Goal: Task Accomplishment & Management: Use online tool/utility

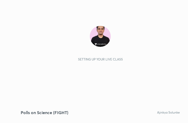
scroll to position [89, 167]
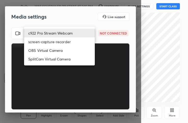
click at [70, 36] on body "1 2 3 4 5 6 7 C X Z C X Z E E Erase all H H Polls on Science (FIGHT) WAS SCHEDU…" at bounding box center [94, 61] width 188 height 123
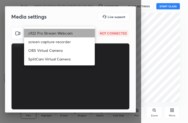
click at [70, 36] on li "c922 Pro Stream Webcam" at bounding box center [59, 33] width 71 height 9
type input "mz5XeYAkNWp2QV5IzfhKg2mI2T6XPNDecROMxnJfp9w="
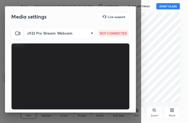
scroll to position [49, 0]
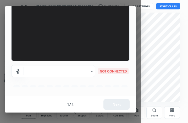
click at [87, 76] on body "1 2 3 4 5 6 7 C X Z C X Z E E Erase all H H Polls on Science (FIGHT) WAS SCHEDU…" at bounding box center [94, 61] width 188 height 123
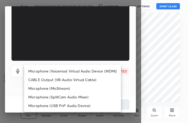
click at [89, 70] on li "Microphone (Voicemod Virtual Audio Device (WDM))" at bounding box center [72, 71] width 97 height 9
type input "VBCGzjgTZ+0gmPAsoHgp+LhUckAxO9S5WqeSPDF+pXU="
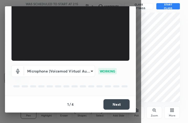
click at [106, 103] on button "Next" at bounding box center [116, 104] width 26 height 10
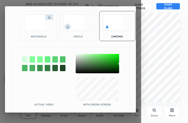
click at [78, 57] on div at bounding box center [97, 63] width 43 height 19
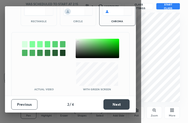
click at [122, 101] on button "Next" at bounding box center [116, 104] width 26 height 10
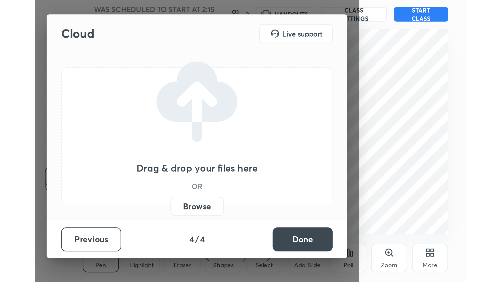
scroll to position [0, 0]
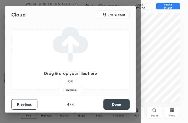
click at [122, 101] on button "Done" at bounding box center [116, 104] width 26 height 10
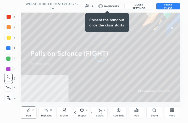
click at [170, 108] on icon at bounding box center [172, 110] width 4 height 4
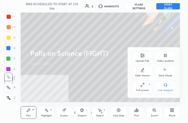
click at [149, 88] on div "Full screen F" at bounding box center [142, 87] width 21 height 13
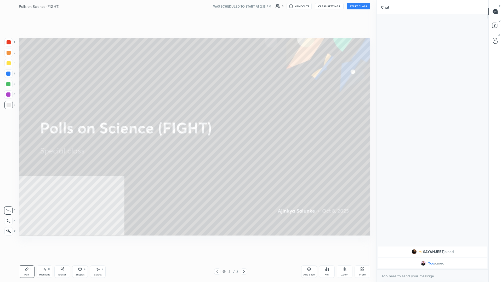
click at [187, 123] on div "More" at bounding box center [362, 272] width 16 height 13
click at [187, 123] on div "Full screen F" at bounding box center [332, 246] width 21 height 13
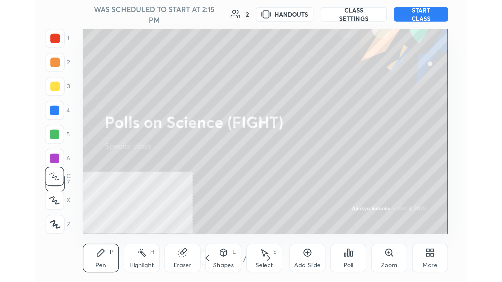
scroll to position [26053, 25976]
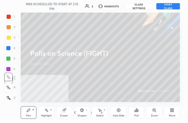
click at [171, 8] on button "START CLASS" at bounding box center [168, 6] width 24 height 6
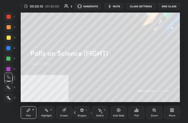
click at [184, 112] on div "1 2 3 4 5 6 7 C X Z C X Z E E Erase all H H LIVE Polls on Science (FIGHT) 00:00…" at bounding box center [94, 61] width 188 height 123
click at [168, 115] on div "More" at bounding box center [172, 112] width 16 height 13
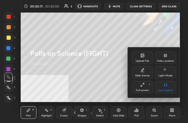
click at [149, 90] on div "Full screen F" at bounding box center [142, 87] width 21 height 13
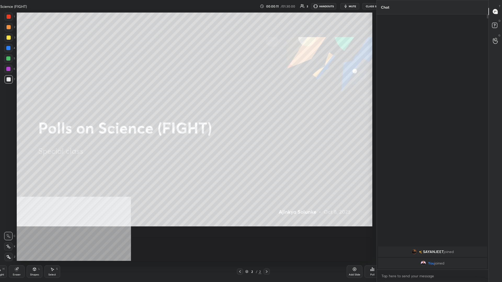
type textarea "x"
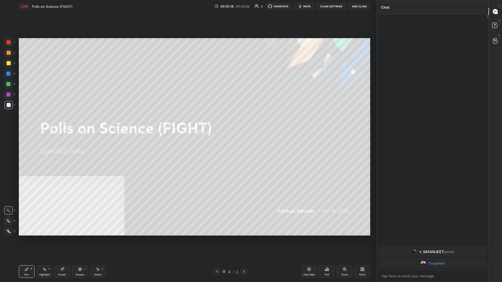
click at [187, 123] on div "More" at bounding box center [362, 272] width 16 height 13
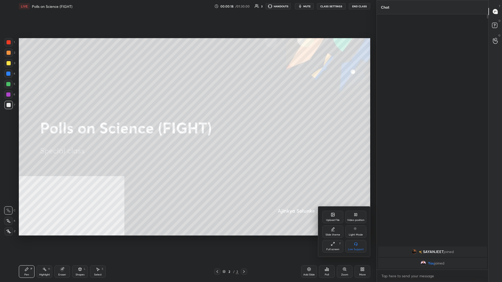
click at [187, 123] on icon at bounding box center [356, 215] width 4 height 4
click at [187, 123] on div "Bottom right" at bounding box center [355, 246] width 21 height 13
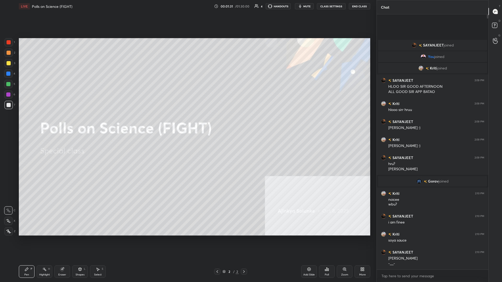
click at [3, 63] on div "1 2 3 4 5 6 7 C X Z C X Z E E Erase all H H" at bounding box center [8, 137] width 17 height 198
click at [13, 63] on div "3" at bounding box center [9, 63] width 11 height 8
click at [187, 123] on div "Add Slide" at bounding box center [309, 272] width 16 height 13
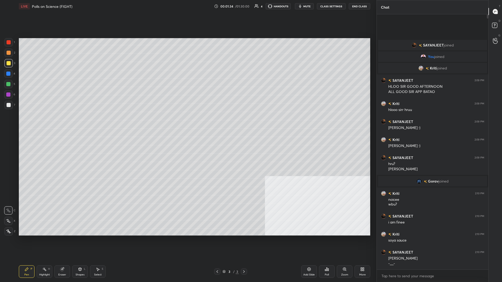
click at [187, 123] on icon at bounding box center [362, 269] width 4 height 4
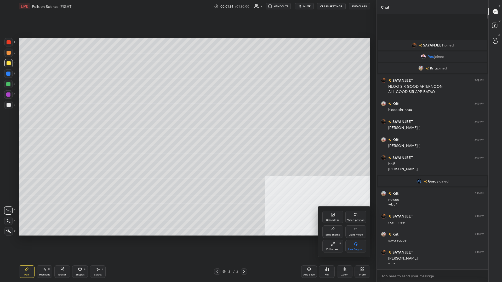
click at [187, 123] on div "Upload File" at bounding box center [333, 220] width 14 height 3
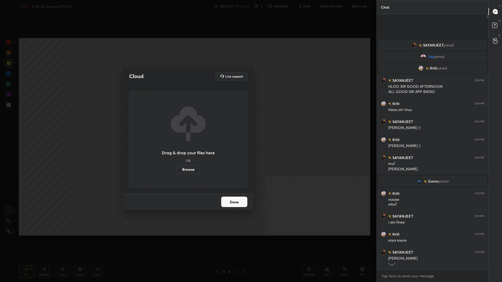
click at [187, 123] on label "Browse" at bounding box center [188, 169] width 23 height 8
click at [177, 123] on input "Browse" at bounding box center [177, 169] width 0 height 8
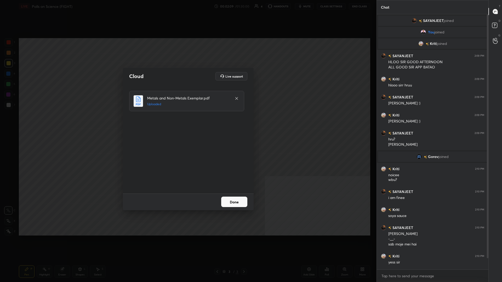
click at [187, 123] on button "Done" at bounding box center [234, 202] width 26 height 10
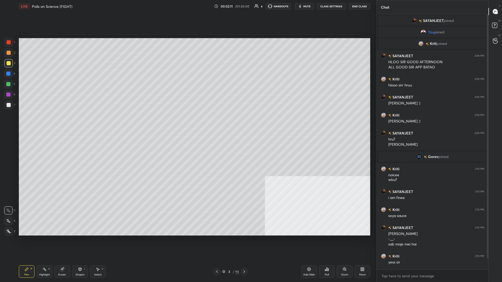
click at [187, 123] on div "94" at bounding box center [237, 272] width 4 height 5
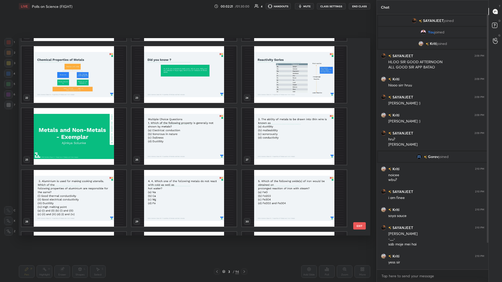
scroll to position [35, 0]
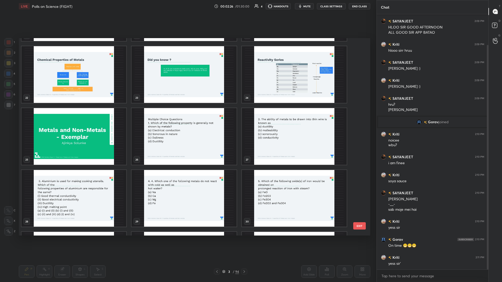
click at [186, 123] on img "grid" at bounding box center [183, 136] width 105 height 57
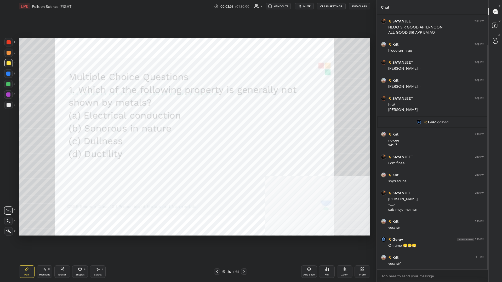
click at [187, 123] on div "Poll" at bounding box center [327, 272] width 16 height 13
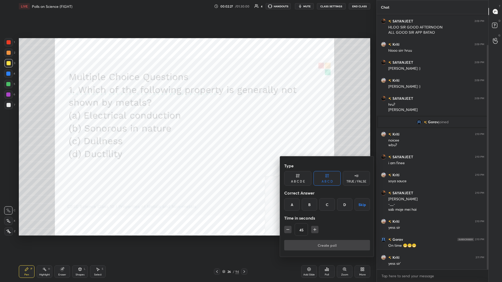
scroll to position [53, 0]
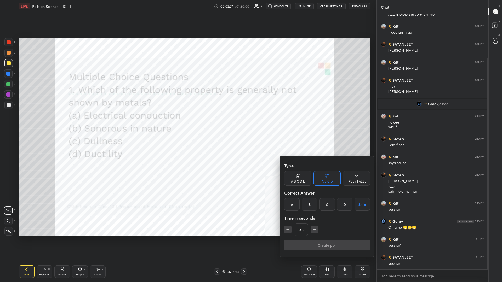
click at [187, 123] on icon "button" at bounding box center [314, 229] width 5 height 5
click at [187, 123] on icon "button" at bounding box center [287, 229] width 5 height 5
type input "45"
click at [187, 123] on div "C" at bounding box center [326, 204] width 15 height 13
click at [187, 123] on button "Create poll" at bounding box center [327, 245] width 86 height 10
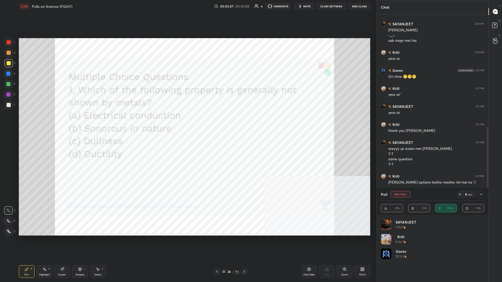
scroll to position [222, 0]
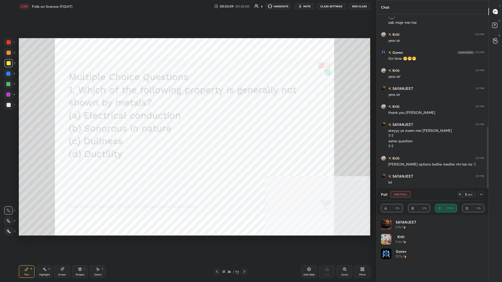
click at [8, 44] on div at bounding box center [9, 42] width 4 height 4
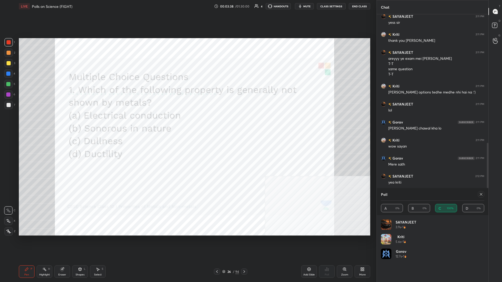
scroll to position [299, 0]
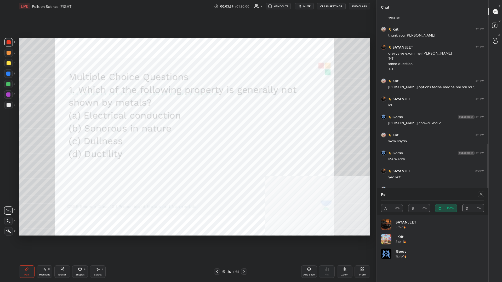
click at [187, 123] on div at bounding box center [481, 194] width 6 height 6
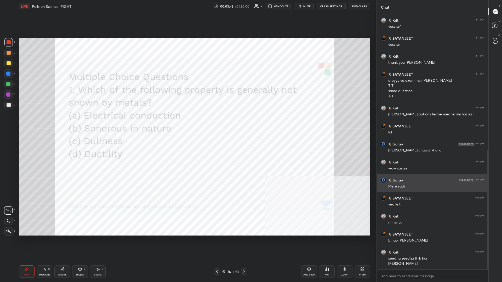
scroll to position [290, 0]
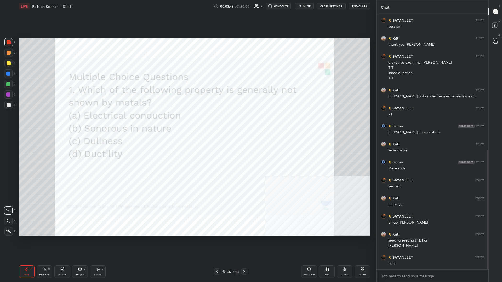
click at [10, 123] on div at bounding box center [8, 231] width 8 height 8
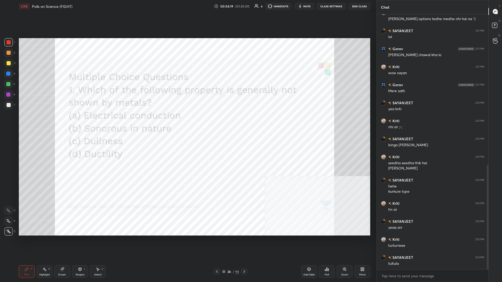
scroll to position [386, 0]
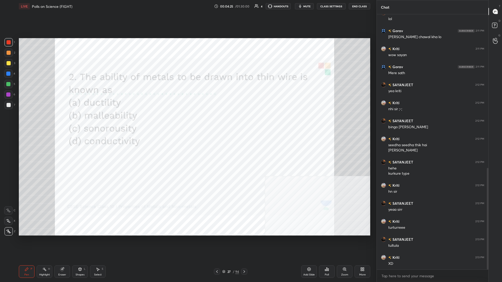
click at [187, 123] on div "Poll" at bounding box center [327, 272] width 16 height 13
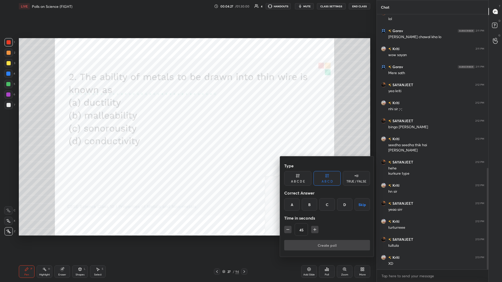
click at [187, 123] on div "A" at bounding box center [291, 204] width 15 height 13
click at [187, 123] on button "Create poll" at bounding box center [327, 245] width 86 height 10
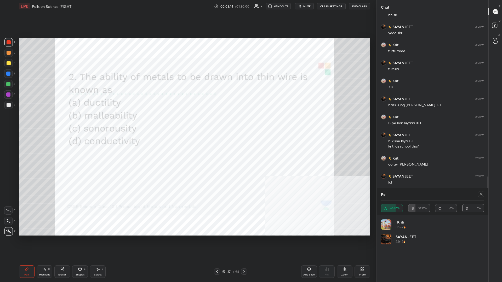
scroll to position [568, 0]
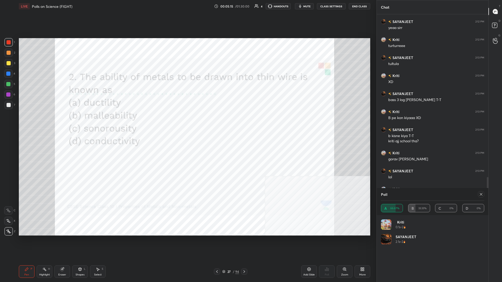
click at [187, 123] on icon at bounding box center [481, 194] width 4 height 4
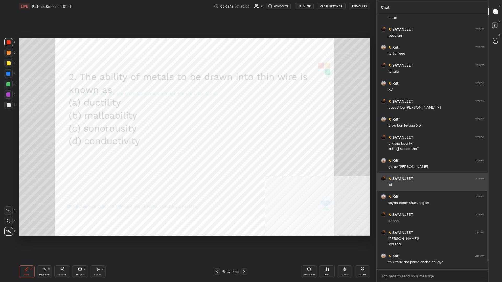
scroll to position [0, 0]
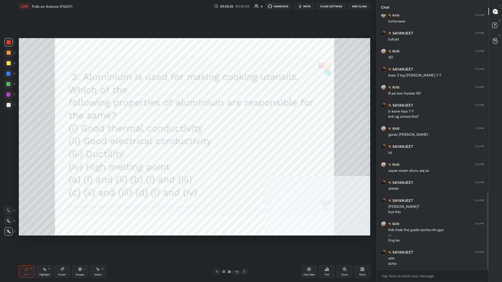
click at [187, 123] on icon at bounding box center [328, 270] width 1 height 2
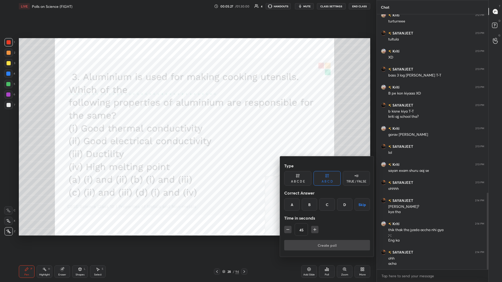
click at [187, 123] on div "D" at bounding box center [344, 204] width 15 height 13
click at [187, 123] on div "Type A B C D E A B C D TRUE / FALSE Correct Answer A B C D Skip Time in seconds…" at bounding box center [327, 200] width 86 height 79
click at [187, 123] on button "Create poll" at bounding box center [327, 245] width 86 height 10
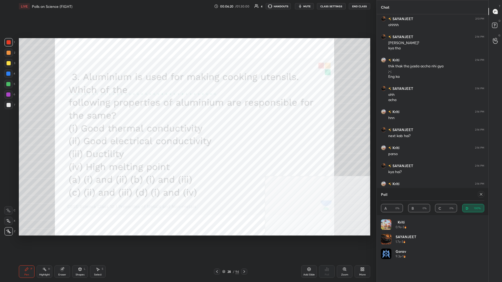
scroll to position [769, 0]
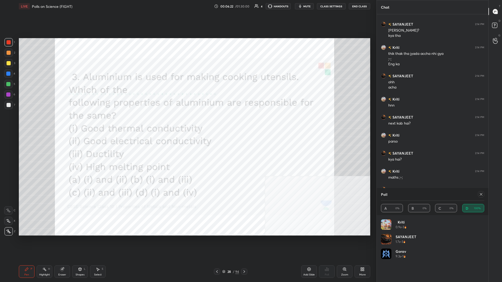
click at [187, 123] on div at bounding box center [480, 194] width 8 height 6
click at [187, 123] on icon at bounding box center [481, 194] width 4 height 4
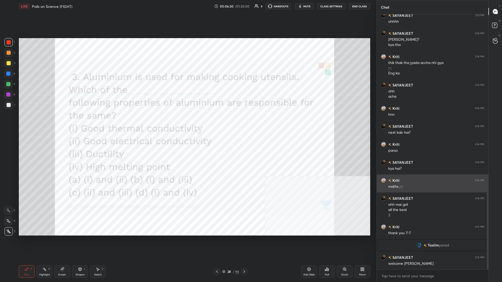
scroll to position [606, 0]
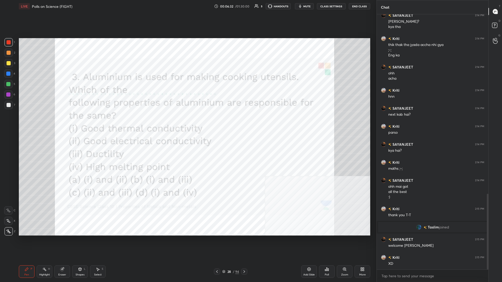
click at [187, 123] on div "28 / 94" at bounding box center [230, 272] width 17 height 5
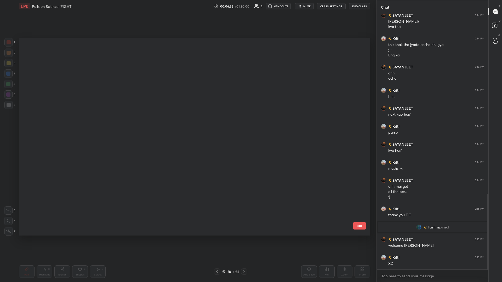
scroll to position [0, 0]
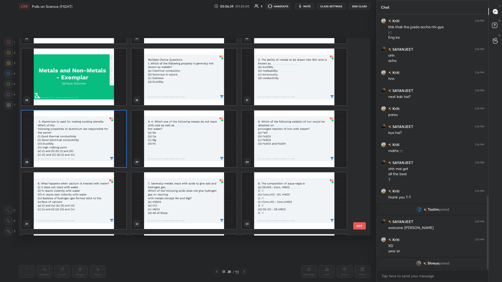
click at [187, 123] on img "grid" at bounding box center [183, 139] width 105 height 57
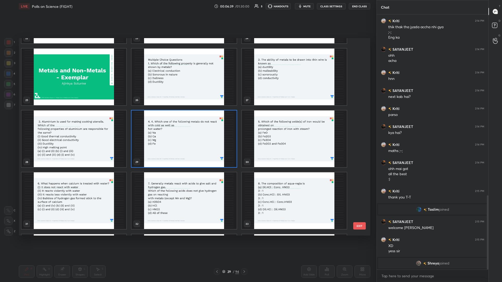
click at [187, 123] on img "grid" at bounding box center [183, 139] width 105 height 57
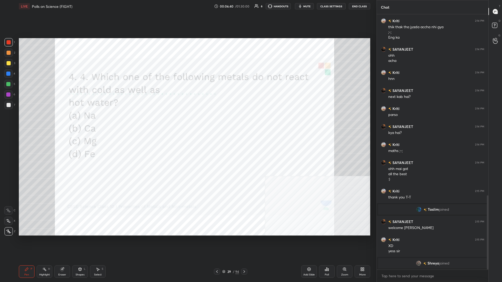
click at [187, 123] on div "Poll" at bounding box center [327, 272] width 16 height 13
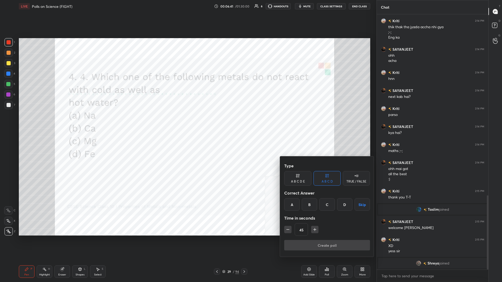
click at [187, 123] on div "A B C D Skip" at bounding box center [327, 204] width 86 height 13
click at [187, 123] on div "D" at bounding box center [344, 204] width 15 height 13
click at [187, 123] on button "Create poll" at bounding box center [327, 245] width 86 height 10
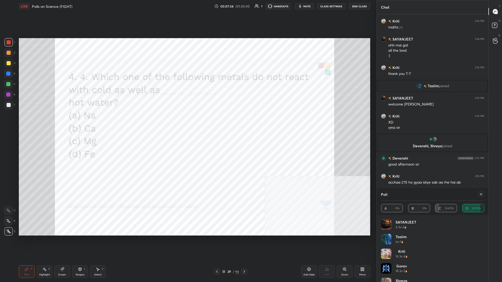
scroll to position [750, 0]
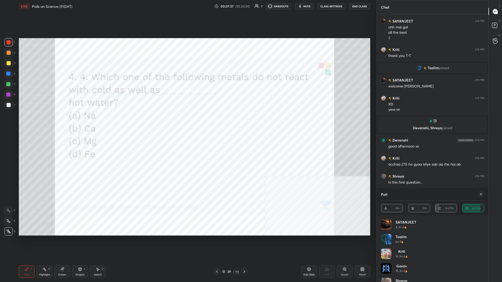
click at [187, 123] on div "Poll" at bounding box center [432, 194] width 103 height 13
click at [187, 123] on div at bounding box center [481, 194] width 6 height 6
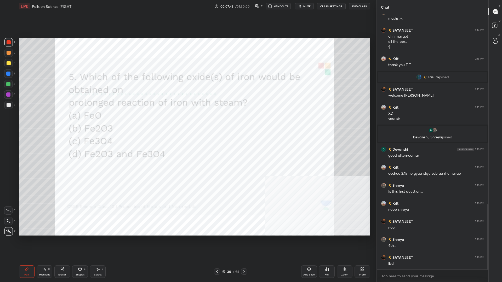
scroll to position [759, 0]
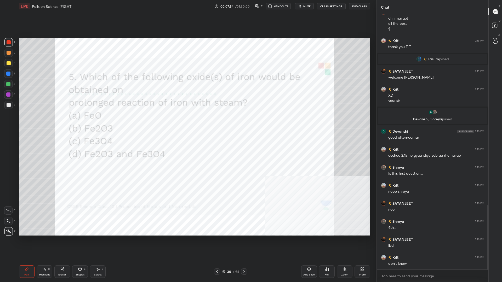
click at [187, 123] on div "Poll" at bounding box center [327, 272] width 16 height 13
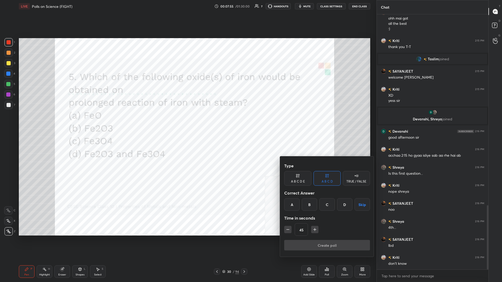
click at [187, 123] on div "C" at bounding box center [326, 204] width 15 height 13
click at [187, 123] on button "Create poll" at bounding box center [327, 245] width 86 height 10
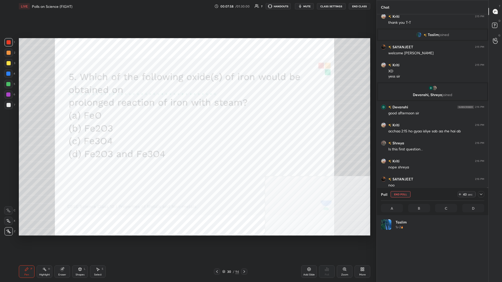
scroll to position [0, 0]
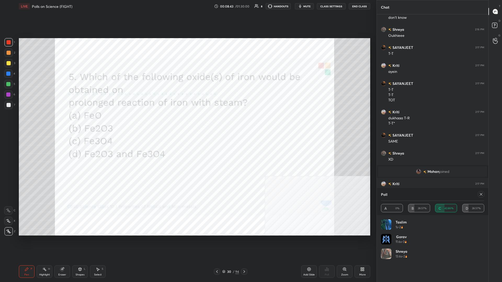
click at [187, 123] on div "Poll" at bounding box center [432, 194] width 103 height 13
click at [187, 123] on div "Poll A 0% B 28.57% C 42.86% D 28.57%" at bounding box center [433, 201] width 112 height 27
click at [187, 123] on icon at bounding box center [481, 194] width 4 height 4
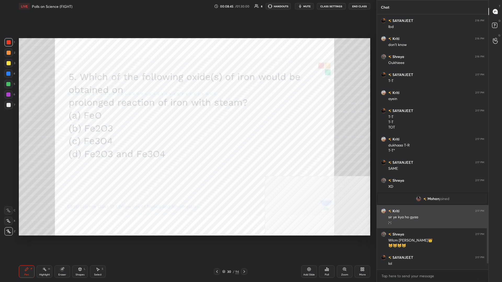
scroll to position [268, 112]
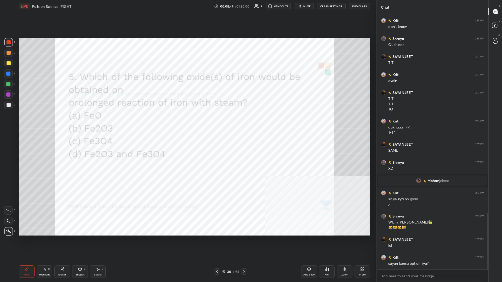
click at [187, 123] on div "94" at bounding box center [237, 272] width 4 height 5
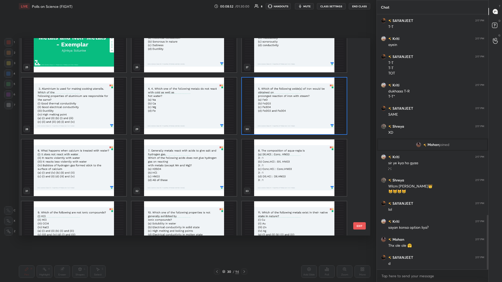
click at [70, 123] on img "grid" at bounding box center [73, 168] width 105 height 57
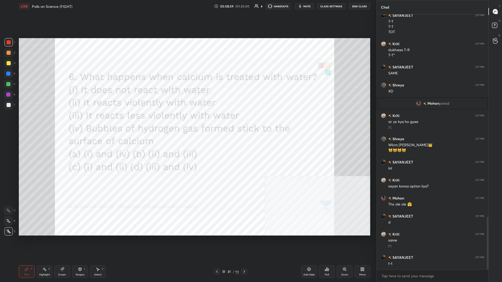
click at [187, 123] on div "Poll" at bounding box center [327, 272] width 16 height 13
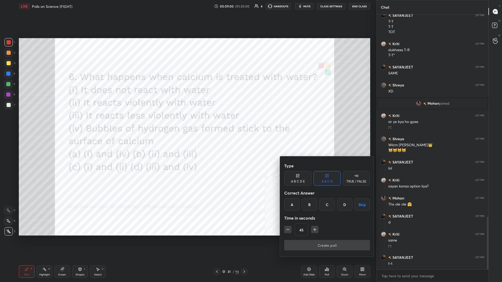
click at [187, 123] on div "D" at bounding box center [344, 204] width 15 height 13
click at [187, 123] on button "Create poll" at bounding box center [327, 245] width 86 height 10
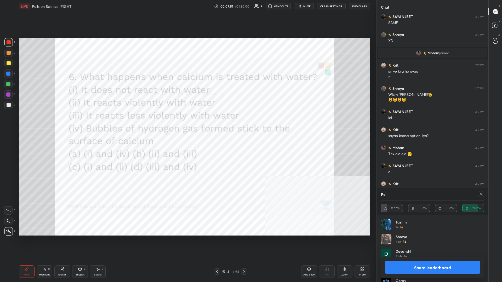
click at [187, 123] on button "Share leaderboard" at bounding box center [432, 267] width 95 height 13
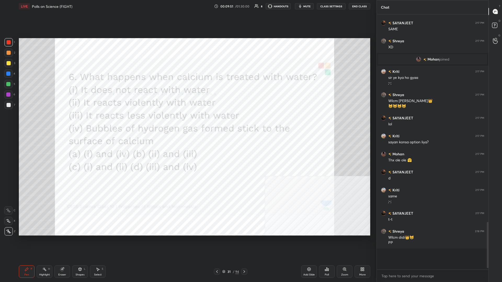
scroll to position [1002, 0]
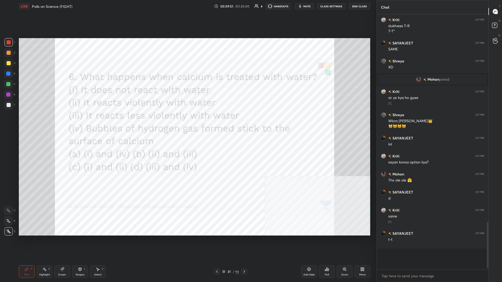
click at [187, 123] on body "1 2 3 4 5 6 7 C X Z C X Z E E Erase all H H LIVE Polls on Science (FIGHT) 00:09…" at bounding box center [251, 141] width 502 height 282
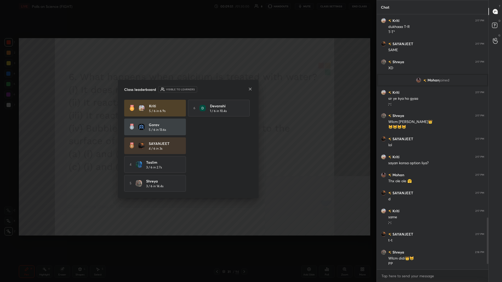
scroll to position [0, 0]
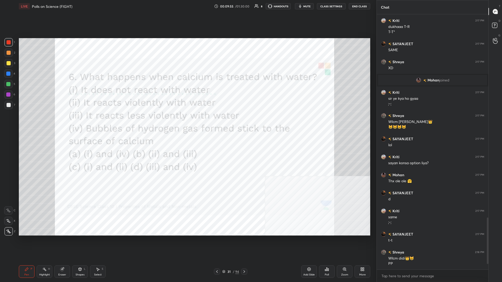
click at [187, 123] on div "Add Slide" at bounding box center [309, 275] width 12 height 3
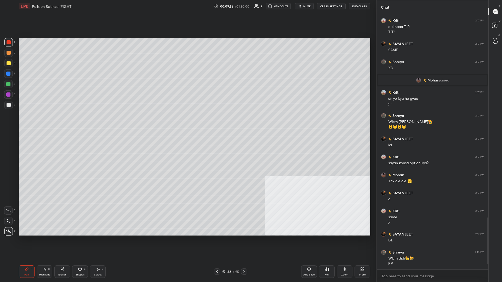
click at [187, 123] on div "More" at bounding box center [362, 275] width 7 height 3
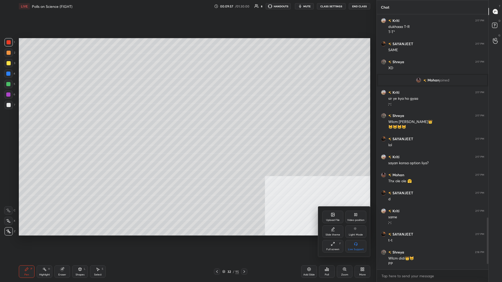
click at [187, 123] on div "Upload File" at bounding box center [332, 217] width 21 height 13
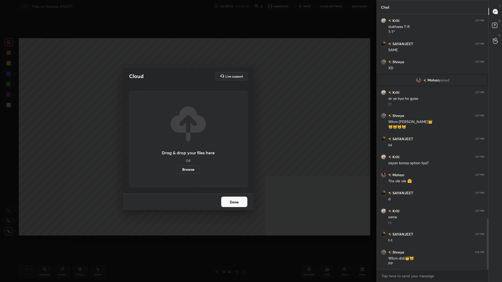
scroll to position [1019, 0]
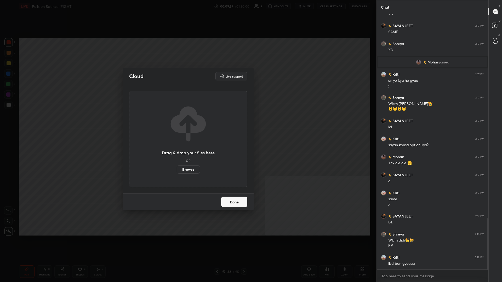
click at [187, 123] on label "Browse" at bounding box center [188, 169] width 23 height 8
click at [177, 123] on input "Browse" at bounding box center [177, 169] width 0 height 8
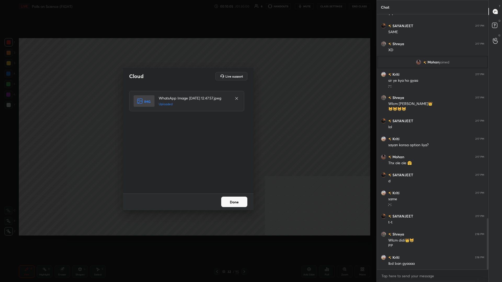
click at [187, 123] on button "Done" at bounding box center [234, 202] width 26 height 10
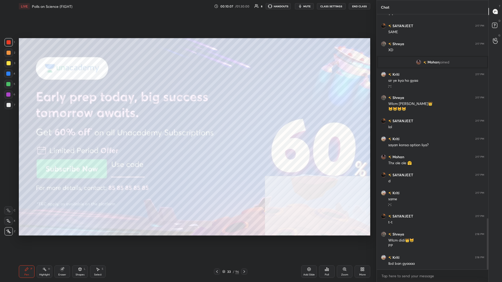
click at [8, 68] on div "3" at bounding box center [9, 64] width 11 height 10
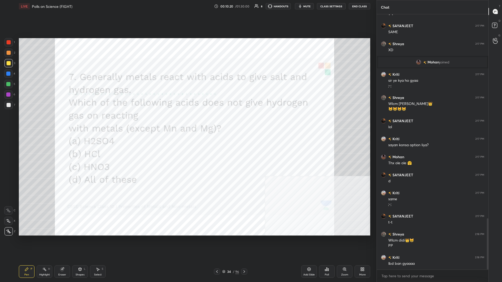
click at [187, 123] on div "Poll" at bounding box center [327, 272] width 16 height 13
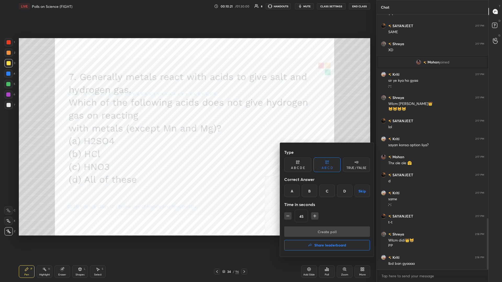
click at [187, 123] on div "C" at bounding box center [326, 191] width 15 height 13
click at [187, 123] on button "Create poll" at bounding box center [327, 232] width 86 height 10
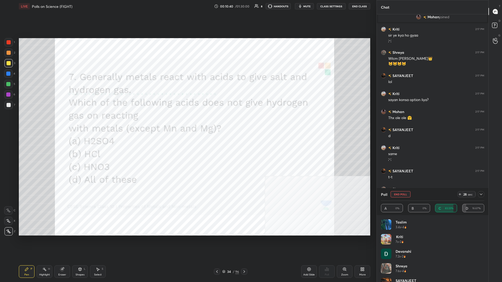
scroll to position [1083, 0]
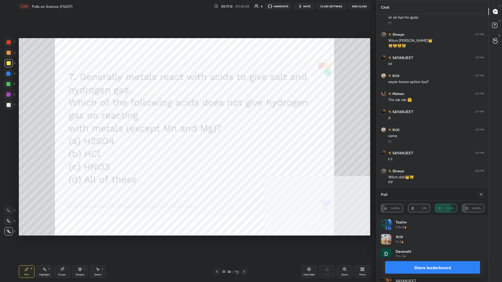
click at [187, 123] on button "Share leaderboard" at bounding box center [432, 267] width 95 height 13
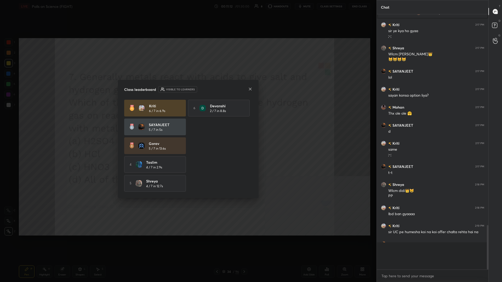
scroll to position [0, 0]
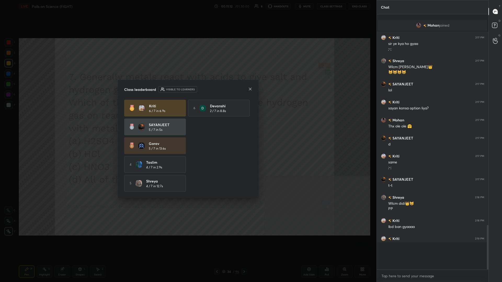
drag, startPoint x: 127, startPoint y: 179, endPoint x: 125, endPoint y: 176, distance: 3.6
click at [126, 123] on div "5 Shreya 4 / 7 in 12.7s" at bounding box center [155, 183] width 62 height 17
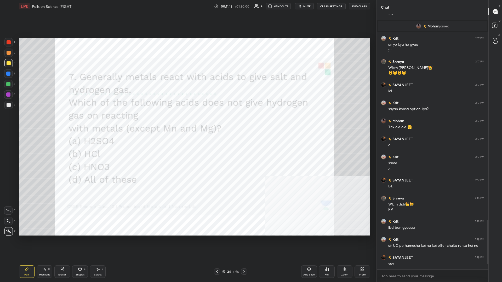
click at [5, 42] on div at bounding box center [8, 42] width 8 height 8
click at [15, 41] on div "1 2 3 4 5 6 7 C X Z C X Z E E Erase all H H" at bounding box center [8, 137] width 17 height 198
drag, startPoint x: 236, startPoint y: 272, endPoint x: 236, endPoint y: 254, distance: 18.6
click at [187, 123] on div "LIVE Polls on Science (FIGHT) 00:11:21 / 01:30:00 8 HANDOUTS mute CLASS SETTING…" at bounding box center [195, 141] width 356 height 282
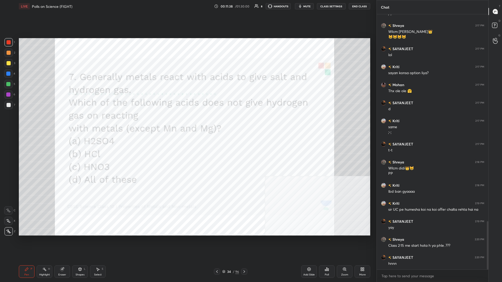
scroll to position [1109, 0]
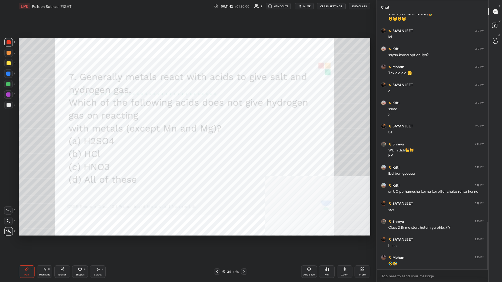
click at [187, 123] on div "34" at bounding box center [228, 271] width 5 height 3
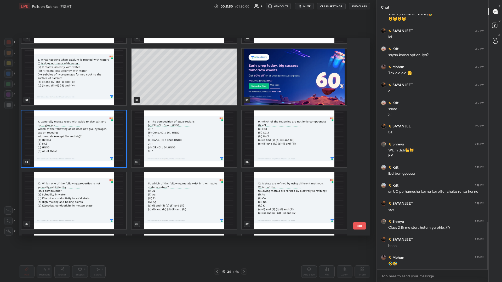
scroll to position [1128, 0]
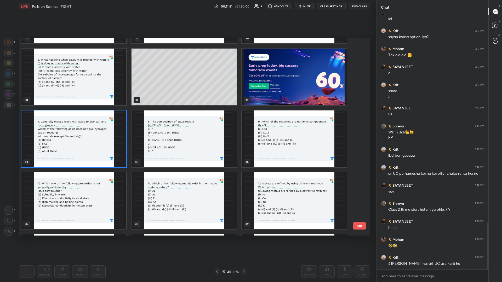
click at [187, 123] on img "grid" at bounding box center [183, 139] width 105 height 57
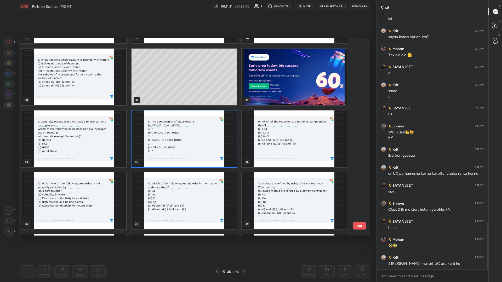
click at [187, 123] on img "grid" at bounding box center [183, 139] width 105 height 57
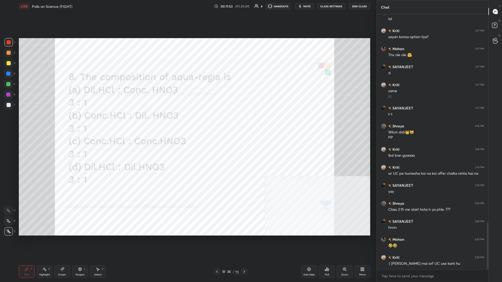
click at [187, 123] on icon at bounding box center [327, 269] width 4 height 4
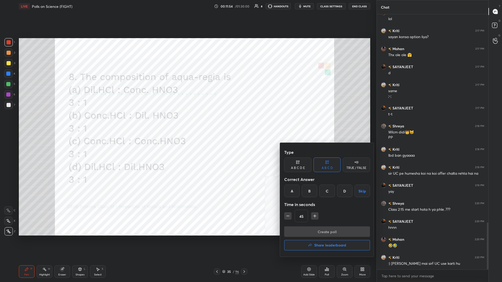
click at [187, 123] on div "C" at bounding box center [326, 191] width 15 height 13
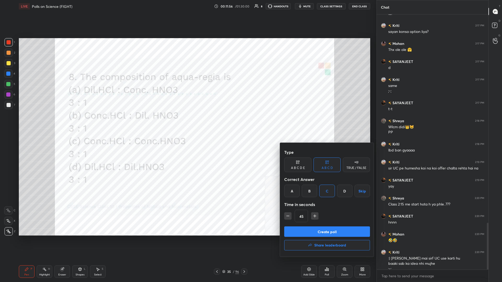
scroll to position [1138, 0]
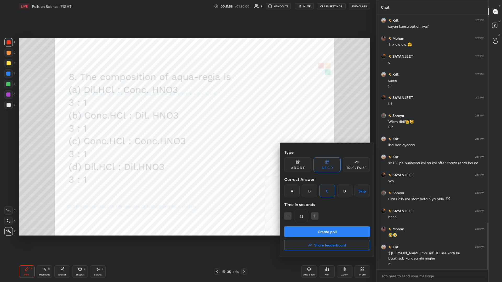
click at [187, 123] on button "Create poll" at bounding box center [327, 232] width 86 height 10
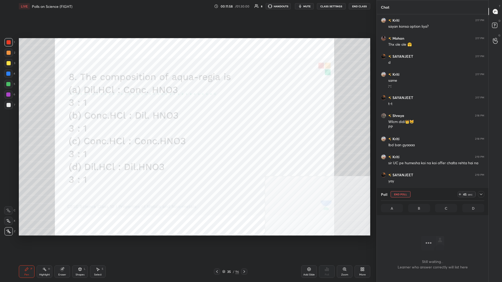
scroll to position [229, 112]
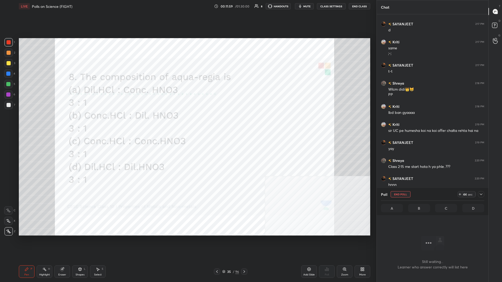
click at [187, 123] on div at bounding box center [481, 194] width 6 height 6
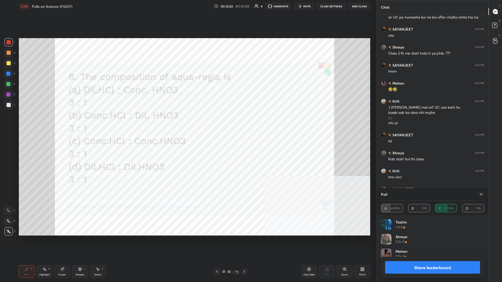
scroll to position [63, 103]
click at [187, 123] on button "Share leaderboard" at bounding box center [432, 267] width 95 height 13
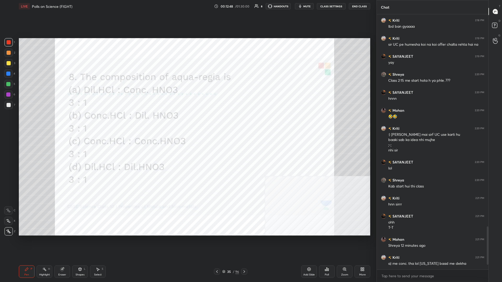
scroll to position [268, 112]
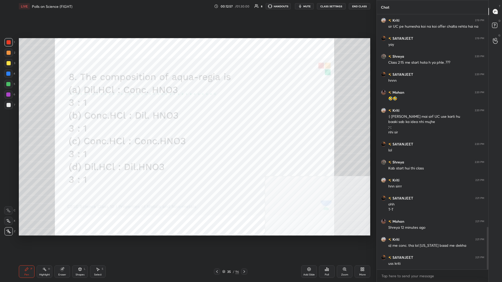
click at [187, 123] on div "35 / 96" at bounding box center [230, 272] width 33 height 6
click at [187, 123] on div "35" at bounding box center [228, 271] width 5 height 3
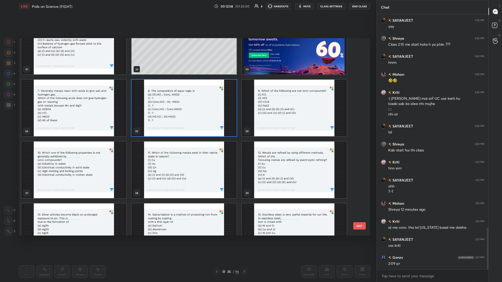
scroll to position [645, 0]
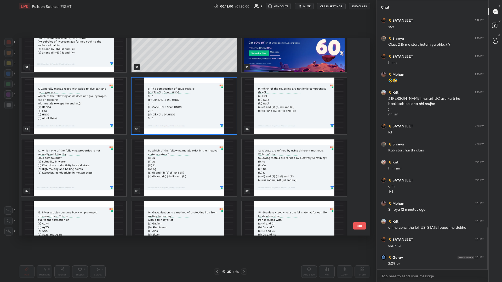
click at [187, 121] on img "grid" at bounding box center [294, 106] width 105 height 57
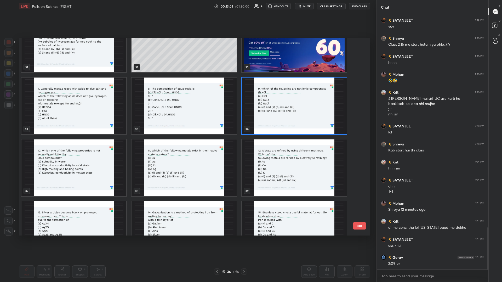
scroll to position [1311, 0]
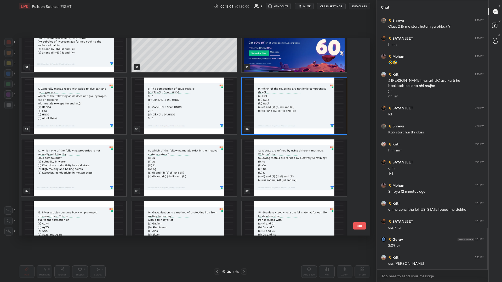
click at [187, 121] on img "grid" at bounding box center [294, 106] width 105 height 57
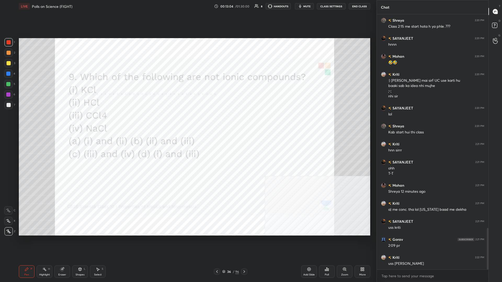
click at [187, 121] on img "grid" at bounding box center [294, 106] width 105 height 57
click at [187, 123] on div "Poll" at bounding box center [327, 272] width 16 height 13
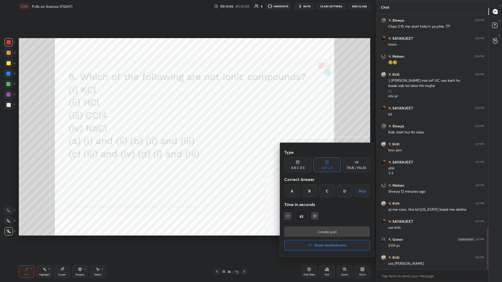
click at [187, 123] on div "B" at bounding box center [309, 191] width 15 height 13
click at [187, 123] on button "Create poll" at bounding box center [327, 232] width 86 height 10
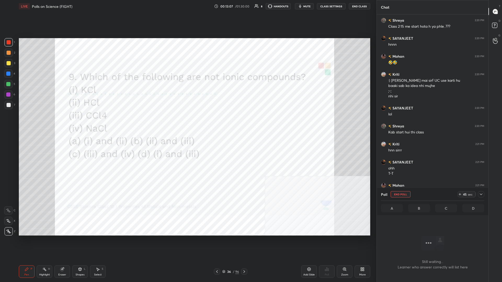
scroll to position [228, 112]
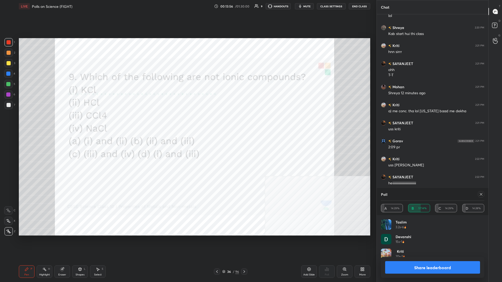
click at [187, 123] on button "Share leaderboard" at bounding box center [432, 267] width 95 height 13
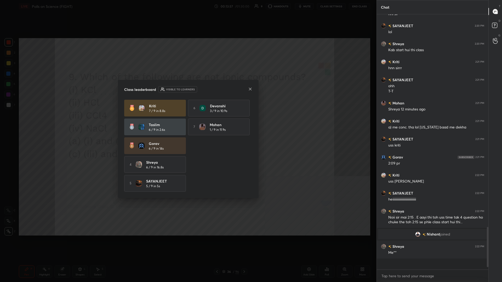
scroll to position [0, 0]
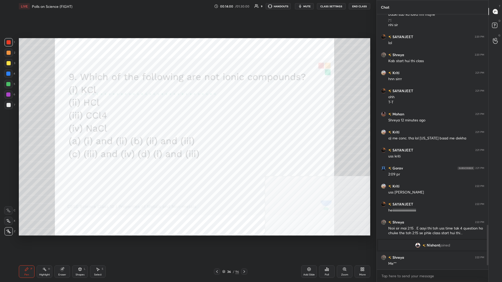
click at [187, 123] on span "Nishant" at bounding box center [433, 245] width 13 height 4
click at [187, 123] on div "Setting up your live class Poll for secs No correct answer Start poll" at bounding box center [195, 137] width 356 height 249
click at [187, 123] on div "/" at bounding box center [234, 271] width 2 height 3
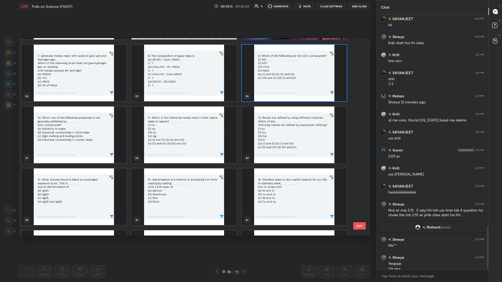
scroll to position [1230, 0]
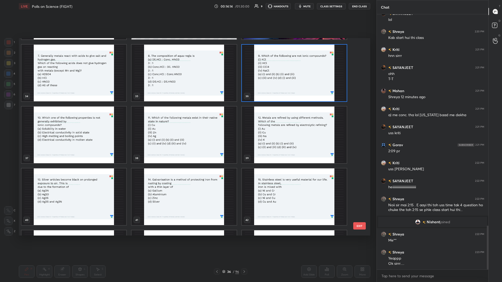
click at [104, 123] on img "grid" at bounding box center [73, 135] width 105 height 57
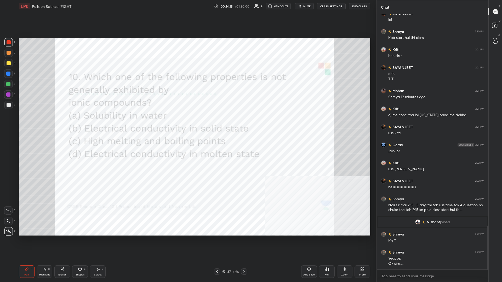
click at [187, 123] on div "Poll" at bounding box center [327, 272] width 16 height 13
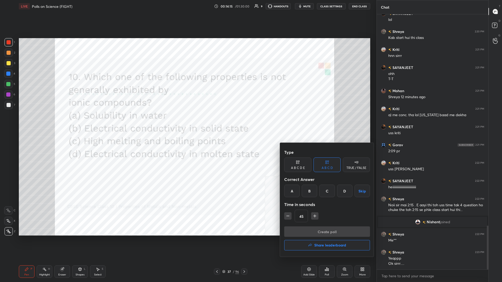
click at [187, 123] on div "B" at bounding box center [309, 191] width 15 height 13
click at [187, 123] on button "Create poll" at bounding box center [327, 232] width 86 height 10
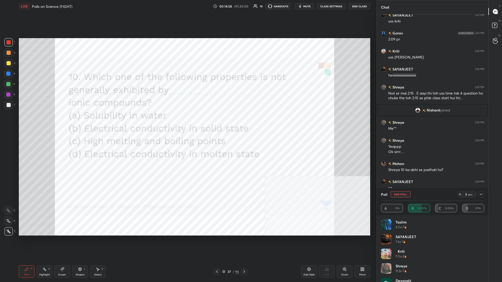
scroll to position [1317, 0]
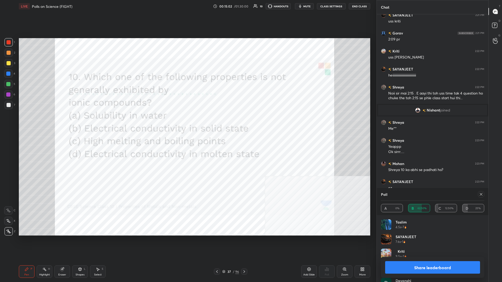
click at [187, 123] on button "Share leaderboard" at bounding box center [432, 267] width 95 height 13
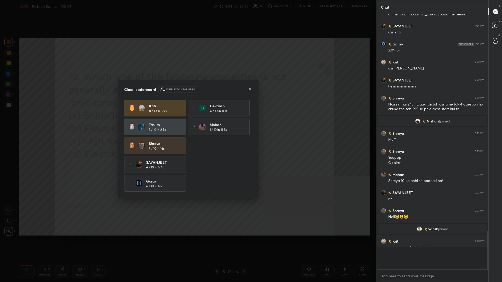
scroll to position [0, 0]
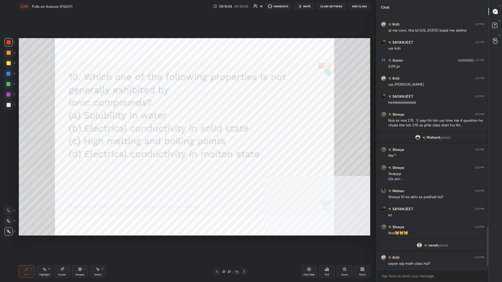
click at [187, 123] on div "37 / 96" at bounding box center [230, 272] width 17 height 5
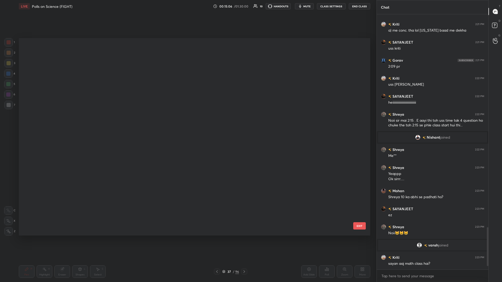
scroll to position [608, 0]
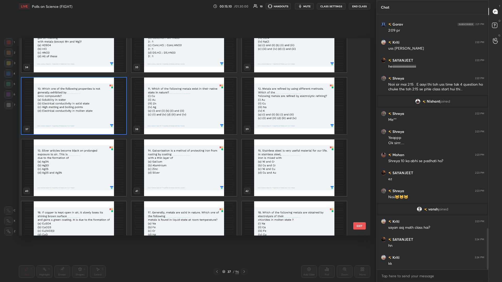
click at [187, 123] on img "grid" at bounding box center [183, 106] width 105 height 57
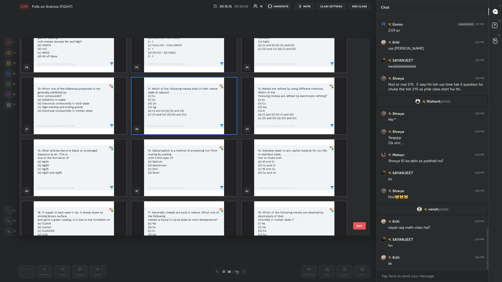
click at [187, 123] on img "grid" at bounding box center [183, 106] width 105 height 57
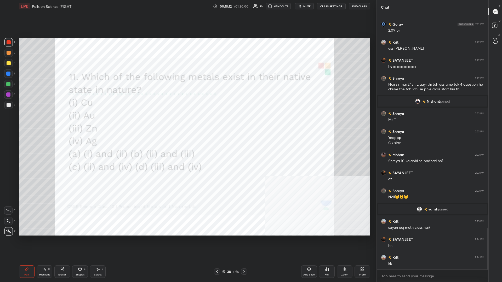
click at [187, 123] on icon at bounding box center [327, 269] width 1 height 3
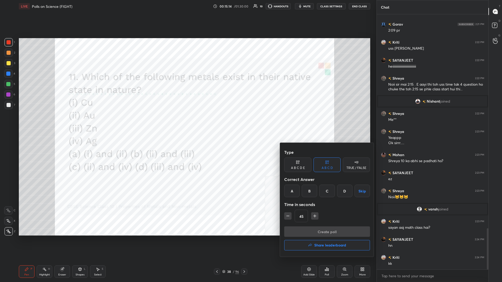
click at [187, 123] on div "C" at bounding box center [326, 191] width 15 height 13
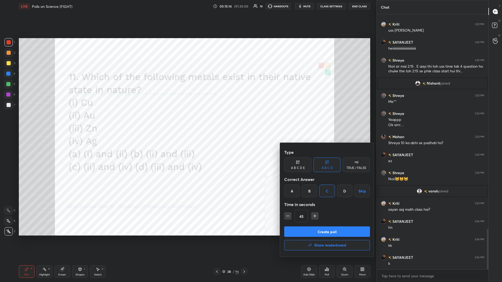
click at [187, 123] on button "Create poll" at bounding box center [327, 232] width 86 height 10
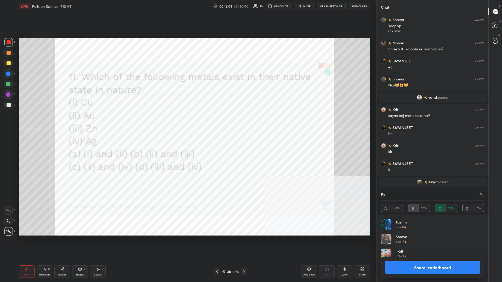
click at [187, 123] on button "Share leaderboard" at bounding box center [432, 267] width 95 height 13
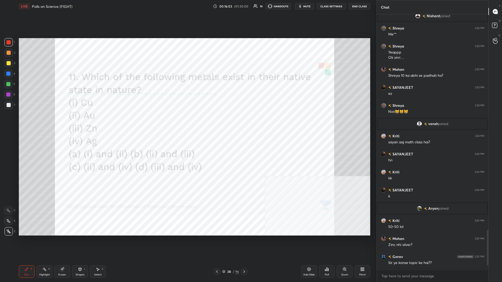
scroll to position [0, 0]
click at [187, 123] on div "38 / 96" at bounding box center [230, 272] width 17 height 5
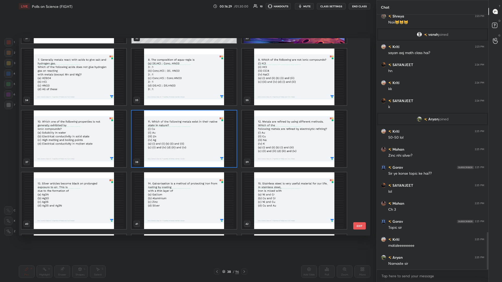
scroll to position [1488, 0]
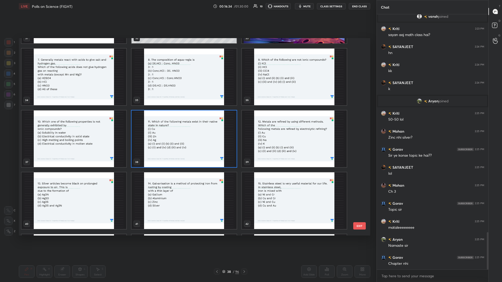
click at [187, 123] on img "grid" at bounding box center [294, 139] width 105 height 57
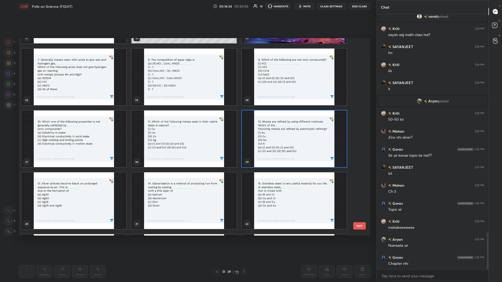
click at [187, 123] on img "grid" at bounding box center [294, 139] width 105 height 57
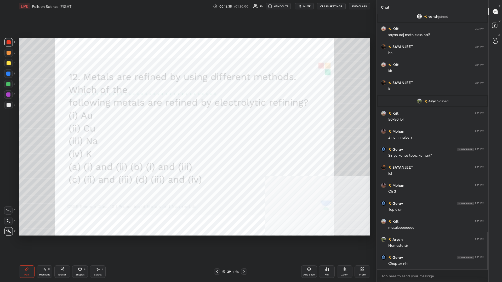
click at [187, 123] on div "Poll" at bounding box center [327, 272] width 16 height 13
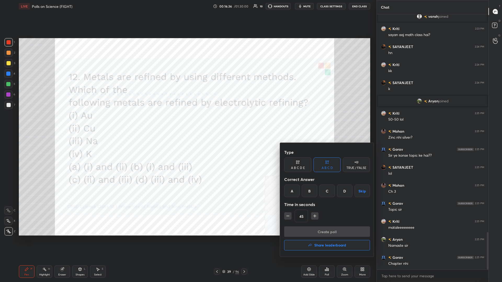
click at [187, 123] on div "A" at bounding box center [291, 191] width 15 height 13
click at [187, 123] on button "Create poll" at bounding box center [327, 232] width 86 height 10
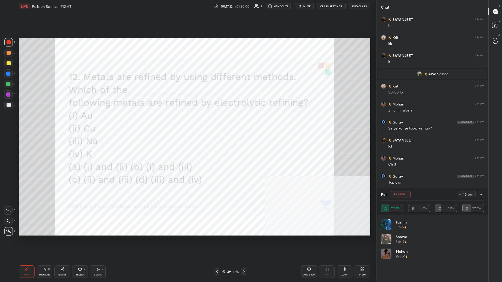
scroll to position [1534, 0]
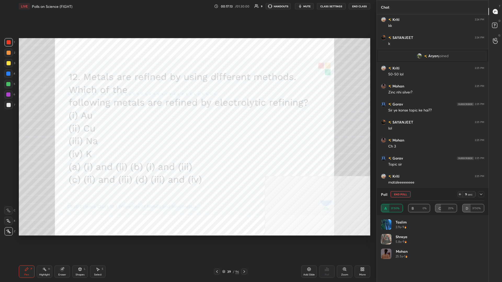
click at [187, 123] on icon at bounding box center [481, 194] width 4 height 4
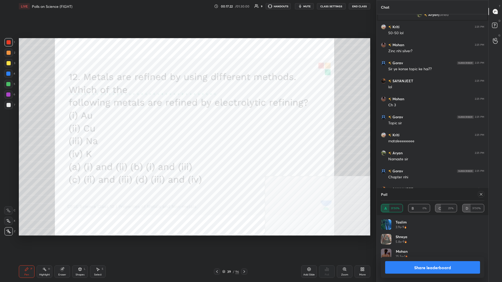
scroll to position [0, 0]
click at [187, 123] on button "Share leaderboard" at bounding box center [432, 267] width 95 height 13
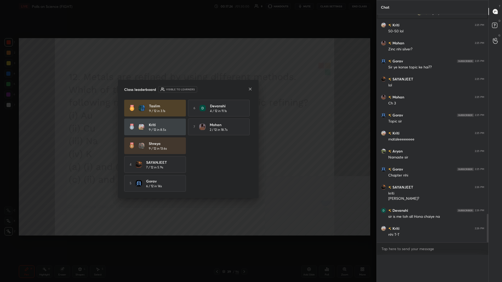
scroll to position [0, 0]
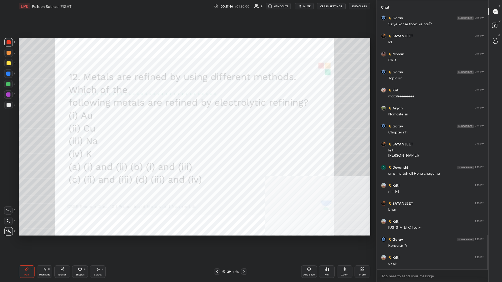
click at [187, 123] on div "39" at bounding box center [228, 271] width 5 height 3
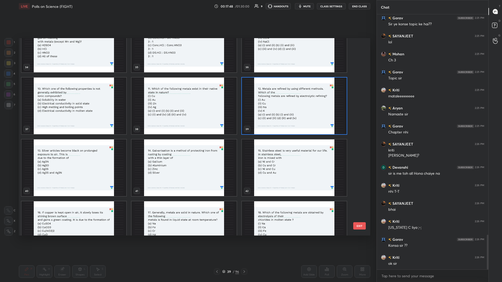
click at [84, 123] on img "grid" at bounding box center [73, 168] width 105 height 57
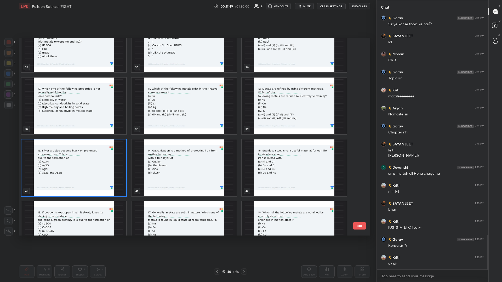
click at [84, 123] on img "grid" at bounding box center [73, 168] width 105 height 57
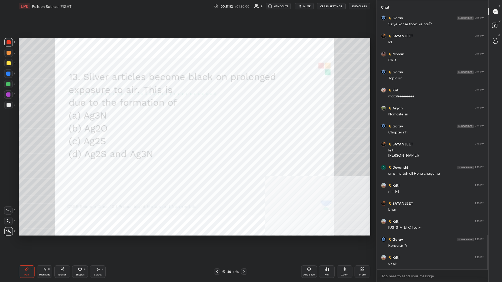
click at [187, 123] on div "Poll" at bounding box center [327, 272] width 16 height 13
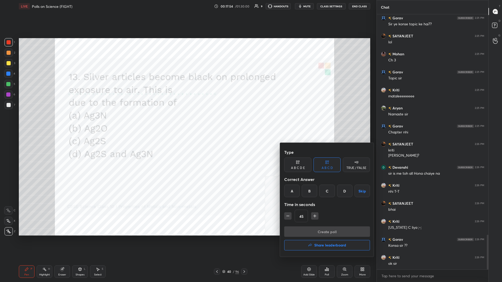
click at [187, 123] on div "C" at bounding box center [326, 191] width 15 height 13
click at [187, 123] on button "Create poll" at bounding box center [327, 232] width 86 height 10
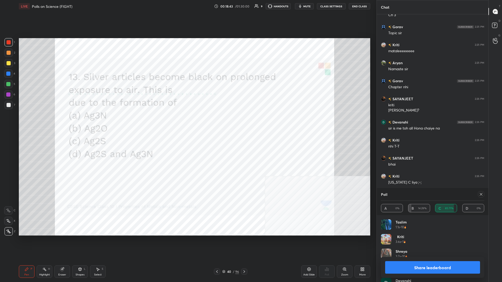
scroll to position [1688, 0]
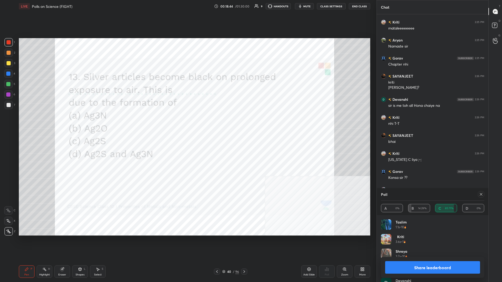
click at [187, 123] on button "Share leaderboard" at bounding box center [432, 267] width 95 height 13
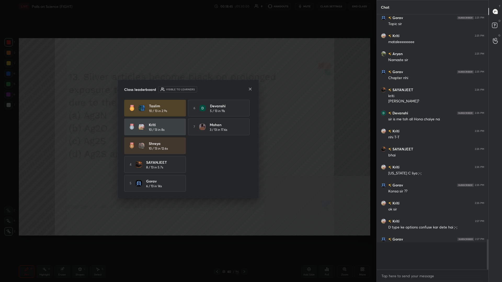
scroll to position [0, 0]
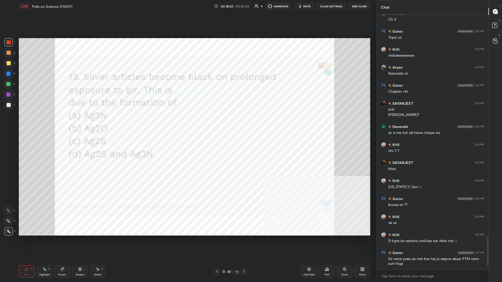
click at [187, 123] on div "40" at bounding box center [228, 271] width 5 height 3
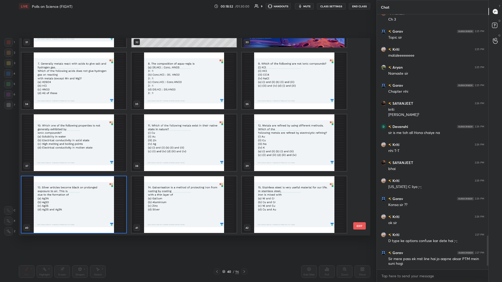
scroll to position [703, 0]
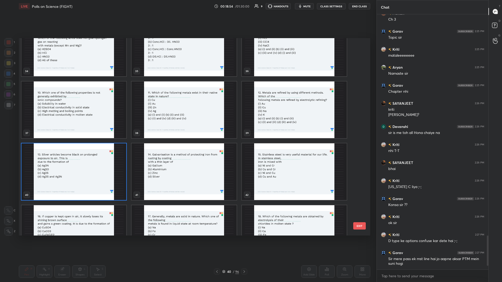
click at [187, 123] on img "grid" at bounding box center [183, 172] width 105 height 57
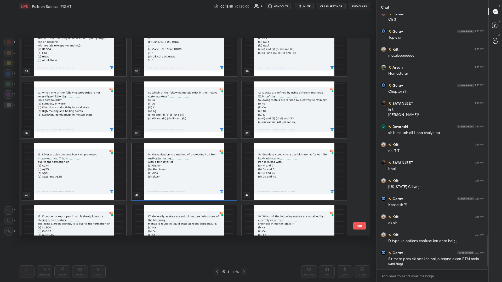
click at [187, 123] on img "grid" at bounding box center [183, 172] width 105 height 57
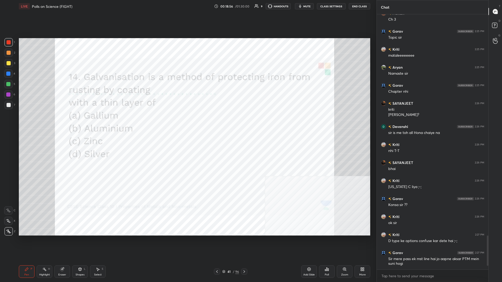
click at [187, 123] on div "Poll" at bounding box center [327, 272] width 16 height 13
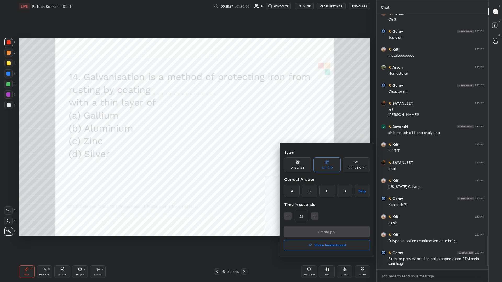
click at [187, 123] on div "C" at bounding box center [326, 191] width 15 height 13
click at [187, 123] on button "Create poll" at bounding box center [327, 232] width 86 height 10
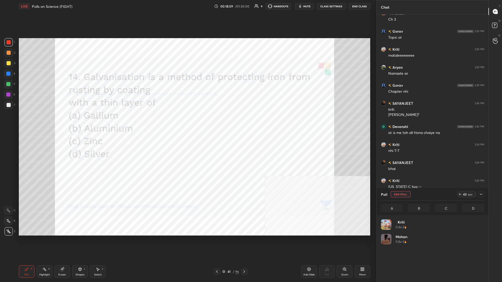
scroll to position [63, 103]
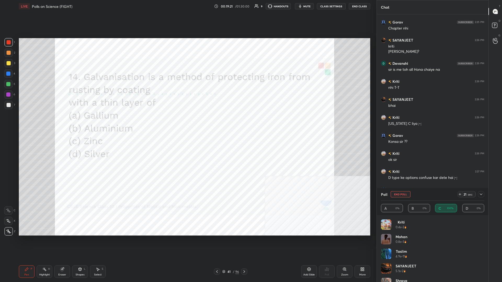
click at [187, 123] on icon at bounding box center [481, 194] width 4 height 4
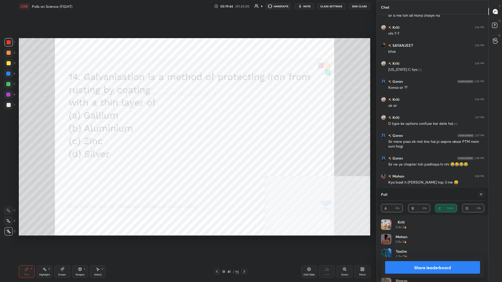
scroll to position [1796, 0]
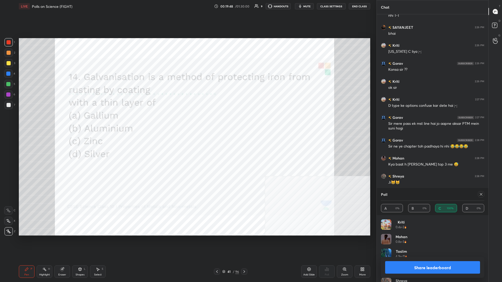
click at [187, 123] on div "Taslim 4.9s • 11" at bounding box center [432, 256] width 103 height 15
click at [187, 123] on button "Share leaderboard" at bounding box center [432, 267] width 95 height 13
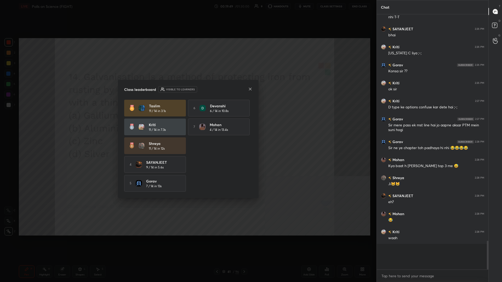
scroll to position [1770, 0]
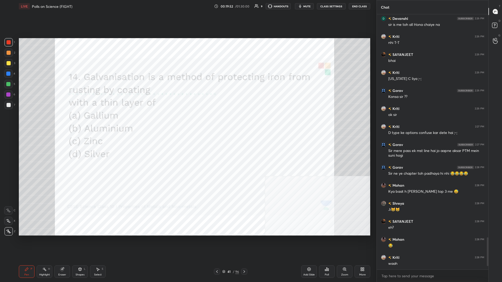
click at [187, 123] on div "41" at bounding box center [228, 271] width 5 height 3
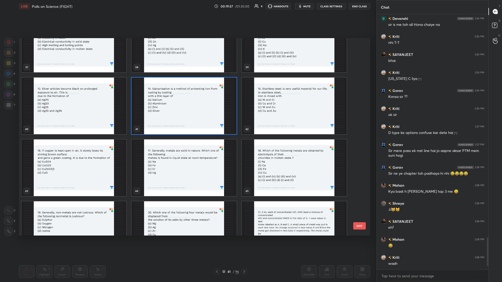
scroll to position [1787, 0]
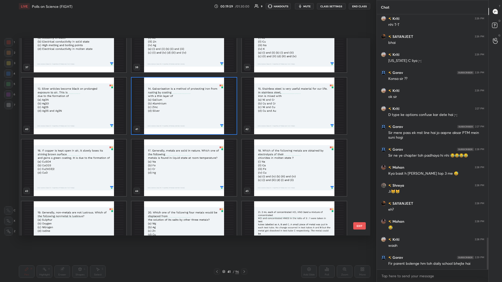
click at [187, 116] on img "grid" at bounding box center [294, 106] width 105 height 57
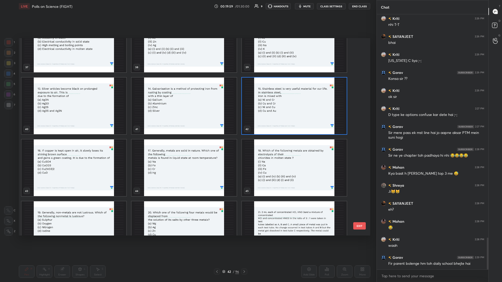
click at [187, 116] on img "grid" at bounding box center [294, 106] width 105 height 57
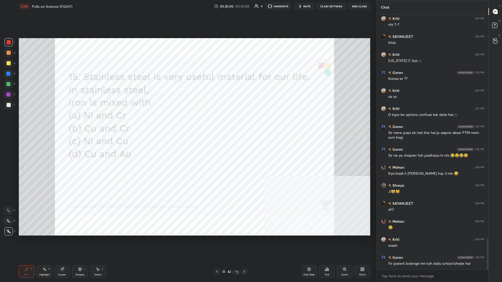
click at [187, 123] on div "Poll" at bounding box center [327, 272] width 16 height 13
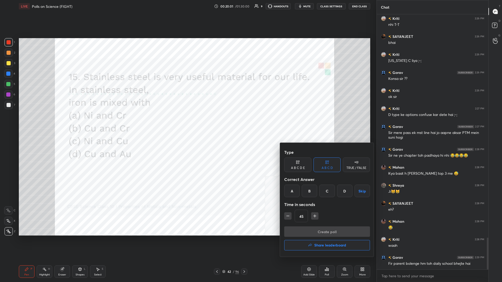
click at [187, 123] on div "A" at bounding box center [291, 191] width 15 height 13
click at [187, 123] on button "Create poll" at bounding box center [327, 232] width 86 height 10
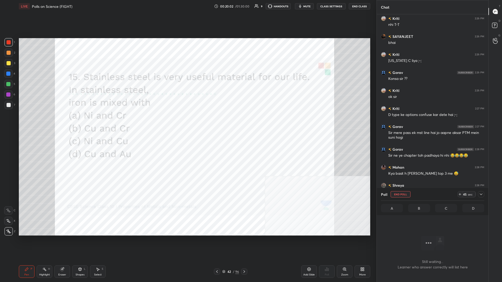
scroll to position [254, 112]
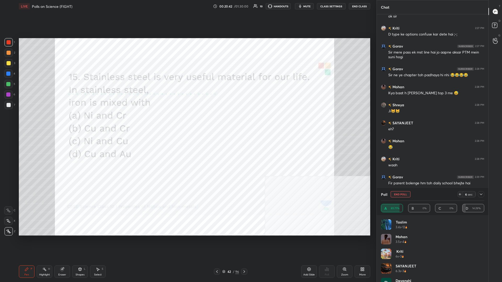
click at [187, 123] on icon at bounding box center [481, 194] width 4 height 4
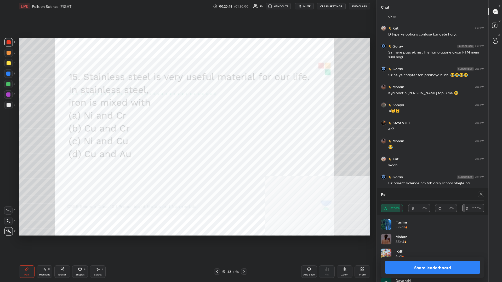
scroll to position [1732, 0]
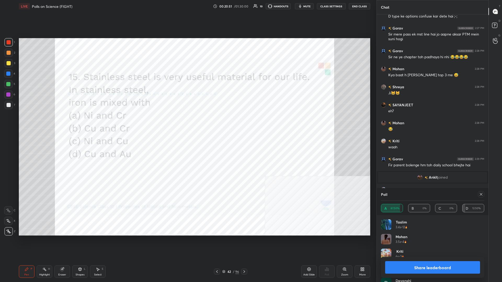
click at [187, 123] on button "Share leaderboard" at bounding box center [432, 267] width 95 height 13
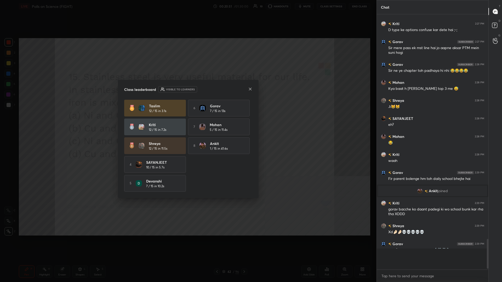
scroll to position [254, 112]
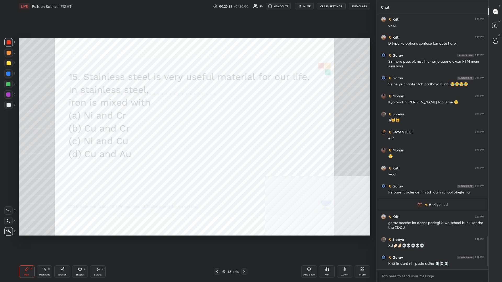
click at [187, 123] on div "42" at bounding box center [228, 271] width 5 height 3
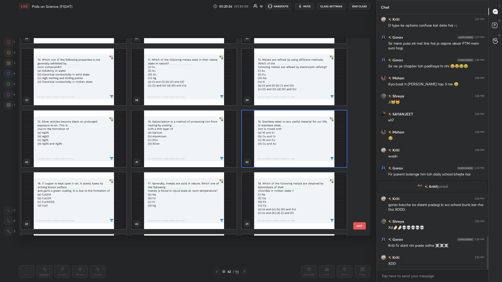
click at [87, 123] on img "grid" at bounding box center [73, 201] width 105 height 57
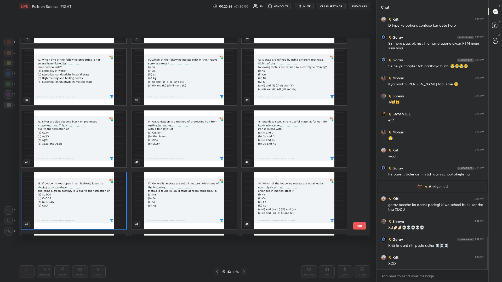
click at [87, 123] on img "grid" at bounding box center [73, 201] width 105 height 57
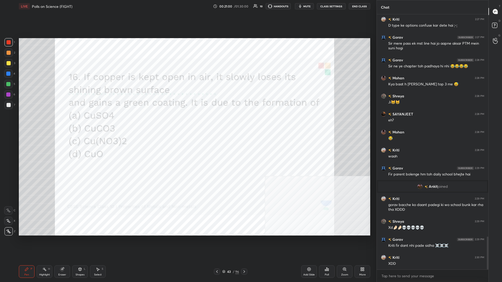
click at [187, 123] on div "Poll" at bounding box center [327, 272] width 16 height 13
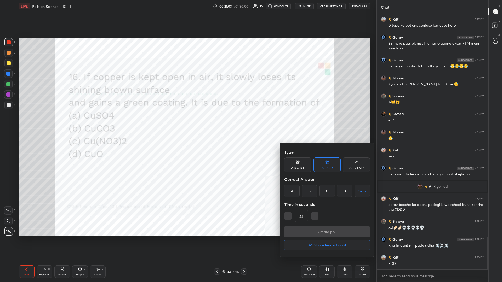
click at [187, 123] on div "B" at bounding box center [309, 191] width 15 height 13
click at [187, 123] on button "Create poll" at bounding box center [327, 232] width 86 height 10
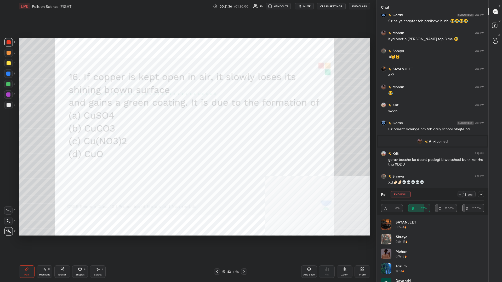
click at [187, 123] on div at bounding box center [481, 194] width 6 height 6
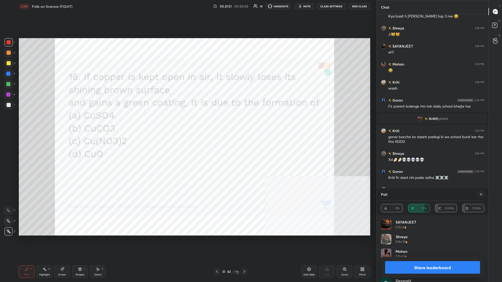
scroll to position [0, 0]
click at [187, 123] on button "Share leaderboard" at bounding box center [432, 267] width 95 height 13
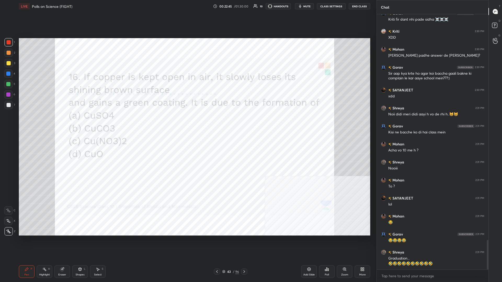
scroll to position [1967, 0]
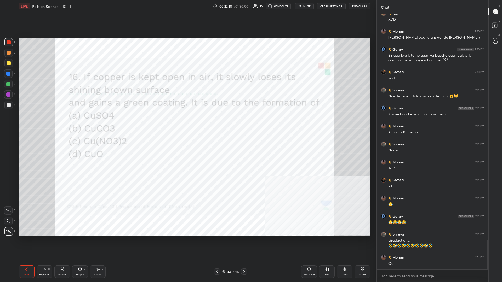
drag, startPoint x: 232, startPoint y: 271, endPoint x: 242, endPoint y: 260, distance: 14.8
click at [187, 123] on div "LIVE Polls on Science (FIGHT) 00:22:48 / 01:30:00 10 HANDOUTS mute CLASS SETTIN…" at bounding box center [195, 141] width 356 height 282
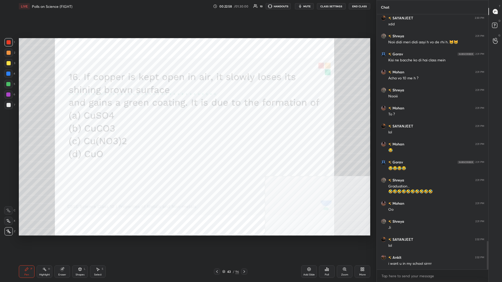
scroll to position [2039, 0]
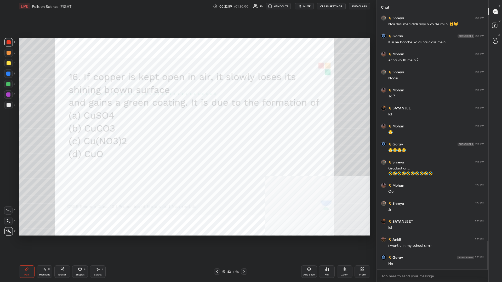
click at [187, 123] on div "43 / 96" at bounding box center [230, 272] width 17 height 5
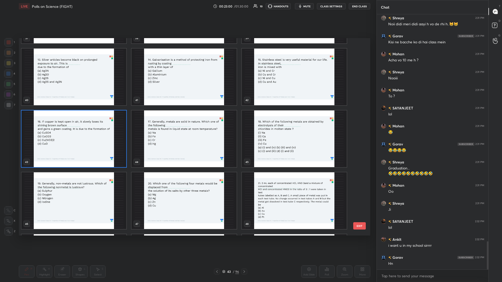
scroll to position [2057, 0]
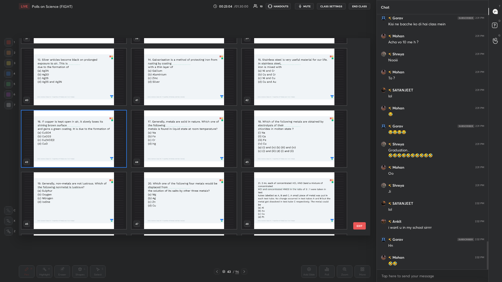
click at [187, 123] on img "grid" at bounding box center [183, 139] width 105 height 57
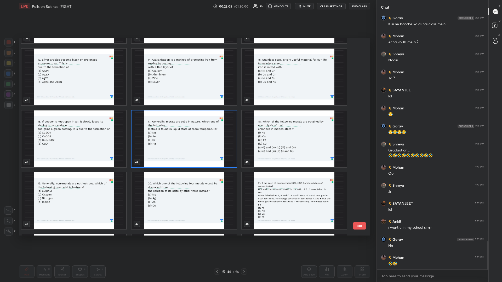
click at [187, 123] on img "grid" at bounding box center [183, 139] width 105 height 57
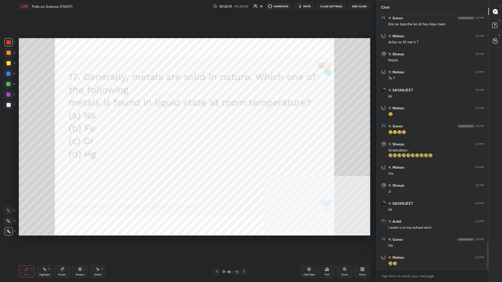
click at [187, 123] on icon at bounding box center [328, 270] width 1 height 2
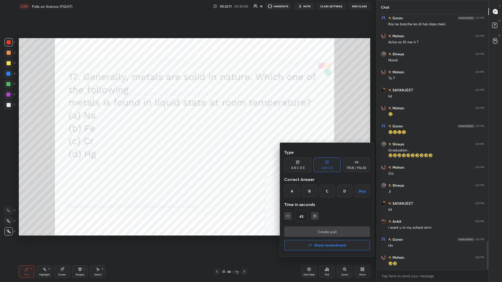
scroll to position [2075, 0]
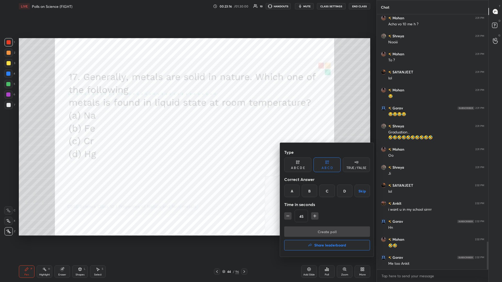
click at [187, 123] on div "D" at bounding box center [344, 191] width 15 height 13
click at [187, 123] on button "Create poll" at bounding box center [327, 232] width 86 height 10
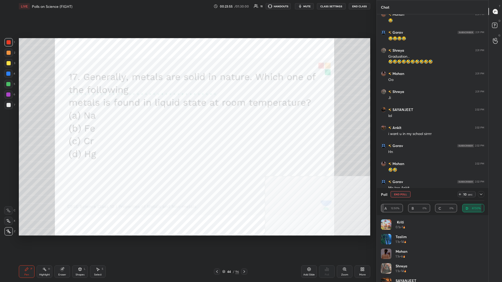
scroll to position [2045, 0]
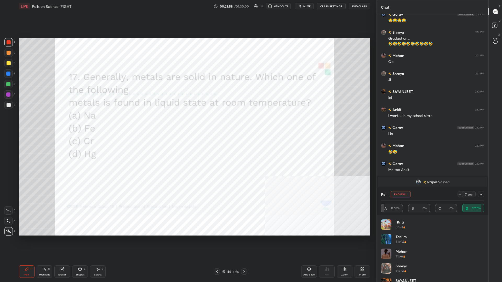
click at [187, 123] on icon at bounding box center [481, 194] width 4 height 4
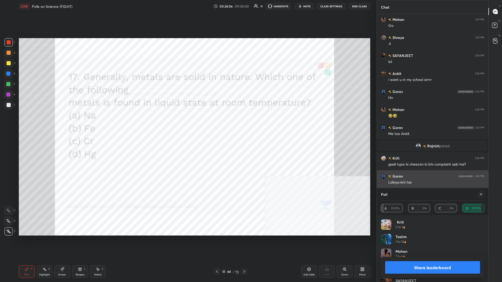
scroll to position [2099, 0]
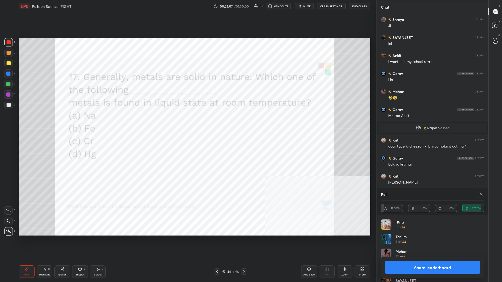
click at [187, 123] on button "Share leaderboard" at bounding box center [432, 267] width 95 height 13
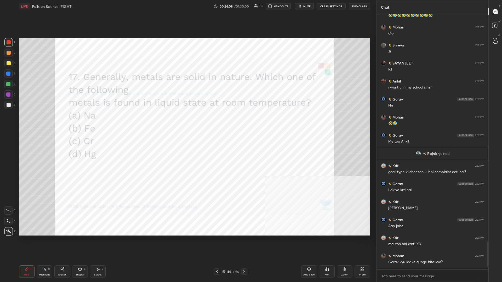
scroll to position [266, 112]
click at [187, 123] on div "44" at bounding box center [228, 271] width 5 height 3
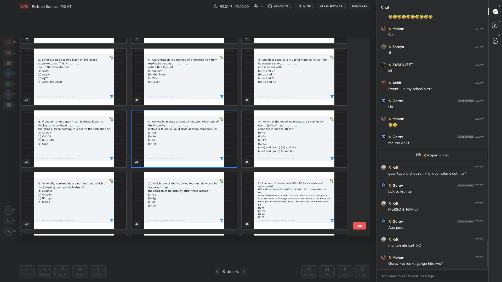
click at [187, 123] on img "grid" at bounding box center [294, 139] width 105 height 57
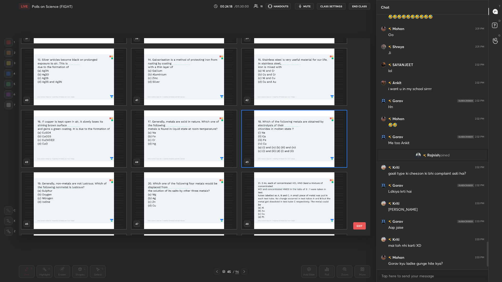
click at [187, 123] on img "grid" at bounding box center [294, 139] width 105 height 57
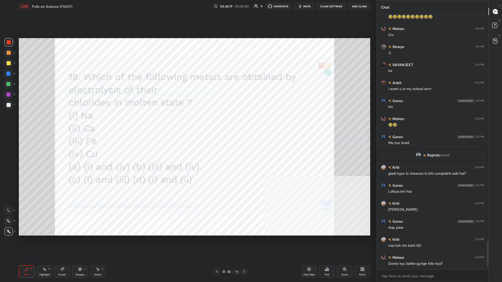
click at [187, 123] on div "Poll" at bounding box center [327, 272] width 16 height 13
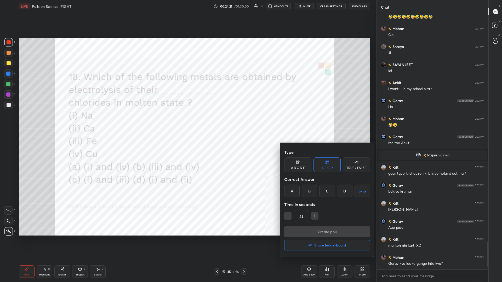
click at [187, 123] on button "Skip" at bounding box center [361, 191] width 15 height 13
click at [187, 123] on div "D" at bounding box center [344, 191] width 15 height 13
click at [187, 123] on button "Create poll" at bounding box center [327, 232] width 86 height 10
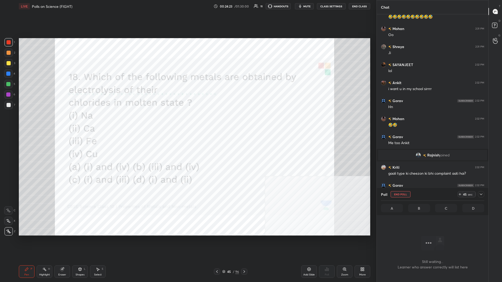
click at [187, 123] on icon at bounding box center [481, 194] width 4 height 4
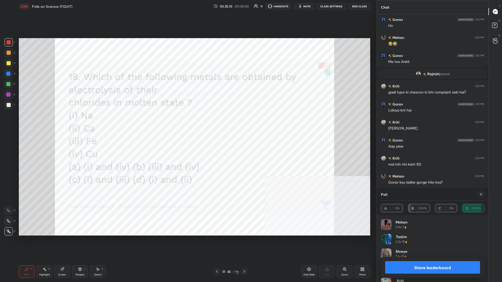
scroll to position [2176, 0]
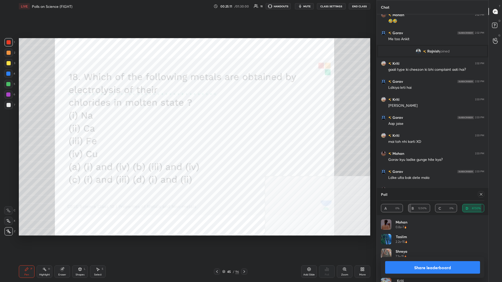
click at [187, 123] on button "Share leaderboard" at bounding box center [432, 267] width 95 height 13
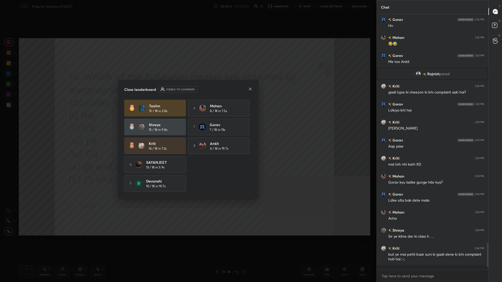
scroll to position [0, 0]
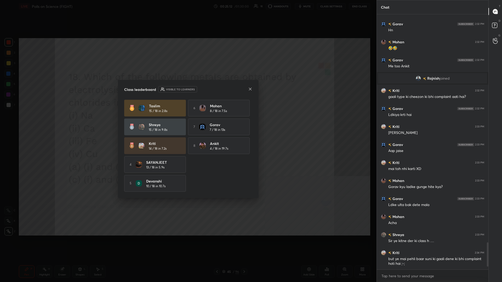
click at [187, 123] on div at bounding box center [219, 183] width 62 height 17
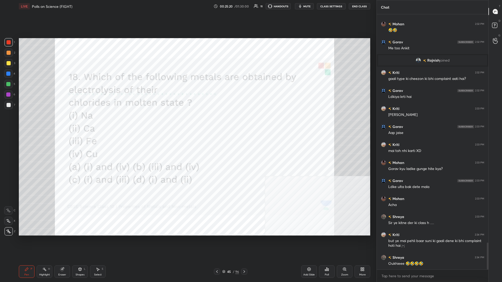
click at [187, 123] on div "45" at bounding box center [228, 271] width 5 height 3
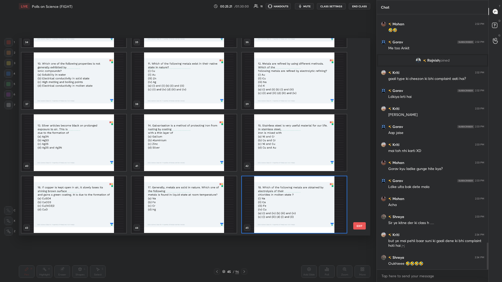
scroll to position [198, 351]
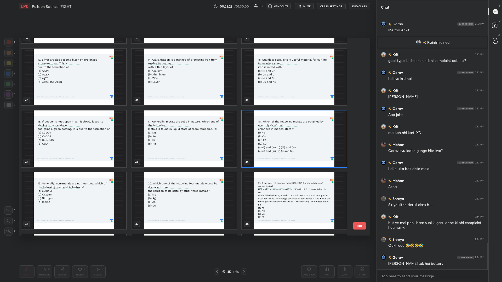
click at [61, 123] on img "grid" at bounding box center [73, 201] width 105 height 57
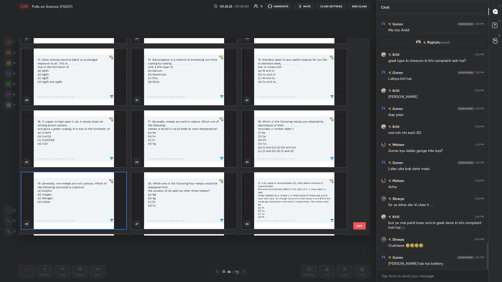
click at [61, 123] on img "grid" at bounding box center [73, 201] width 105 height 57
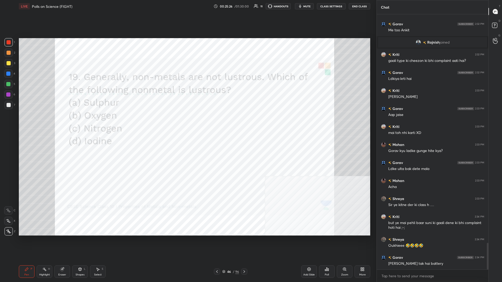
click at [187, 123] on div "Poll" at bounding box center [327, 275] width 4 height 3
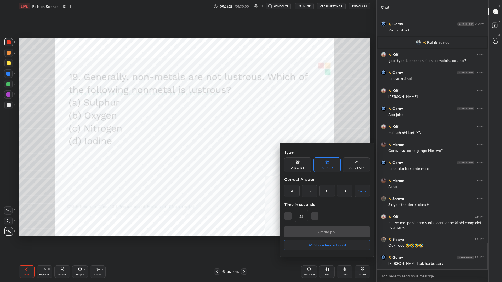
click at [187, 123] on div "D" at bounding box center [344, 191] width 15 height 13
click at [187, 123] on button "Create poll" at bounding box center [327, 232] width 86 height 10
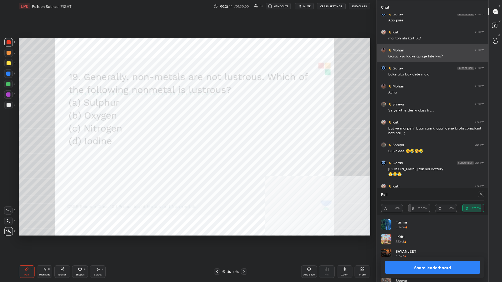
scroll to position [2298, 0]
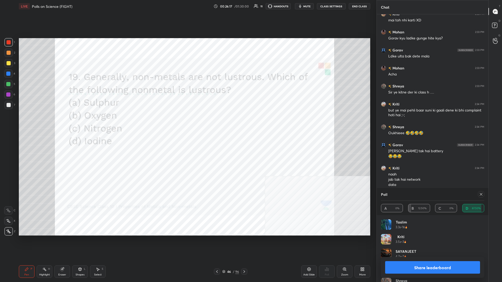
click at [187, 123] on div "Share leaderboard" at bounding box center [432, 267] width 103 height 21
click at [187, 123] on button "Share leaderboard" at bounding box center [432, 267] width 95 height 13
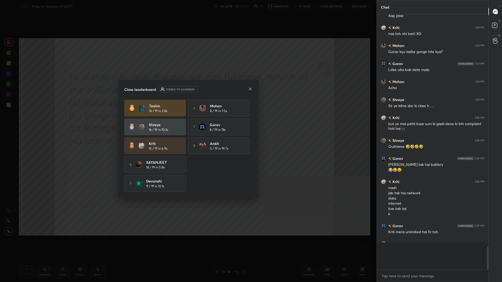
scroll to position [266, 112]
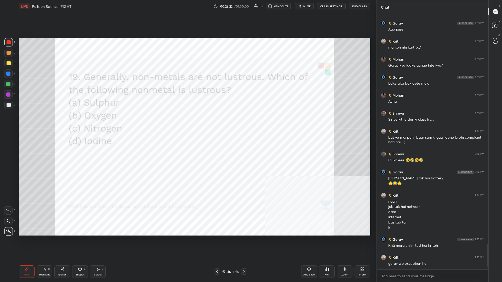
click at [187, 123] on div "46 / 96" at bounding box center [230, 272] width 33 height 6
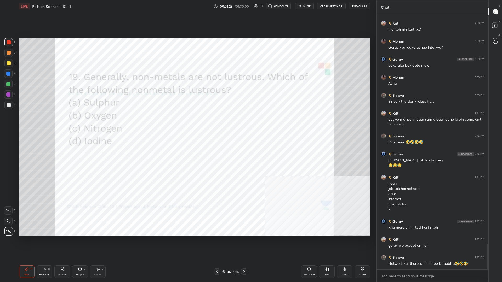
click at [187, 123] on div "Pen P Highlight H Eraser Shapes L Select S 46 / 96 Add Slide Poll Zoom More" at bounding box center [194, 271] width 351 height 21
click at [187, 123] on div "46 / 96" at bounding box center [230, 272] width 17 height 5
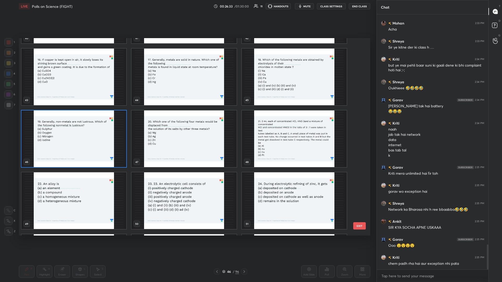
click at [174, 123] on img "grid" at bounding box center [183, 139] width 105 height 57
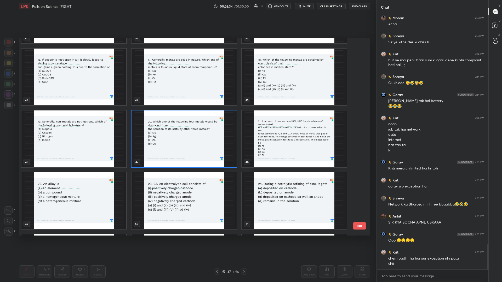
click at [174, 123] on img "grid" at bounding box center [183, 139] width 105 height 57
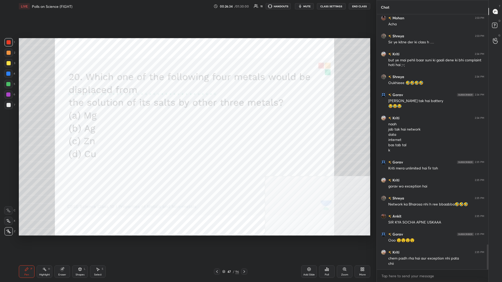
click at [187, 123] on div "Add Slide Poll Zoom More" at bounding box center [335, 271] width 69 height 29
click at [187, 123] on div "Poll" at bounding box center [327, 272] width 16 height 13
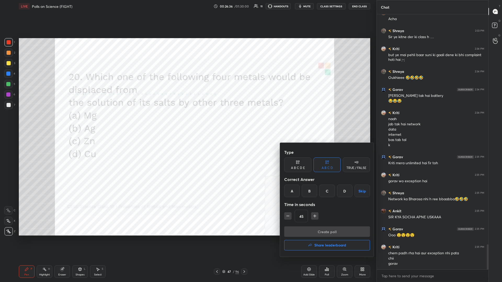
click at [187, 123] on div "D" at bounding box center [344, 191] width 15 height 13
click at [187, 123] on button "Create poll" at bounding box center [327, 232] width 86 height 10
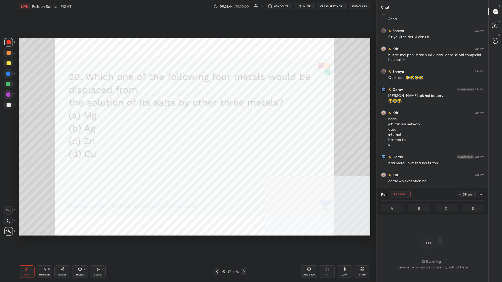
click at [187, 123] on button "End Poll" at bounding box center [401, 194] width 20 height 6
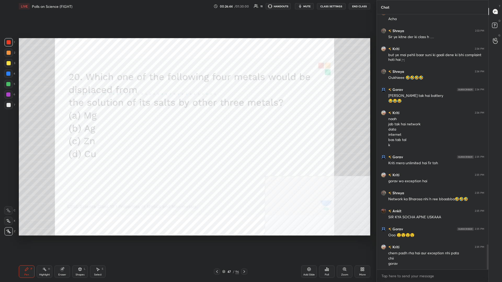
click at [187, 123] on div "Poll" at bounding box center [327, 272] width 16 height 13
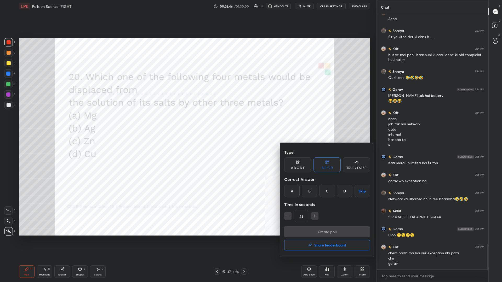
click at [187, 123] on div "B" at bounding box center [309, 191] width 15 height 13
click at [187, 123] on button "Create poll" at bounding box center [327, 232] width 86 height 10
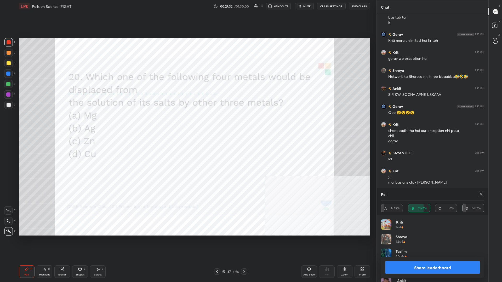
scroll to position [2494, 0]
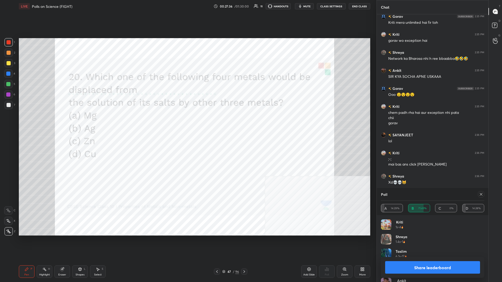
click at [187, 123] on button "Share leaderboard" at bounding box center [432, 267] width 95 height 13
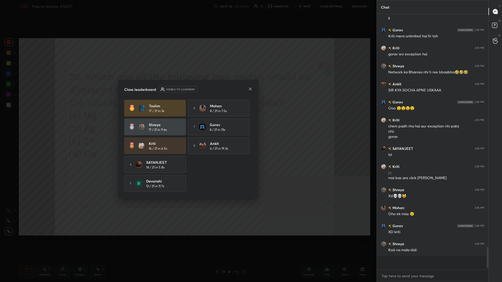
scroll to position [0, 0]
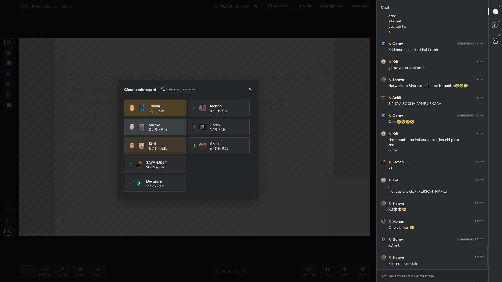
click at [129, 105] on div "Taslim 17 / 21 in 3s" at bounding box center [155, 108] width 62 height 17
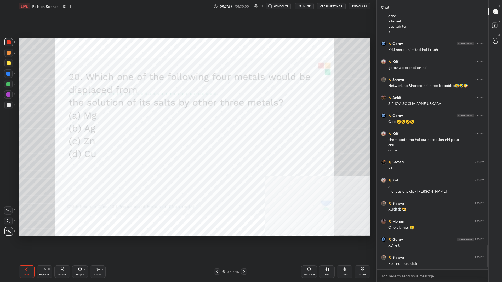
click at [187, 123] on div "47" at bounding box center [228, 271] width 5 height 3
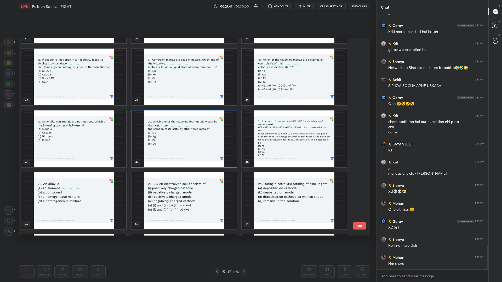
click at [187, 123] on img "grid" at bounding box center [294, 139] width 105 height 57
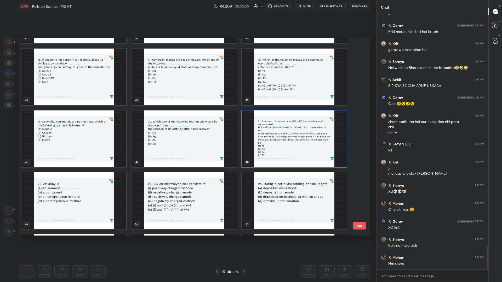
click at [187, 123] on img "grid" at bounding box center [294, 139] width 105 height 57
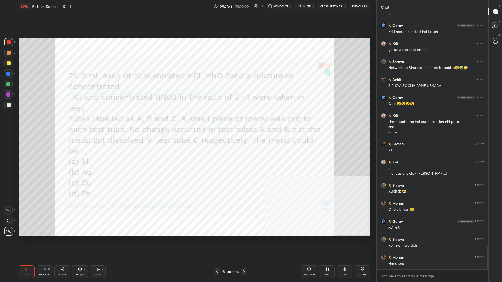
click at [187, 123] on div "Poll" at bounding box center [327, 272] width 16 height 13
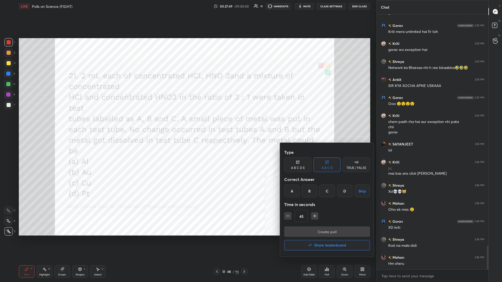
click at [187, 123] on div "B" at bounding box center [309, 191] width 15 height 13
click at [187, 123] on button "Create poll" at bounding box center [327, 232] width 86 height 10
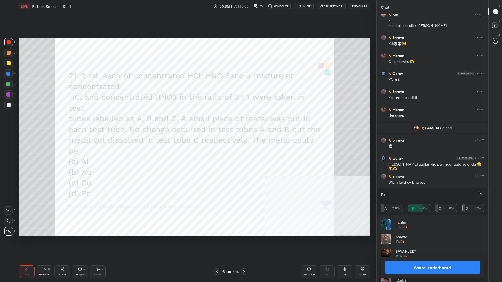
scroll to position [2508, 0]
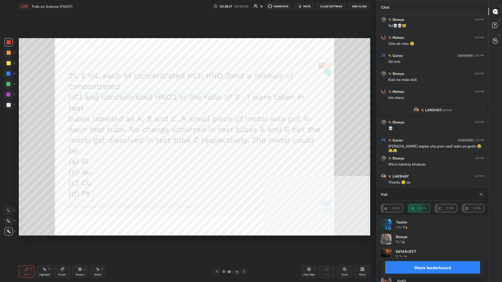
click at [187, 123] on button "Share leaderboard" at bounding box center [432, 267] width 95 height 13
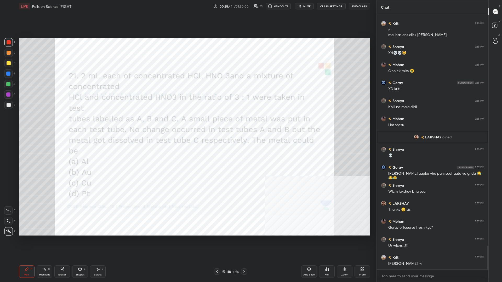
scroll to position [2499, 0]
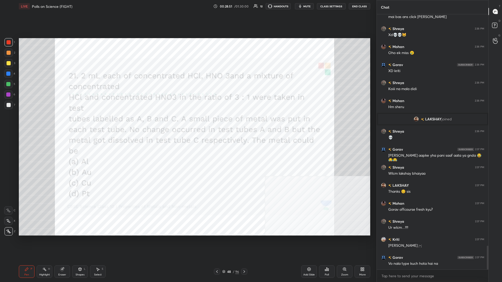
click at [187, 123] on div "48" at bounding box center [228, 271] width 5 height 3
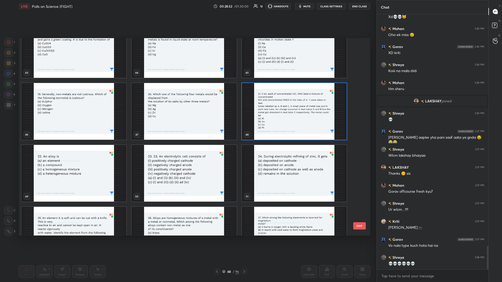
scroll to position [893, 0]
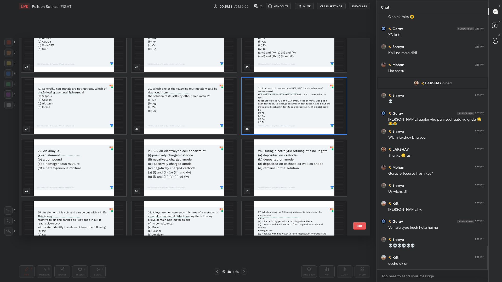
click at [102, 123] on img "grid" at bounding box center [73, 168] width 105 height 57
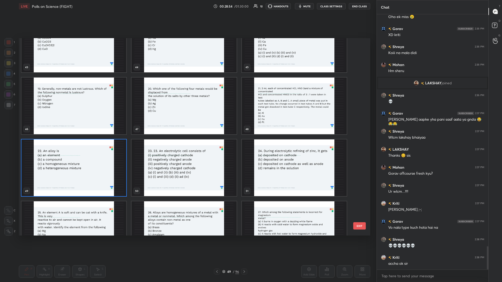
click at [102, 123] on img "grid" at bounding box center [73, 168] width 105 height 57
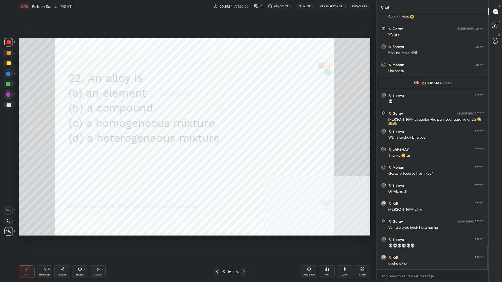
click at [102, 123] on img "grid" at bounding box center [73, 168] width 105 height 57
click at [187, 123] on div "Poll" at bounding box center [327, 272] width 16 height 13
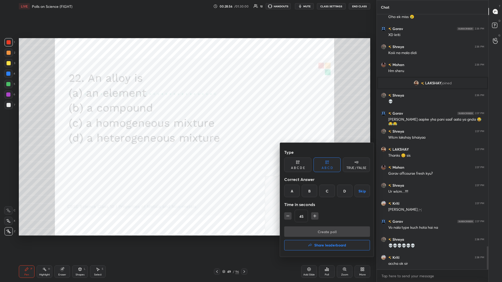
click at [187, 123] on div "C" at bounding box center [326, 191] width 15 height 13
click at [187, 123] on button "Create poll" at bounding box center [327, 232] width 86 height 10
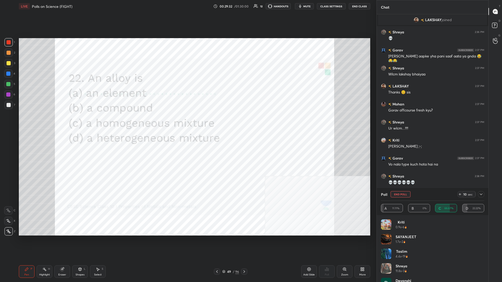
click at [187, 123] on icon at bounding box center [481, 194] width 4 height 4
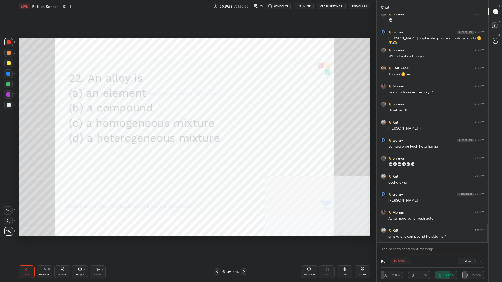
scroll to position [2634, 0]
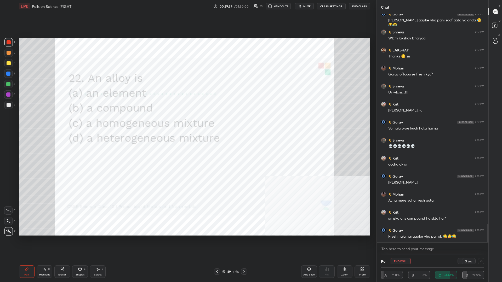
click at [11, 43] on div at bounding box center [8, 42] width 8 height 8
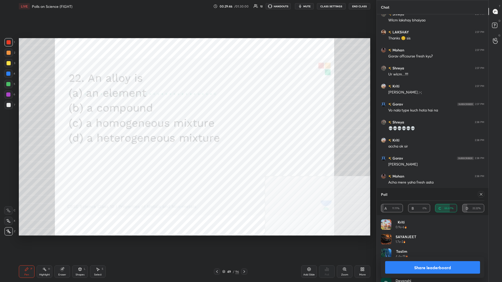
scroll to position [2670, 0]
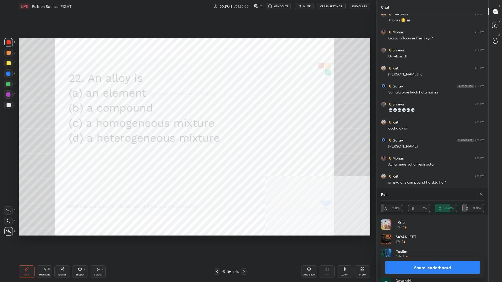
click at [187, 123] on button "Share leaderboard" at bounding box center [432, 267] width 95 height 13
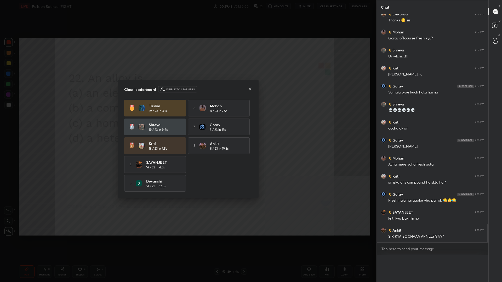
scroll to position [239, 112]
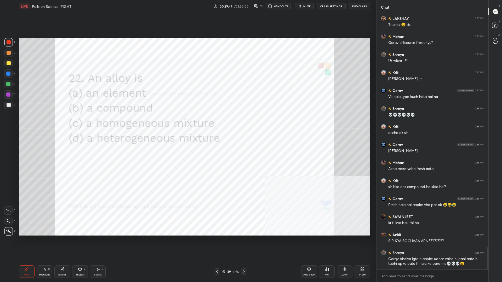
click at [187, 123] on div "/" at bounding box center [234, 271] width 2 height 3
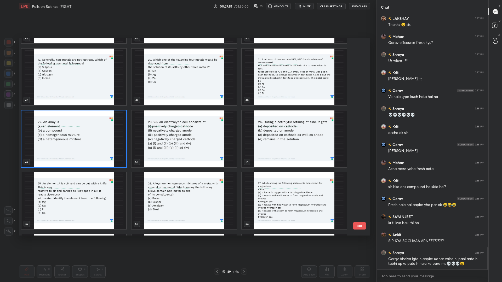
click at [74, 123] on img "grid" at bounding box center [73, 139] width 105 height 57
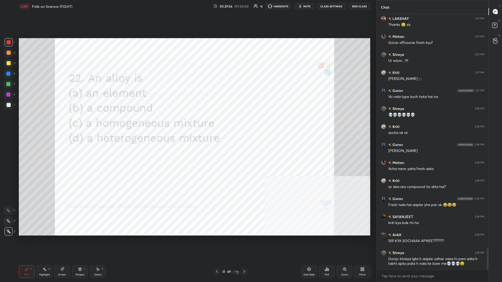
scroll to position [2684, 0]
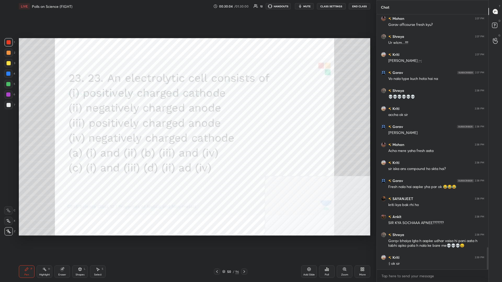
click at [187, 123] on icon at bounding box center [327, 269] width 1 height 3
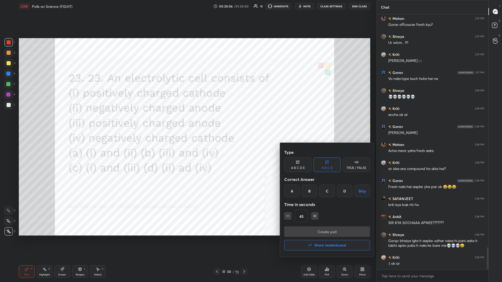
click at [187, 123] on div "B" at bounding box center [309, 191] width 15 height 13
click at [187, 123] on button "Create poll" at bounding box center [327, 232] width 86 height 10
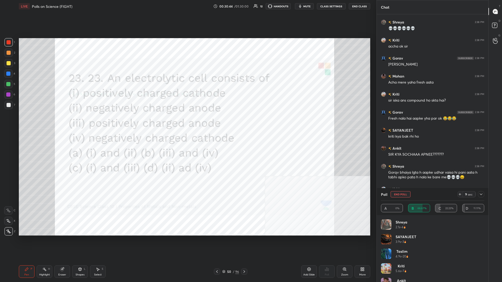
click at [187, 123] on icon at bounding box center [481, 194] width 4 height 4
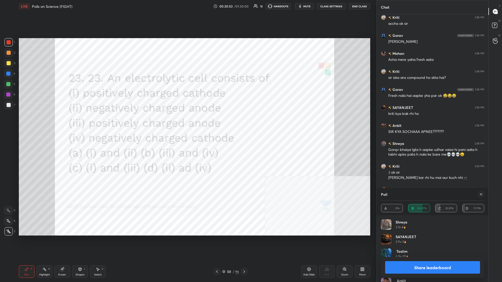
scroll to position [2793, 0]
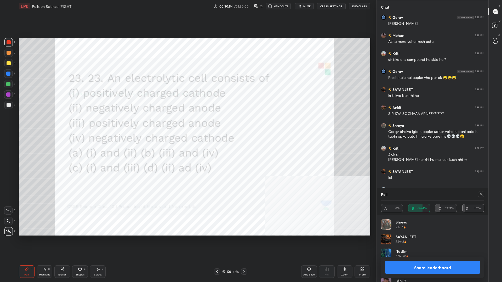
click at [187, 123] on button "Share leaderboard" at bounding box center [432, 267] width 95 height 13
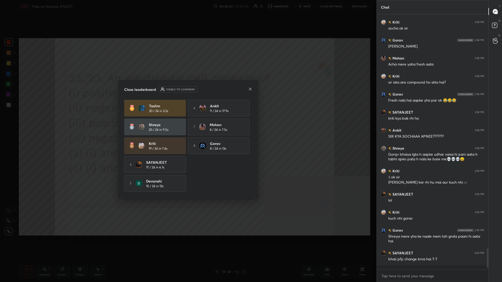
scroll to position [0, 0]
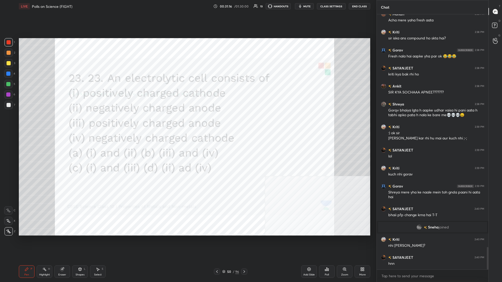
click at [187, 123] on div "50" at bounding box center [228, 271] width 5 height 3
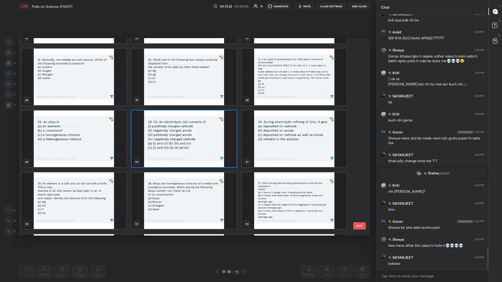
click at [187, 123] on img "grid" at bounding box center [294, 139] width 105 height 57
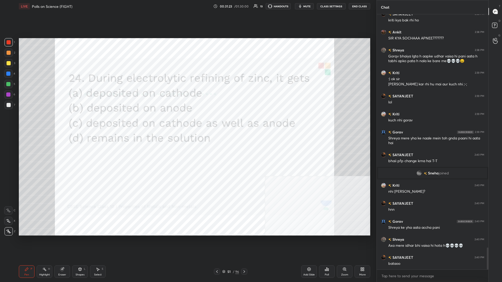
click at [187, 123] on div "Poll" at bounding box center [327, 272] width 16 height 13
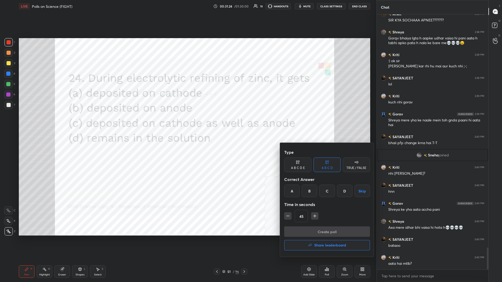
click at [187, 123] on div "A" at bounding box center [291, 191] width 15 height 13
click at [187, 123] on button "Create poll" at bounding box center [327, 232] width 86 height 10
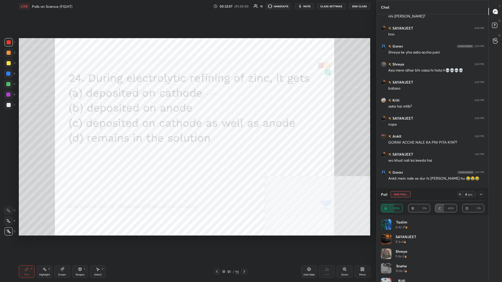
scroll to position [2842, 0]
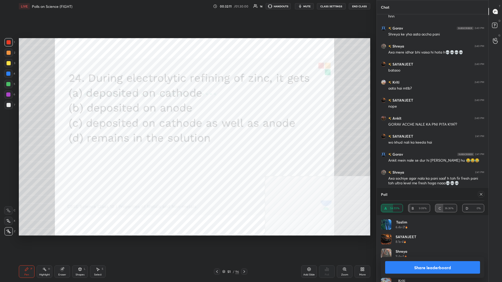
click at [187, 123] on button "Share leaderboard" at bounding box center [432, 267] width 95 height 13
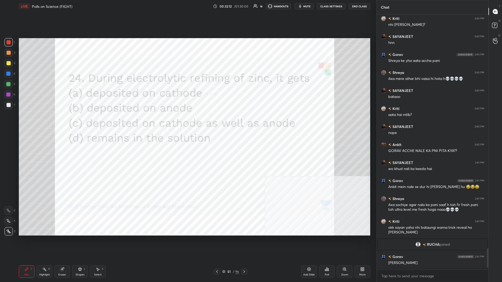
scroll to position [0, 0]
click at [187, 123] on div "Pen P Highlight H Eraser Shapes L Select S 51 / 96 Add Slide Poll Zoom More" at bounding box center [194, 271] width 351 height 21
click at [187, 123] on div "51 / 96" at bounding box center [230, 272] width 33 height 6
click at [187, 123] on div "51" at bounding box center [228, 271] width 5 height 3
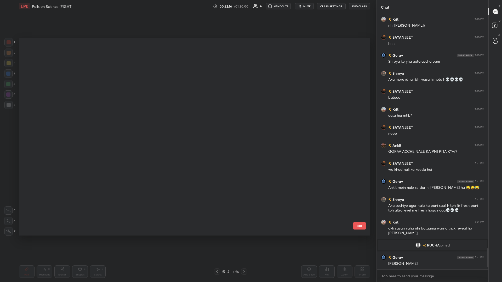
scroll to position [198, 351]
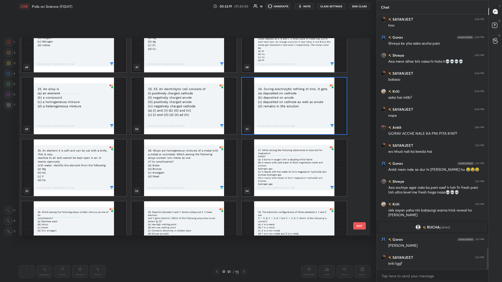
click at [92, 123] on img "grid" at bounding box center [73, 168] width 105 height 57
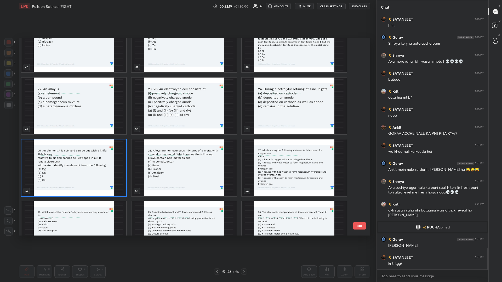
click at [92, 123] on img "grid" at bounding box center [73, 168] width 105 height 57
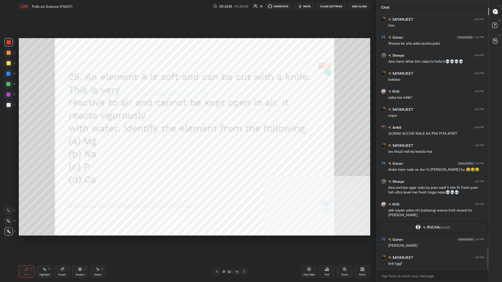
click at [187, 123] on div "Poll" at bounding box center [327, 272] width 16 height 13
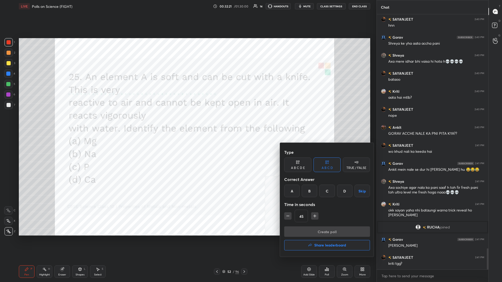
click at [187, 123] on div "B" at bounding box center [309, 191] width 15 height 13
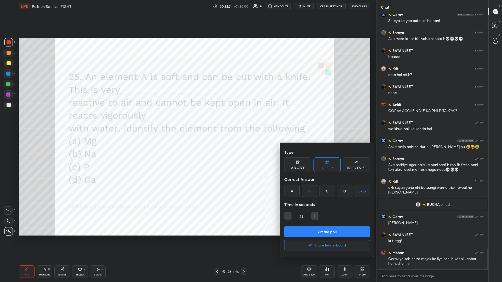
click at [187, 123] on button "Create poll" at bounding box center [327, 232] width 86 height 10
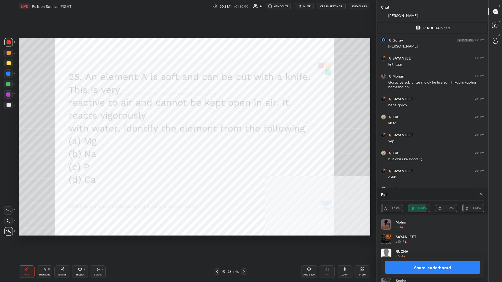
scroll to position [3050, 0]
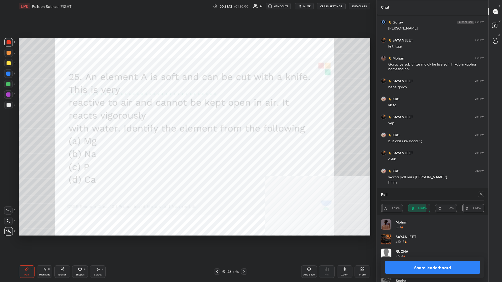
click at [187, 123] on button "Share leaderboard" at bounding box center [432, 267] width 95 height 13
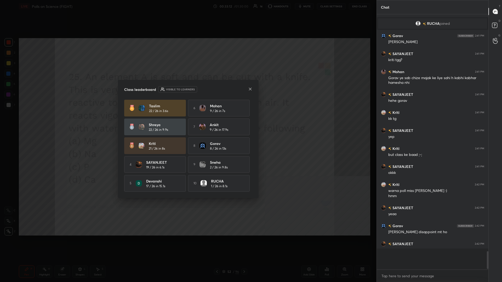
scroll to position [268, 112]
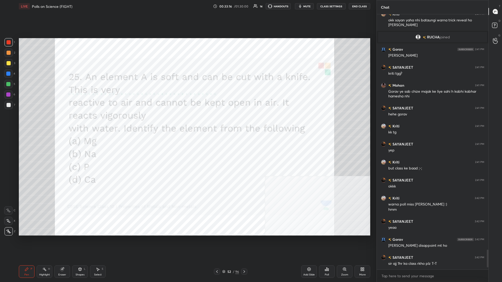
click at [187, 123] on div "52" at bounding box center [228, 271] width 5 height 3
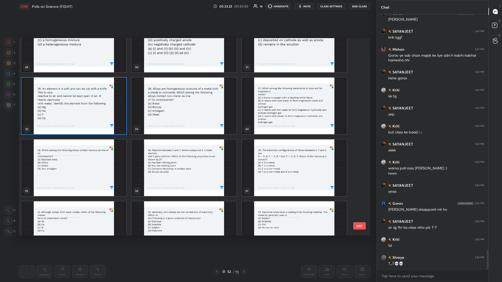
scroll to position [3077, 0]
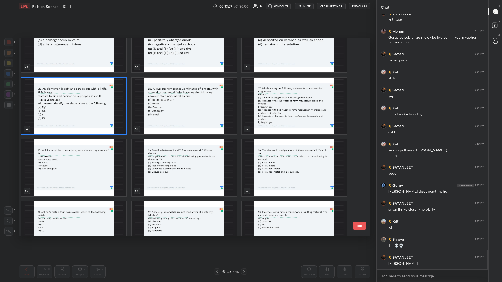
click at [187, 110] on img "grid" at bounding box center [183, 106] width 105 height 57
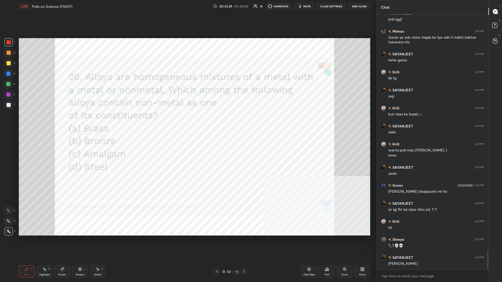
click at [187, 123] on div "Poll" at bounding box center [327, 272] width 16 height 13
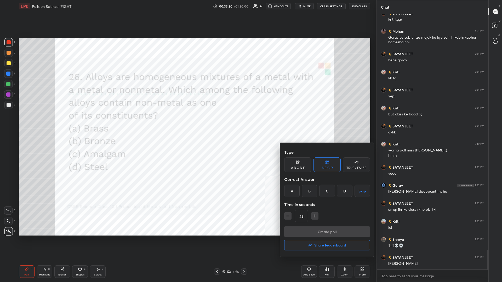
click at [187, 123] on div "D" at bounding box center [344, 191] width 15 height 13
click at [187, 123] on button "Create poll" at bounding box center [327, 232] width 86 height 10
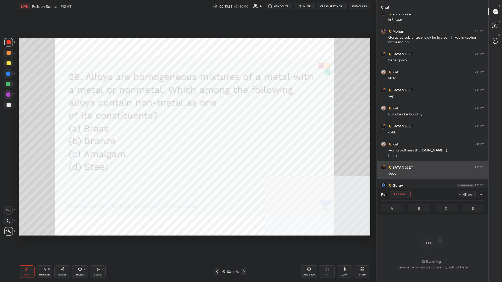
scroll to position [228, 112]
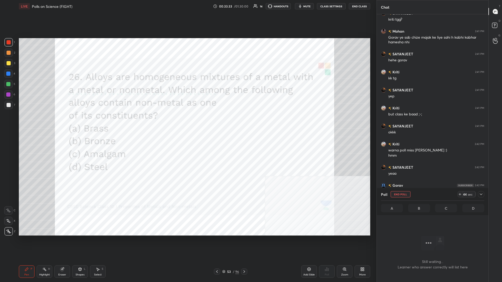
click at [187, 123] on icon at bounding box center [481, 194] width 4 height 4
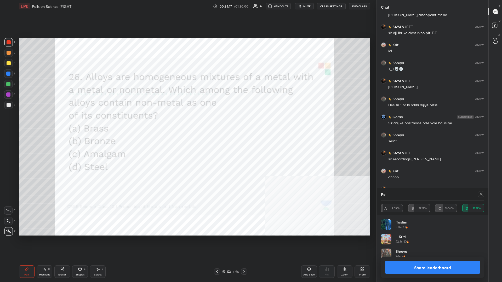
scroll to position [0, 0]
click at [187, 123] on button "Share leaderboard" at bounding box center [432, 267] width 95 height 13
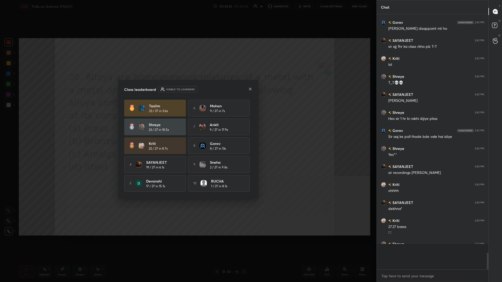
scroll to position [0, 0]
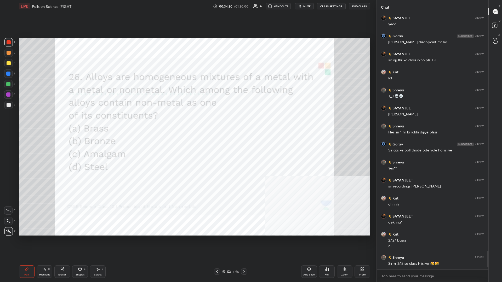
click at [187, 123] on div "53 / 96" at bounding box center [230, 272] width 33 height 6
click at [187, 123] on div "53" at bounding box center [228, 271] width 5 height 3
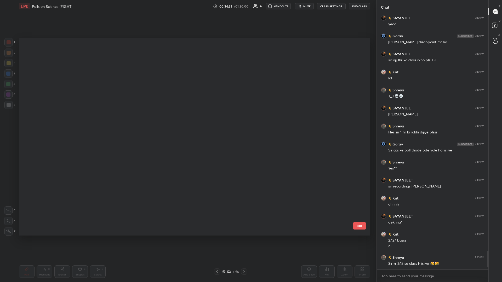
scroll to position [918, 0]
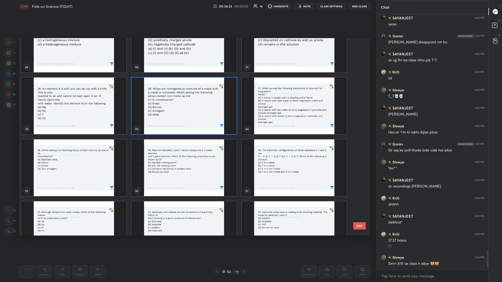
click at [187, 108] on img "grid" at bounding box center [294, 106] width 105 height 57
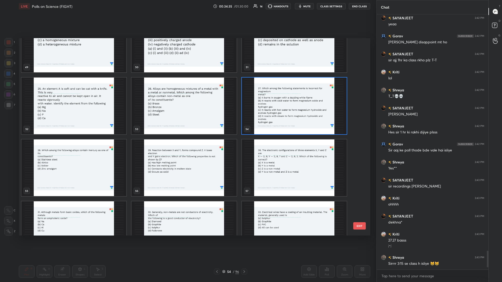
click at [187, 108] on img "grid" at bounding box center [294, 106] width 105 height 57
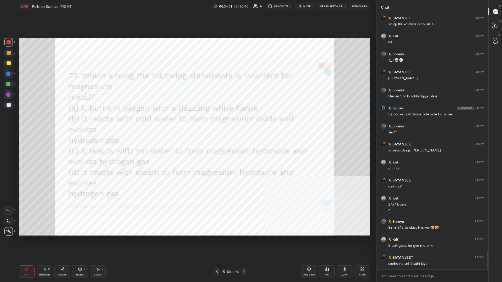
click at [187, 123] on div "Poll" at bounding box center [327, 272] width 16 height 13
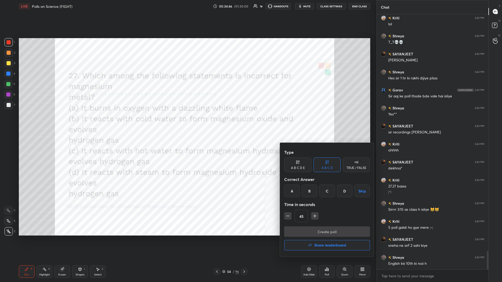
click at [187, 123] on div "B" at bounding box center [309, 191] width 15 height 13
click at [187, 123] on button "Create poll" at bounding box center [327, 232] width 86 height 10
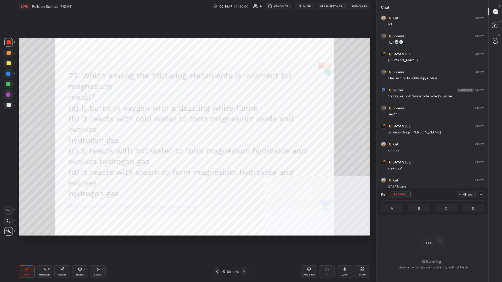
click at [187, 123] on div "Poll End Poll 45 sec A B C D" at bounding box center [433, 201] width 112 height 27
click at [187, 123] on icon at bounding box center [481, 194] width 4 height 4
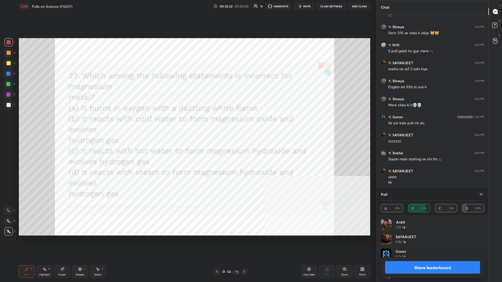
scroll to position [0, 0]
click at [187, 123] on button "Share leaderboard" at bounding box center [432, 267] width 95 height 13
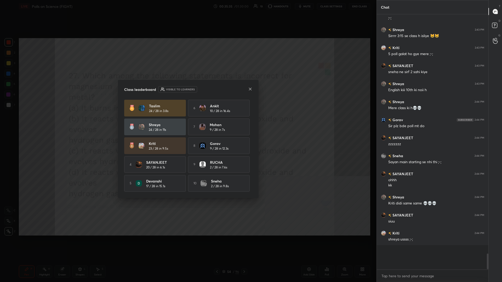
scroll to position [3441, 0]
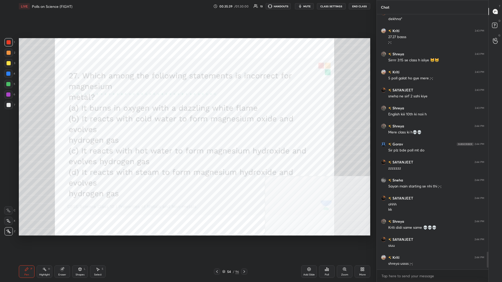
click at [187, 123] on div "54" at bounding box center [228, 271] width 5 height 3
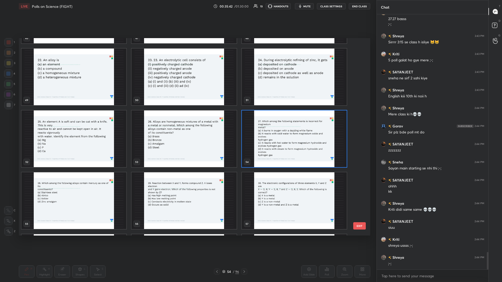
click at [105, 123] on img "grid" at bounding box center [73, 201] width 105 height 57
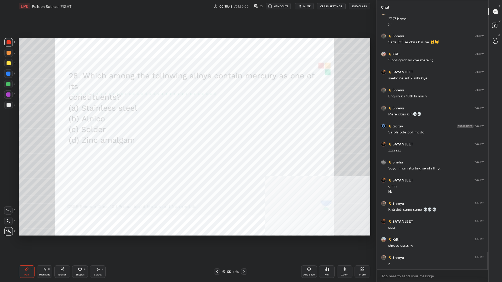
click at [187, 123] on div "Poll" at bounding box center [327, 272] width 16 height 13
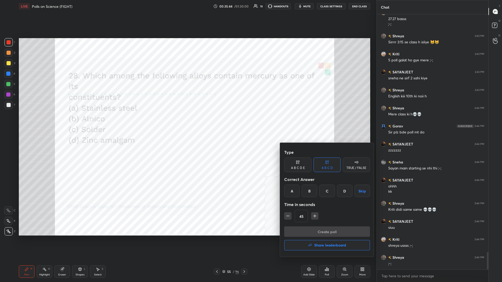
click at [187, 123] on div "D" at bounding box center [344, 191] width 15 height 13
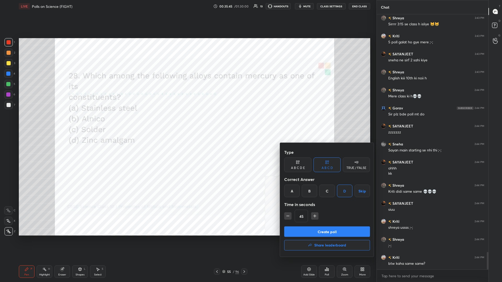
click at [187, 123] on button "Create poll" at bounding box center [327, 232] width 86 height 10
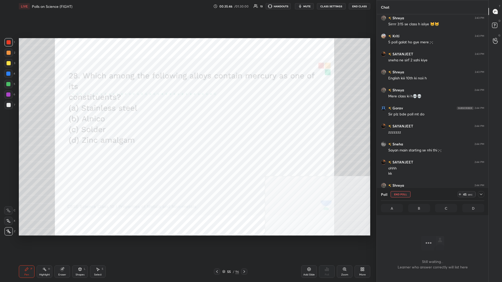
click at [187, 123] on icon at bounding box center [481, 194] width 4 height 4
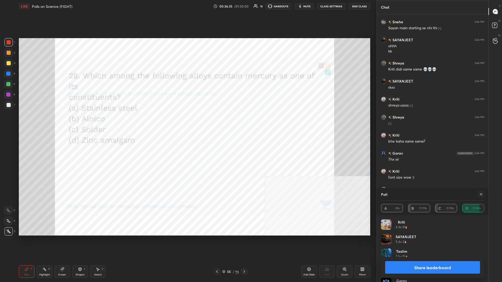
scroll to position [3380, 0]
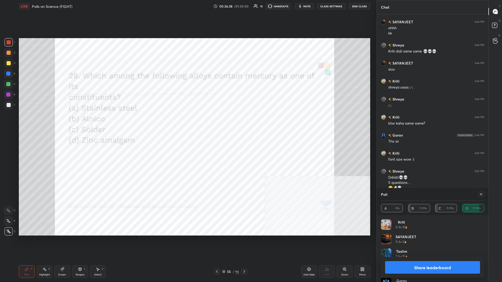
click at [187, 123] on button "Share leaderboard" at bounding box center [432, 267] width 95 height 13
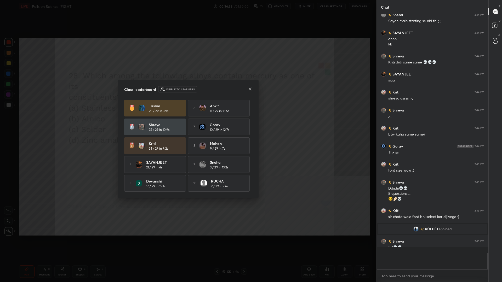
scroll to position [0, 0]
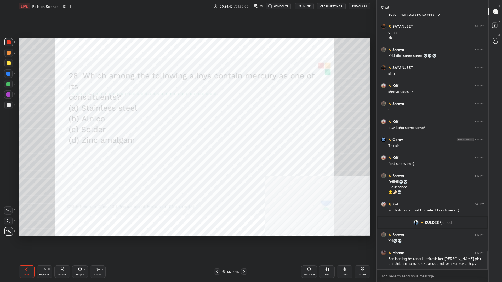
click at [187, 123] on div "55" at bounding box center [228, 271] width 5 height 3
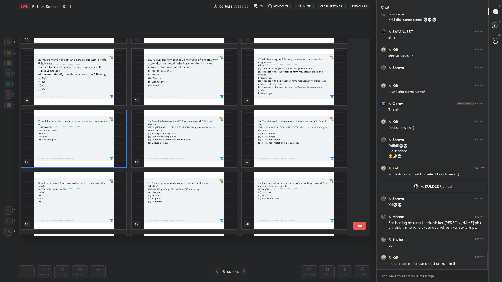
click at [187, 123] on img "grid" at bounding box center [183, 139] width 105 height 57
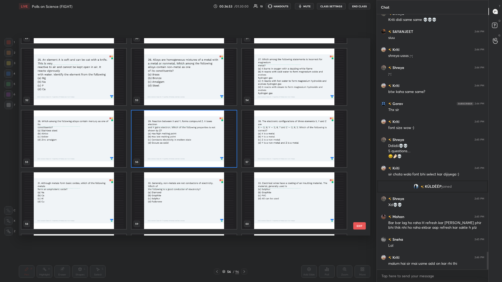
click at [187, 123] on img "grid" at bounding box center [183, 139] width 105 height 57
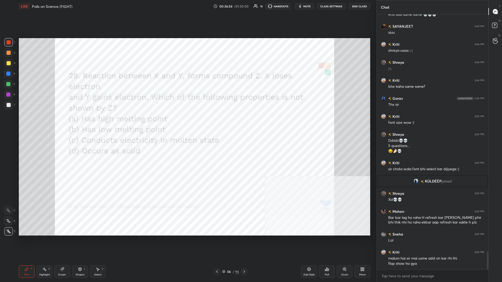
click at [187, 123] on div "Poll" at bounding box center [327, 272] width 16 height 13
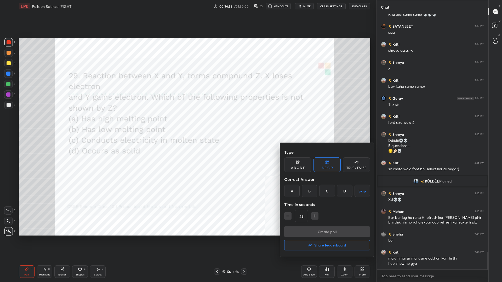
click at [187, 123] on div "B" at bounding box center [309, 191] width 15 height 13
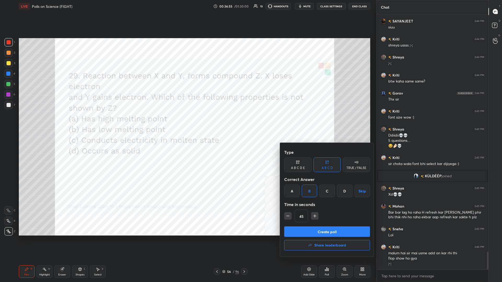
click at [187, 123] on div "Create poll Share leaderboard" at bounding box center [327, 240] width 86 height 26
click at [187, 123] on button "Create poll" at bounding box center [327, 232] width 86 height 10
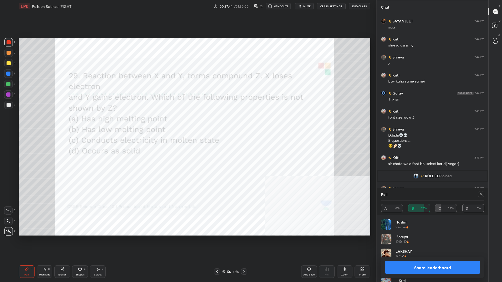
click at [187, 123] on button "Share leaderboard" at bounding box center [432, 267] width 95 height 13
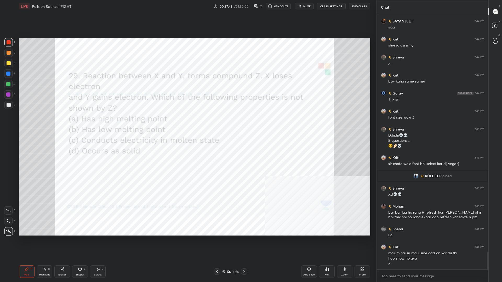
scroll to position [3440, 0]
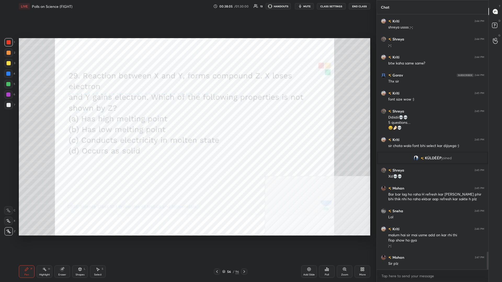
click at [187, 123] on div "Pen P Highlight H Eraser Shapes L Select S 56 / 96 Add Slide Poll Zoom More" at bounding box center [194, 271] width 351 height 21
click at [187, 123] on div "Setting up your live class Poll for secs No correct answer Start poll" at bounding box center [195, 137] width 356 height 249
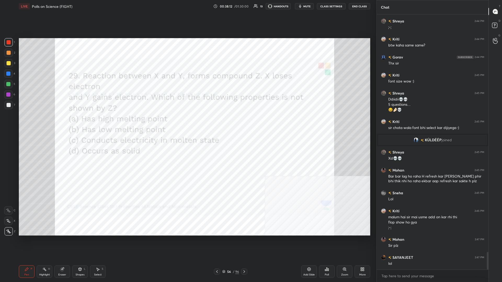
scroll to position [3476, 0]
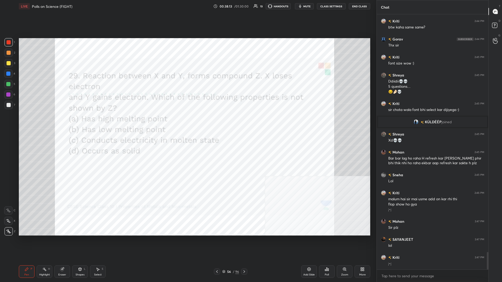
click at [187, 123] on div "96" at bounding box center [237, 272] width 4 height 5
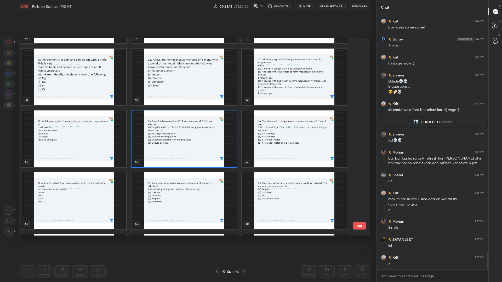
scroll to position [3494, 0]
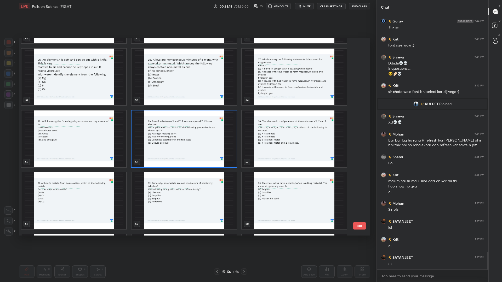
click at [187, 123] on img "grid" at bounding box center [294, 139] width 105 height 57
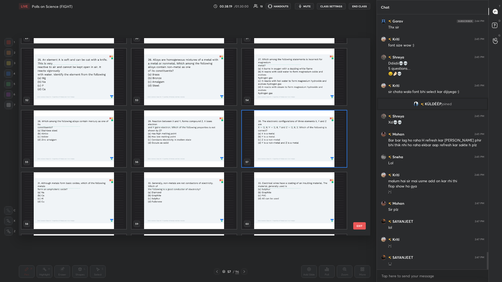
click at [187, 123] on img "grid" at bounding box center [294, 139] width 105 height 57
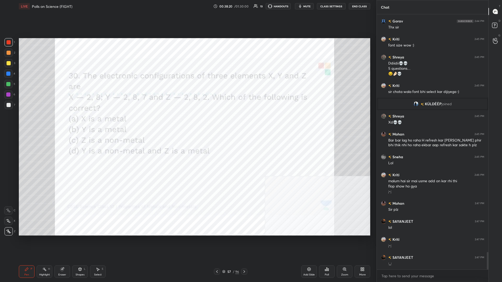
click at [187, 123] on div "Poll" at bounding box center [327, 275] width 4 height 3
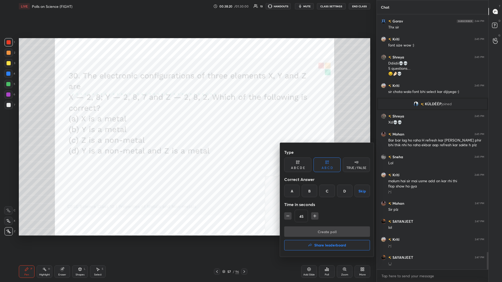
click at [187, 123] on div "D" at bounding box center [344, 191] width 15 height 13
click at [187, 123] on button "Create poll" at bounding box center [327, 232] width 86 height 10
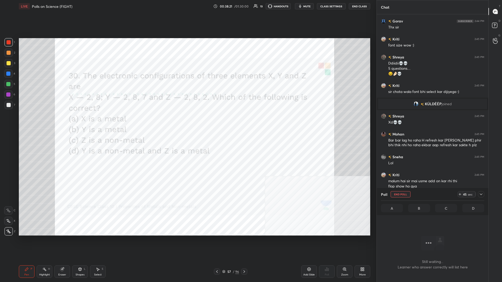
scroll to position [241, 112]
click at [187, 123] on icon at bounding box center [481, 194] width 4 height 4
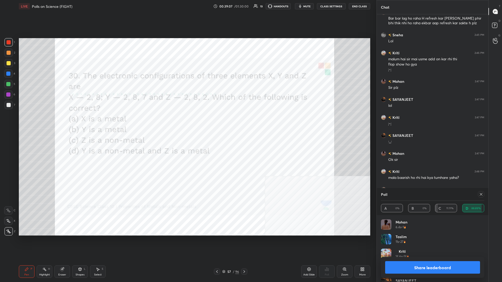
scroll to position [0, 0]
click at [187, 123] on button "Share leaderboard" at bounding box center [432, 267] width 95 height 13
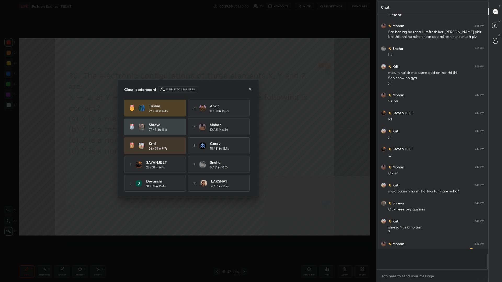
scroll to position [254, 112]
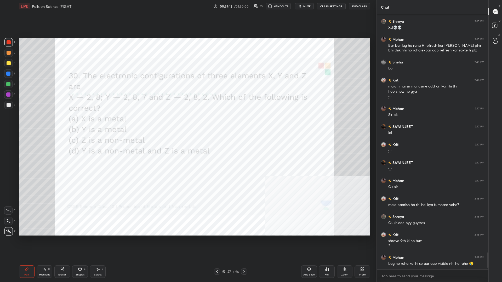
click at [187, 123] on div "Setting up your live class Poll for secs No correct answer Start poll" at bounding box center [195, 137] width 356 height 249
click at [187, 123] on div "57" at bounding box center [228, 271] width 5 height 3
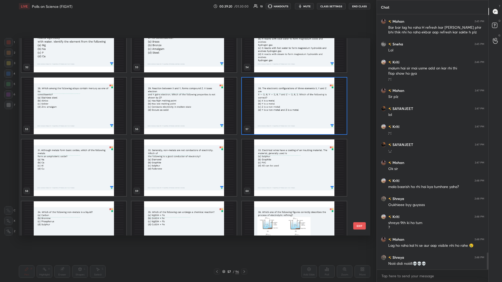
click at [84, 123] on img "grid" at bounding box center [73, 168] width 105 height 57
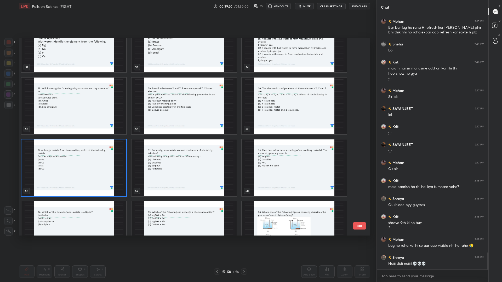
click at [84, 123] on img "grid" at bounding box center [73, 168] width 105 height 57
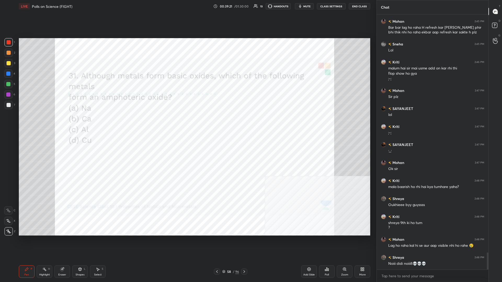
click at [187, 123] on div "Poll" at bounding box center [327, 272] width 16 height 13
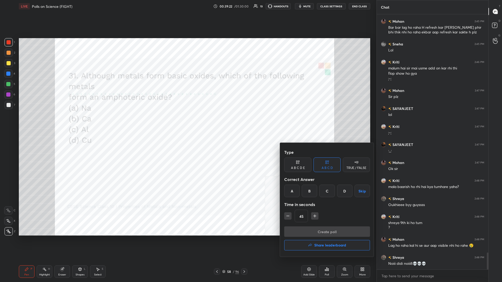
click at [187, 123] on div "C" at bounding box center [326, 191] width 15 height 13
click at [187, 123] on div "Type A B C D E A B C D TRUE / FALSE Correct Answer A B C D Skip Time in seconds…" at bounding box center [327, 186] width 86 height 79
click at [187, 123] on button "Create poll" at bounding box center [327, 232] width 86 height 10
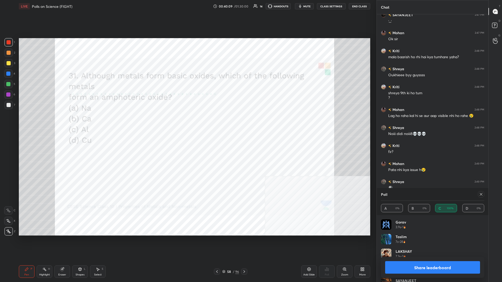
scroll to position [3655, 0]
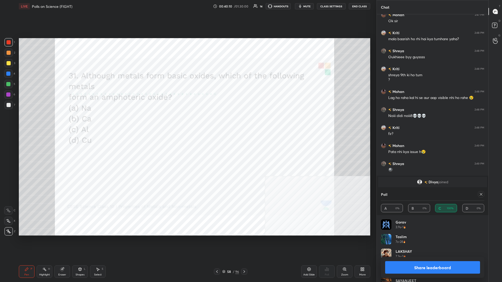
click at [187, 123] on div "Share leaderboard" at bounding box center [432, 267] width 103 height 21
click at [187, 123] on button "Share leaderboard" at bounding box center [432, 267] width 95 height 13
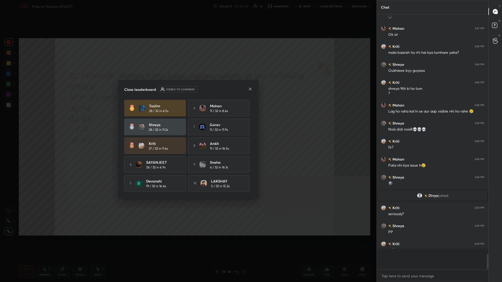
scroll to position [0, 0]
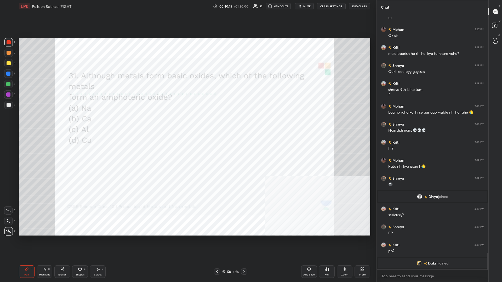
click at [187, 123] on div "58 / 96" at bounding box center [230, 272] width 17 height 5
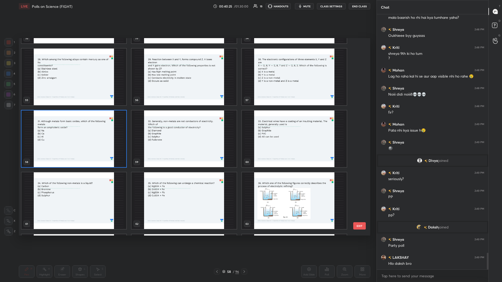
click at [187, 123] on img "grid" at bounding box center [183, 139] width 105 height 57
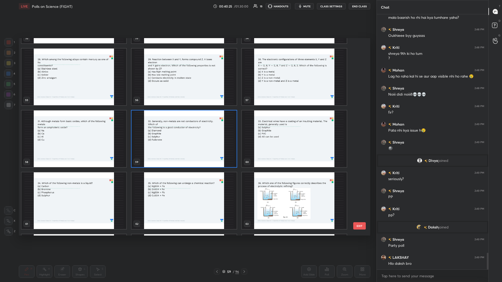
click at [187, 123] on img "grid" at bounding box center [183, 139] width 105 height 57
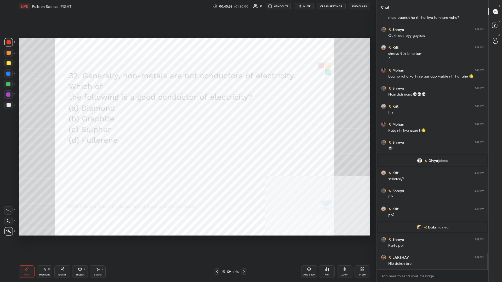
click at [187, 123] on div "Poll" at bounding box center [327, 272] width 16 height 13
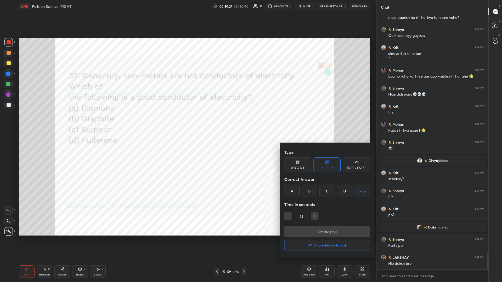
click at [187, 123] on div "B" at bounding box center [309, 191] width 15 height 13
click at [187, 123] on button "Create poll" at bounding box center [327, 232] width 86 height 10
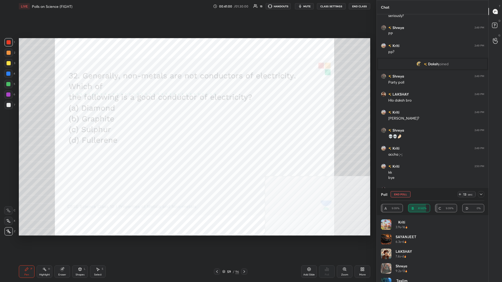
click at [187, 123] on div at bounding box center [481, 194] width 6 height 6
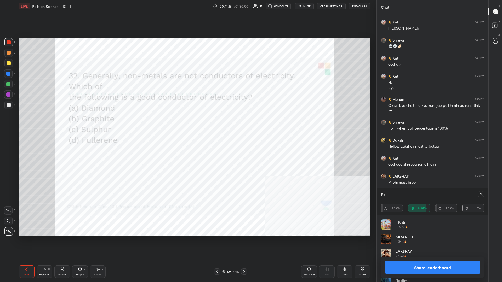
scroll to position [218, 112]
click at [187, 123] on button "Share leaderboard" at bounding box center [432, 267] width 95 height 13
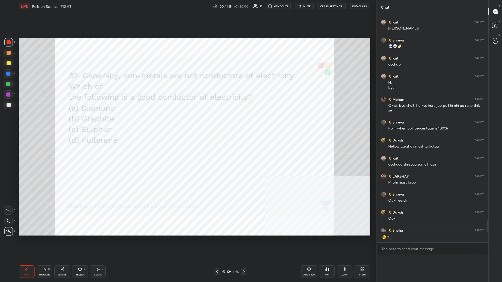
scroll to position [0, 0]
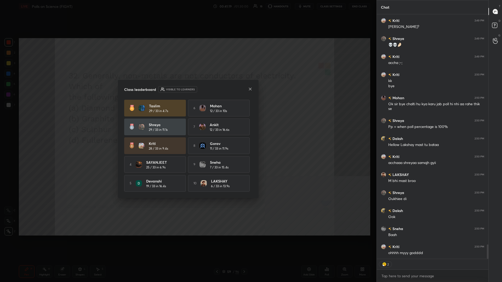
drag, startPoint x: 107, startPoint y: 124, endPoint x: 105, endPoint y: 125, distance: 2.6
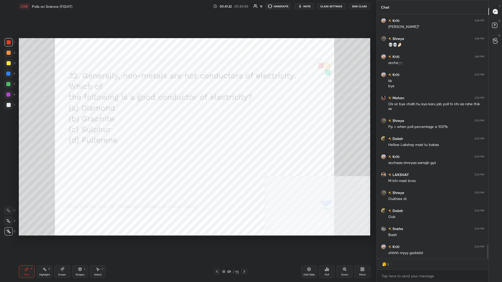
click at [187, 123] on div "59" at bounding box center [228, 271] width 5 height 3
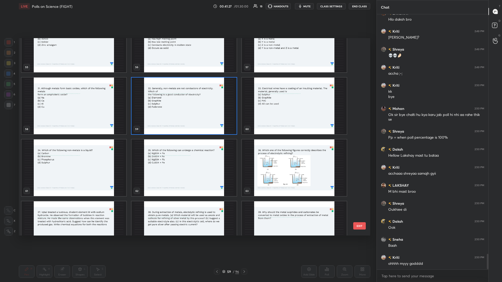
click at [187, 117] on img "grid" at bounding box center [294, 106] width 105 height 57
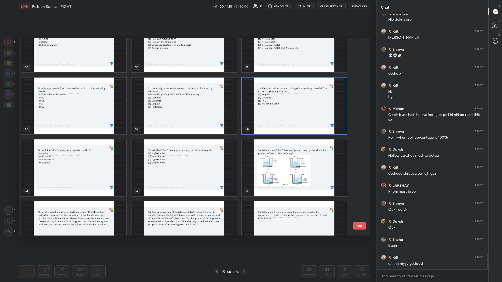
click at [187, 117] on img "grid" at bounding box center [294, 106] width 105 height 57
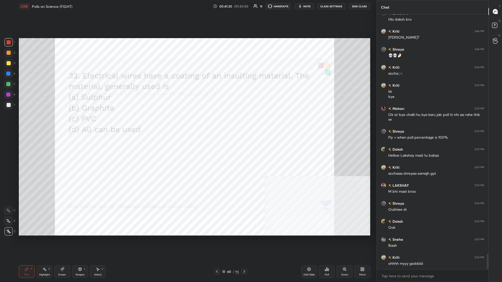
click at [187, 123] on div "Poll" at bounding box center [327, 272] width 16 height 13
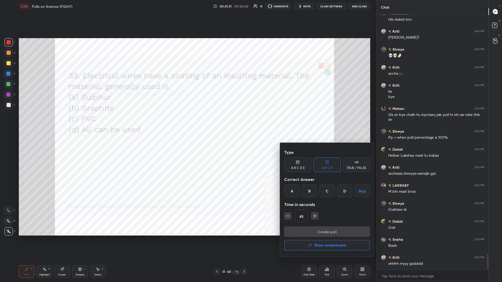
click at [187, 123] on div "C" at bounding box center [326, 191] width 15 height 13
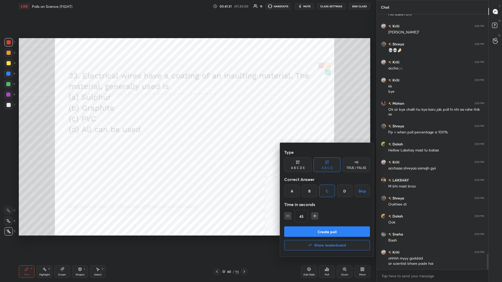
click at [187, 123] on button "Create poll" at bounding box center [327, 232] width 86 height 10
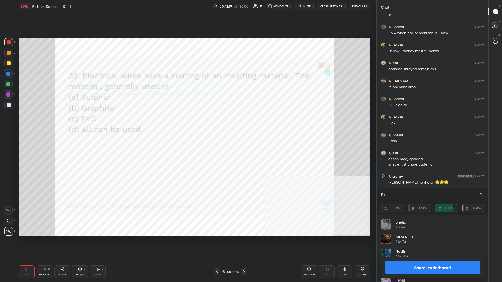
click at [187, 123] on button "Share leaderboard" at bounding box center [432, 267] width 95 height 13
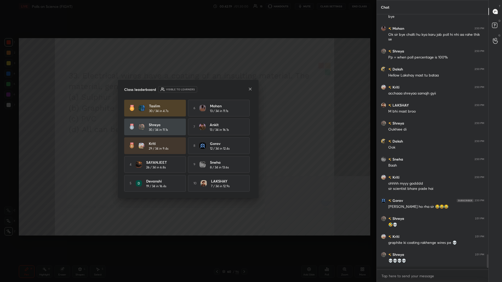
scroll to position [0, 0]
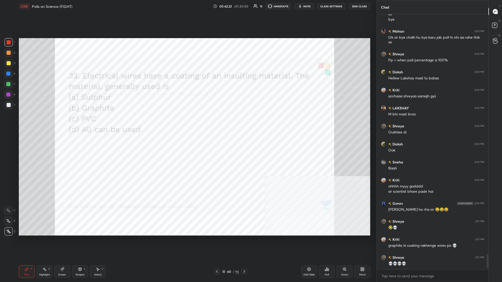
click at [187, 123] on div "60" at bounding box center [228, 271] width 5 height 3
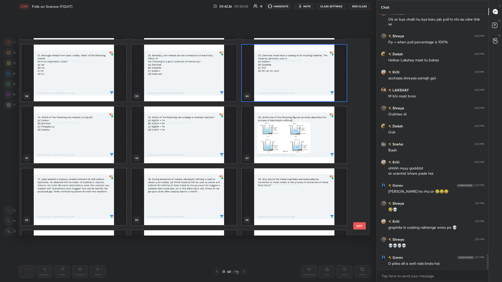
click at [105, 119] on img "grid" at bounding box center [73, 135] width 105 height 57
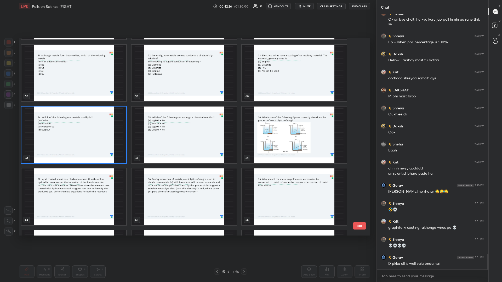
click at [105, 119] on img "grid" at bounding box center [73, 135] width 105 height 57
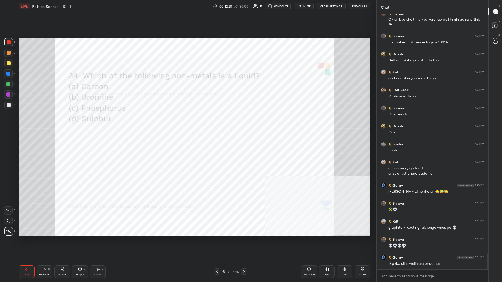
click at [187, 123] on div "Poll" at bounding box center [327, 272] width 16 height 13
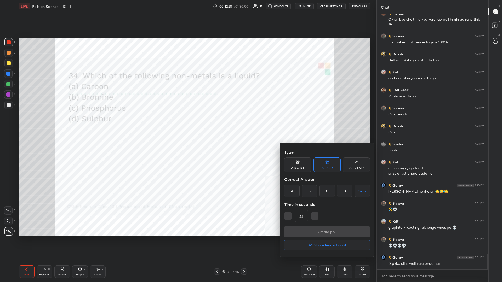
click at [187, 123] on div "B" at bounding box center [309, 191] width 15 height 13
click at [187, 123] on div "Type A B C D E A B C D TRUE / FALSE Correct Answer A B C D Skip Time in seconds…" at bounding box center [327, 186] width 86 height 79
click at [187, 123] on button "Create poll" at bounding box center [327, 232] width 86 height 10
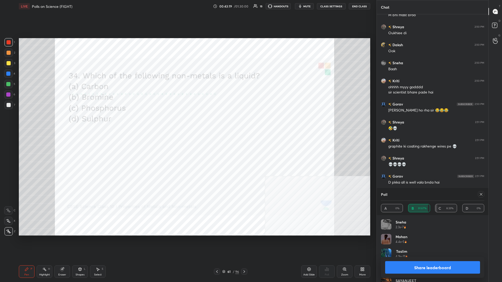
click at [187, 123] on button "Share leaderboard" at bounding box center [432, 267] width 95 height 13
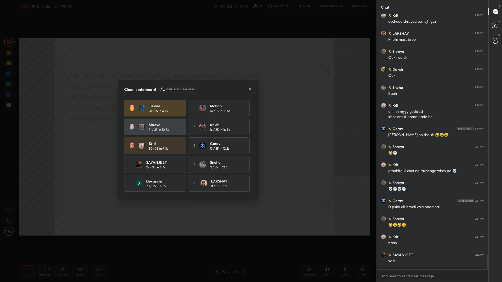
scroll to position [255, 112]
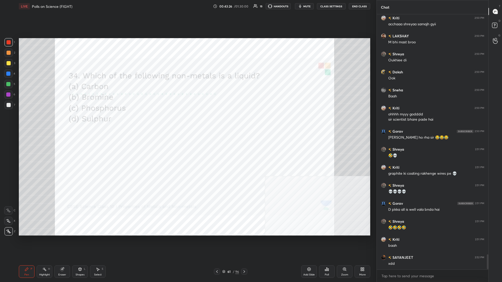
click at [187, 123] on div "61 / 96" at bounding box center [230, 272] width 17 height 5
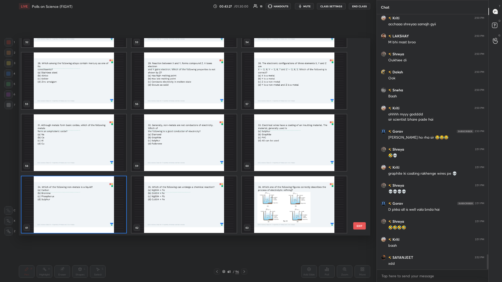
scroll to position [1169, 0]
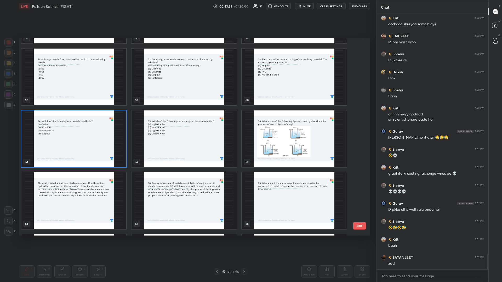
click at [187, 123] on img "grid" at bounding box center [183, 139] width 105 height 57
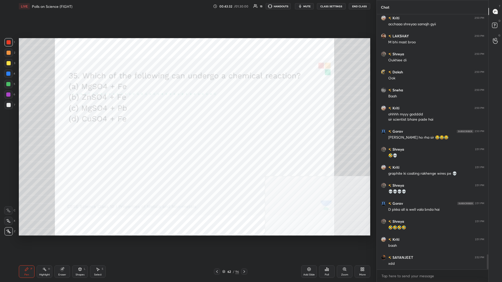
click at [187, 123] on div "Poll" at bounding box center [327, 272] width 16 height 13
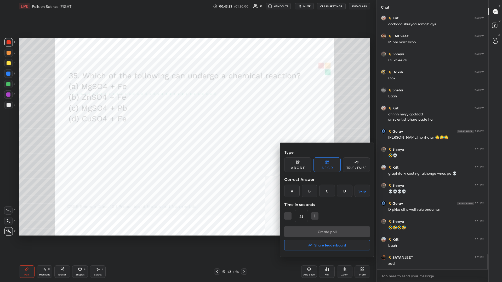
click at [187, 123] on div "D" at bounding box center [344, 191] width 15 height 13
click at [187, 123] on button "Create poll" at bounding box center [327, 232] width 86 height 10
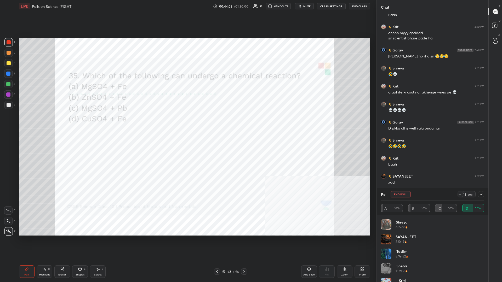
scroll to position [4155, 0]
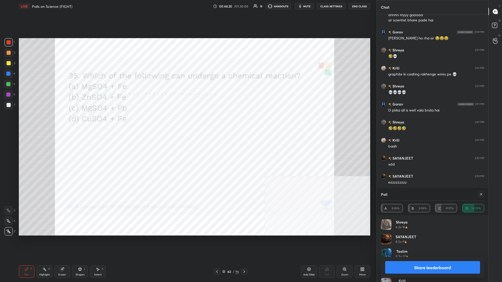
click at [187, 123] on button "Share leaderboard" at bounding box center [432, 267] width 95 height 13
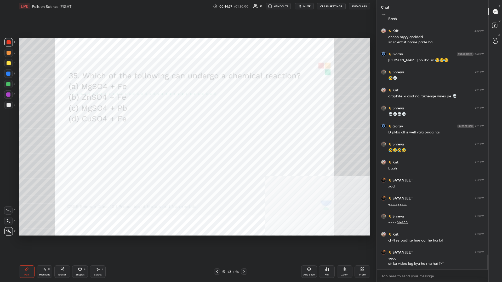
scroll to position [4151, 0]
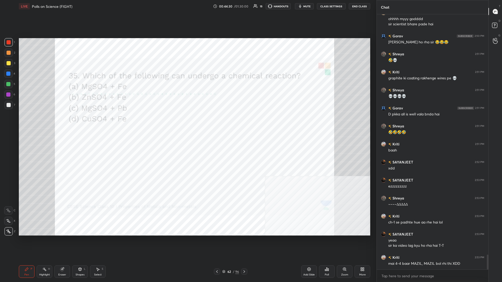
click at [187, 123] on div "62" at bounding box center [228, 271] width 5 height 3
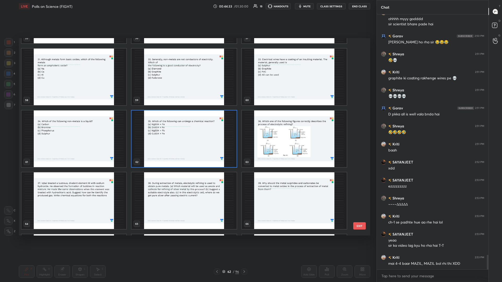
scroll to position [4169, 0]
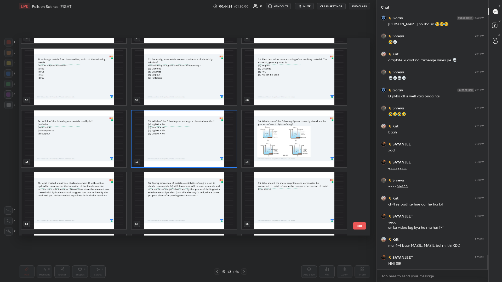
click at [187, 123] on img "grid" at bounding box center [294, 139] width 105 height 57
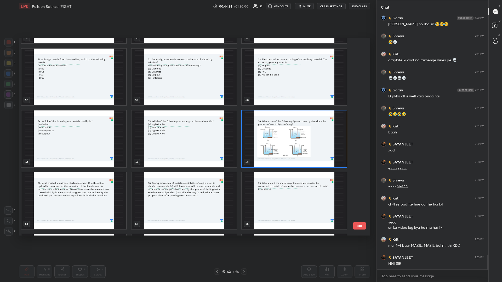
click at [187, 123] on img "grid" at bounding box center [294, 139] width 105 height 57
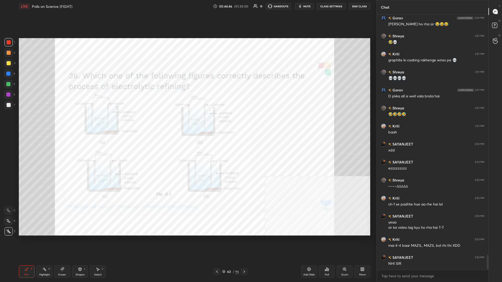
click at [187, 123] on icon at bounding box center [327, 269] width 1 height 3
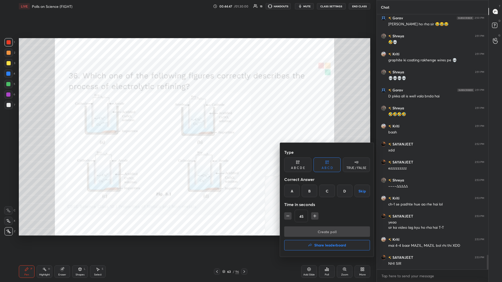
scroll to position [4187, 0]
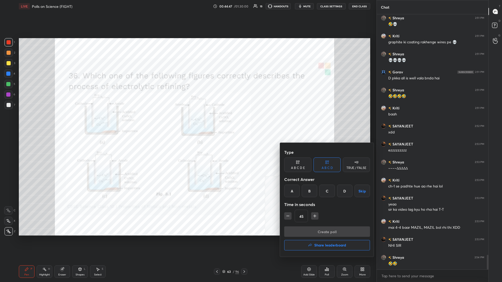
click at [187, 123] on div "C" at bounding box center [326, 191] width 15 height 13
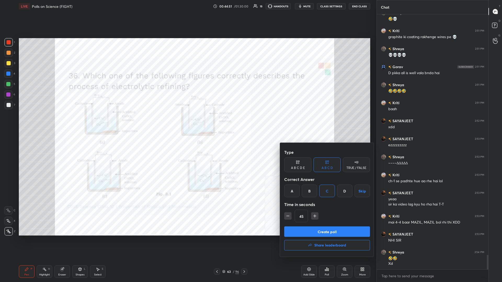
click at [187, 123] on button "Create poll" at bounding box center [327, 232] width 86 height 10
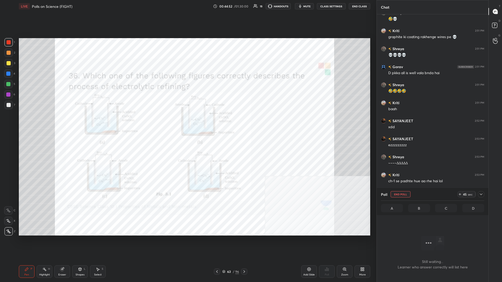
scroll to position [4238, 0]
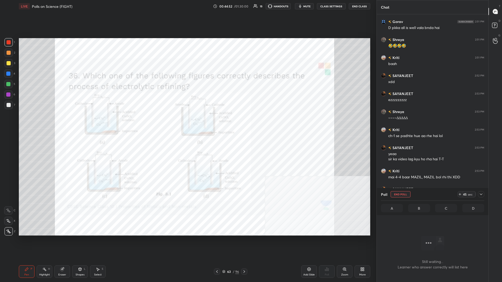
click at [187, 123] on div "Poll End Poll 45 sec" at bounding box center [432, 194] width 103 height 13
click at [187, 123] on div at bounding box center [481, 194] width 6 height 6
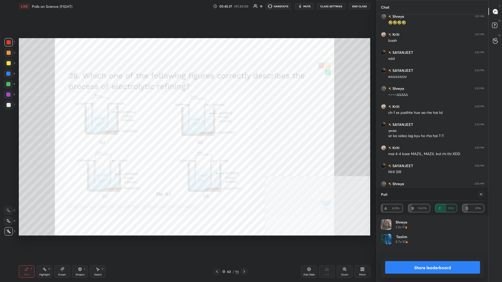
scroll to position [0, 0]
click at [187, 123] on button "Share leaderboard" at bounding box center [432, 267] width 95 height 13
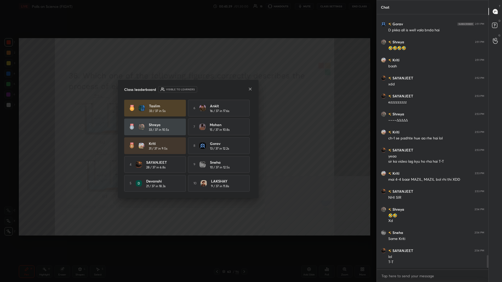
scroll to position [0, 0]
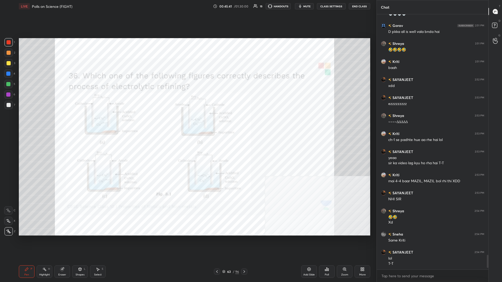
click at [187, 123] on div "63 / 96" at bounding box center [230, 272] width 17 height 5
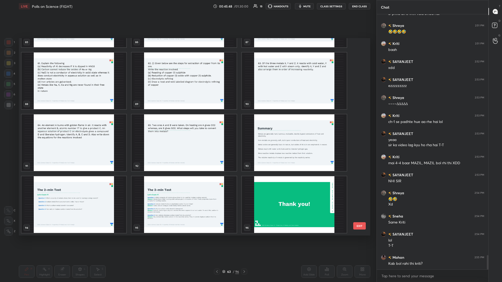
click at [184, 123] on img "grid" at bounding box center [183, 204] width 105 height 57
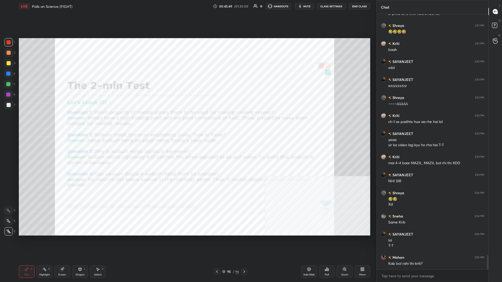
click at [187, 123] on div "Add Slide" at bounding box center [309, 275] width 12 height 3
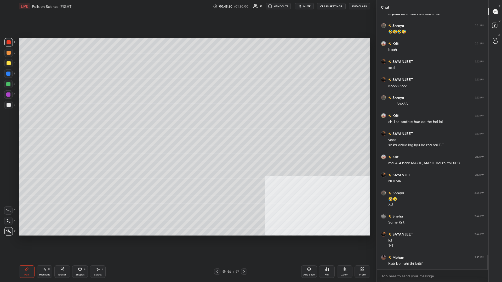
click at [187, 123] on div "More" at bounding box center [362, 272] width 16 height 13
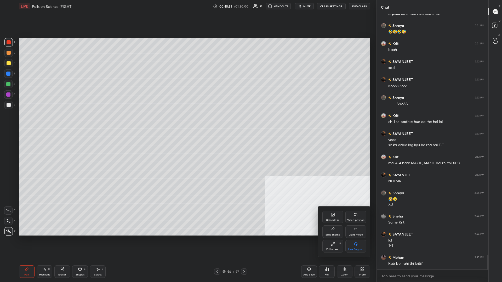
click at [187, 123] on div "Upload File" at bounding box center [332, 217] width 21 height 13
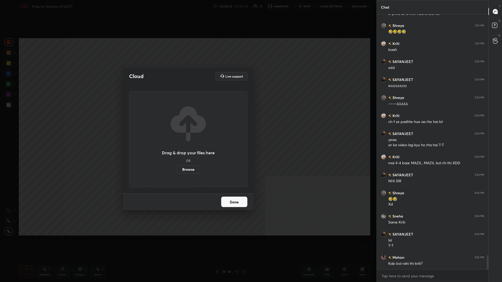
click at [187, 123] on label "Browse" at bounding box center [188, 169] width 23 height 8
click at [177, 123] on input "Browse" at bounding box center [177, 169] width 0 height 8
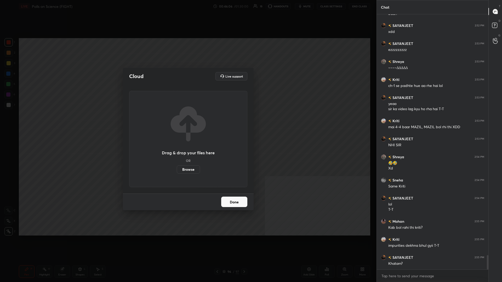
scroll to position [4306, 0]
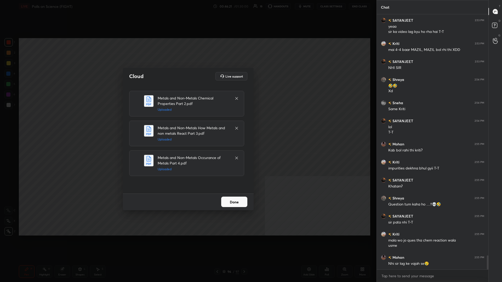
click at [187, 123] on button "Done" at bounding box center [234, 202] width 26 height 10
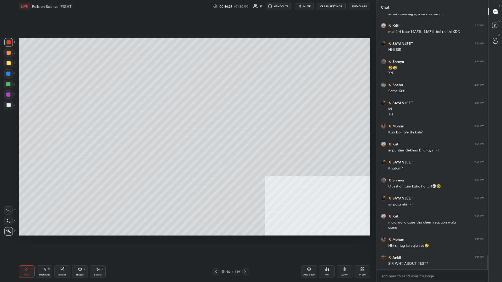
click at [187, 123] on div "96 / 449" at bounding box center [230, 272] width 19 height 5
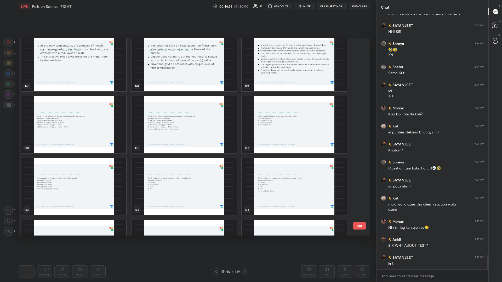
click at [187, 123] on img "grid" at bounding box center [294, 124] width 105 height 57
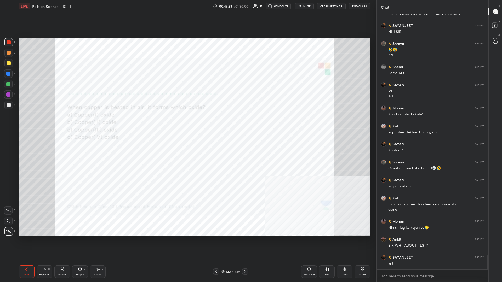
click at [187, 123] on icon at bounding box center [328, 270] width 1 height 2
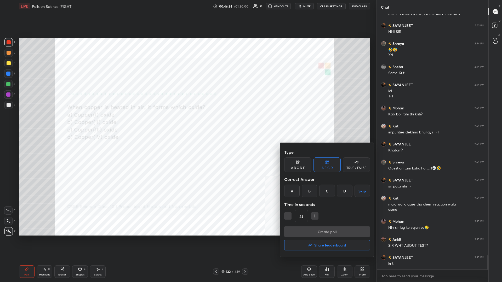
click at [187, 123] on div "B" at bounding box center [309, 191] width 15 height 13
click at [187, 123] on button "Create poll" at bounding box center [327, 232] width 86 height 10
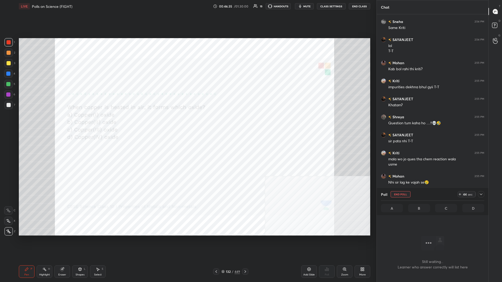
click at [187, 123] on icon at bounding box center [481, 194] width 4 height 4
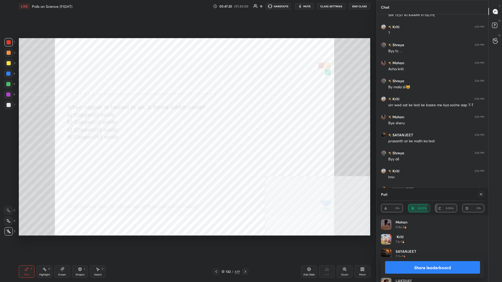
scroll to position [63, 103]
click at [187, 123] on button "Share leaderboard" at bounding box center [432, 267] width 95 height 13
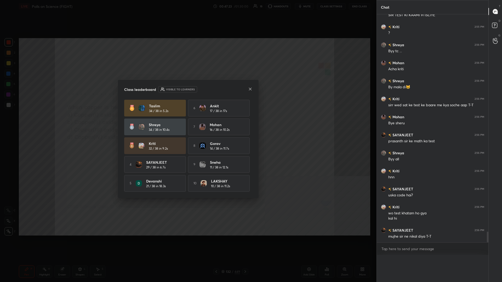
scroll to position [0, 0]
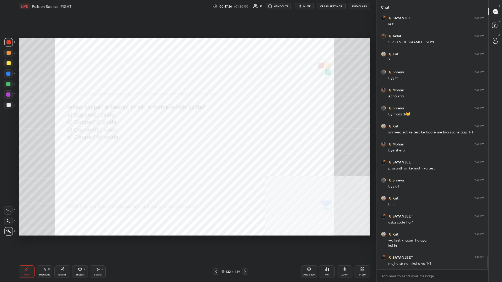
click at [187, 123] on div "132 / 449" at bounding box center [230, 272] width 19 height 5
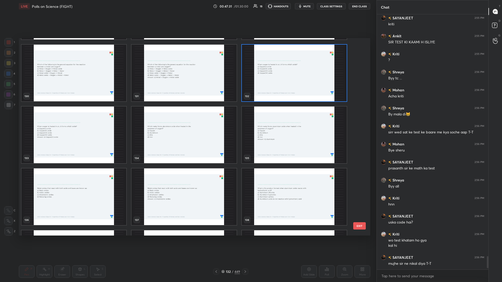
click at [187, 123] on img "grid" at bounding box center [183, 135] width 105 height 57
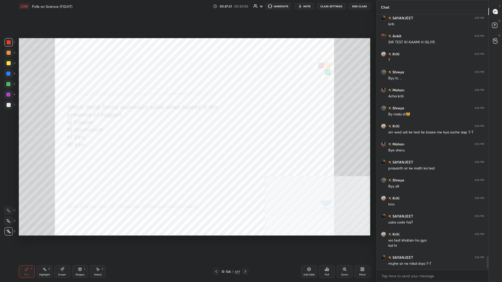
click at [187, 123] on div "Poll" at bounding box center [327, 275] width 4 height 3
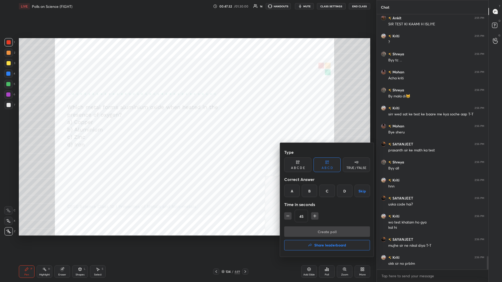
click at [187, 123] on div "B" at bounding box center [309, 191] width 15 height 13
click at [187, 123] on button "Create poll" at bounding box center [327, 232] width 86 height 10
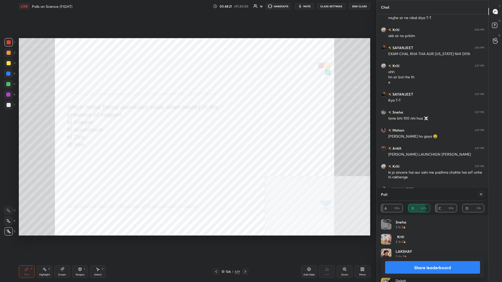
click at [187, 123] on button "Share leaderboard" at bounding box center [432, 267] width 95 height 13
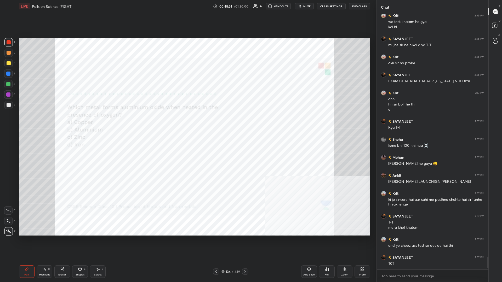
click at [187, 123] on div "/" at bounding box center [233, 271] width 2 height 3
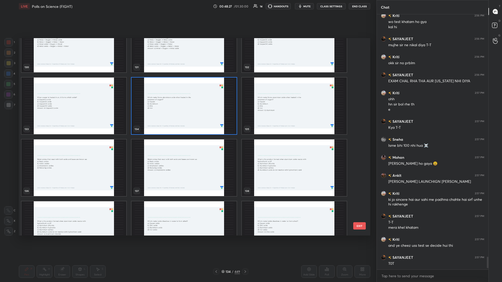
click at [76, 123] on img "grid" at bounding box center [73, 168] width 105 height 57
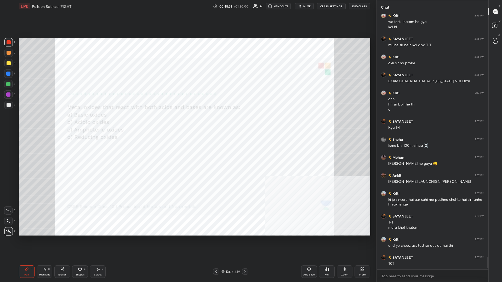
click at [187, 123] on div "Poll" at bounding box center [327, 272] width 16 height 13
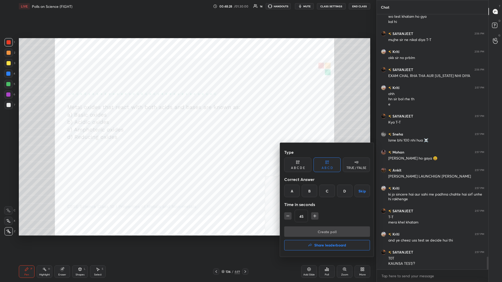
click at [187, 123] on div "C" at bounding box center [326, 191] width 15 height 13
click at [187, 123] on button "Create poll" at bounding box center [327, 232] width 86 height 10
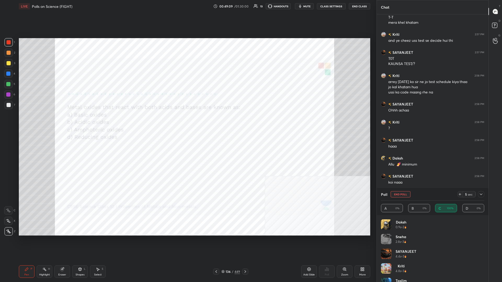
drag, startPoint x: 482, startPoint y: 193, endPoint x: 474, endPoint y: 188, distance: 8.8
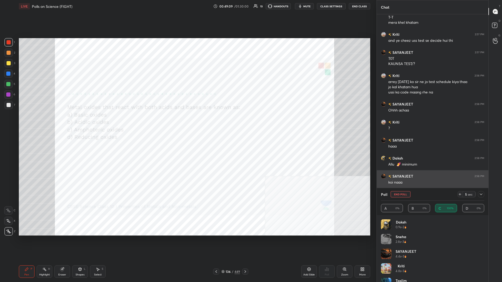
click at [187, 123] on icon at bounding box center [481, 194] width 4 height 4
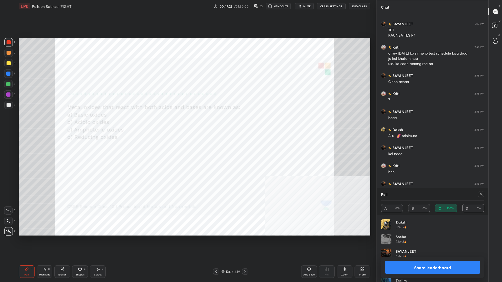
click at [187, 123] on div "Share leaderboard" at bounding box center [432, 267] width 103 height 21
click at [187, 123] on button "Share leaderboard" at bounding box center [432, 267] width 95 height 13
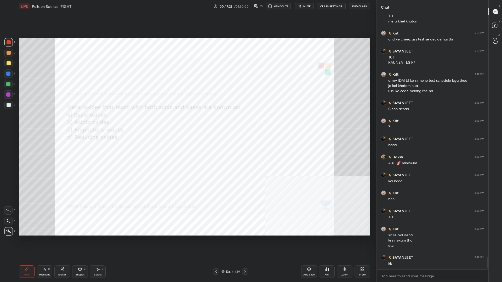
click at [187, 123] on div "/" at bounding box center [233, 271] width 2 height 3
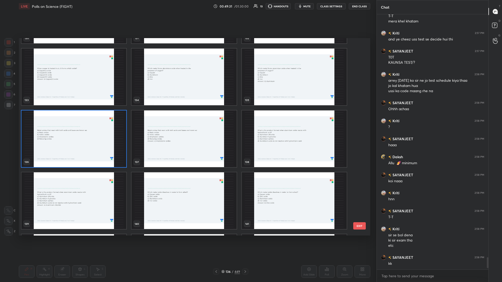
click at [187, 123] on img "grid" at bounding box center [294, 139] width 105 height 57
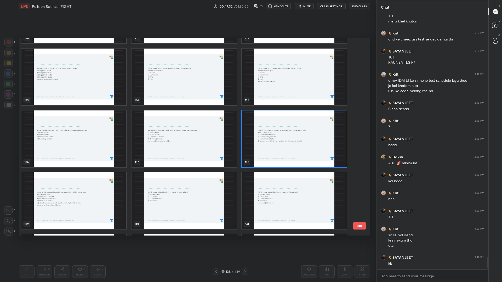
click at [187, 123] on img "grid" at bounding box center [294, 139] width 105 height 57
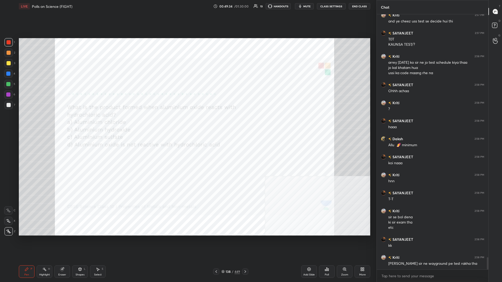
click at [187, 123] on div "Poll" at bounding box center [327, 275] width 4 height 3
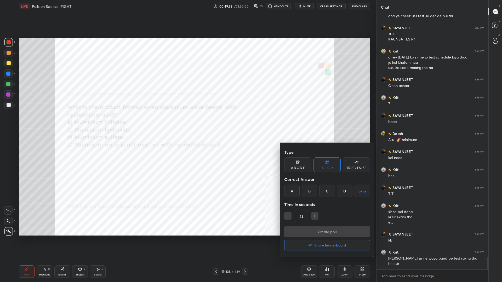
click at [187, 123] on div "A" at bounding box center [291, 191] width 15 height 13
click at [187, 123] on button "Create poll" at bounding box center [327, 232] width 86 height 10
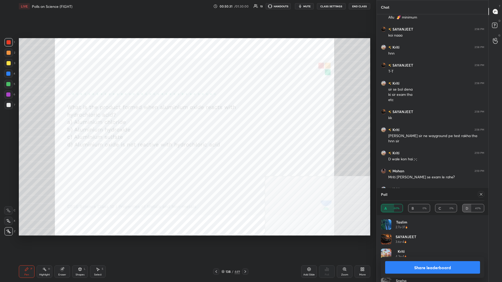
click at [187, 123] on button "Share leaderboard" at bounding box center [432, 267] width 95 height 13
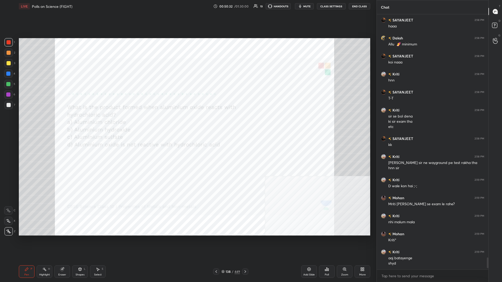
scroll to position [0, 0]
click at [187, 123] on div "138" at bounding box center [228, 271] width 5 height 3
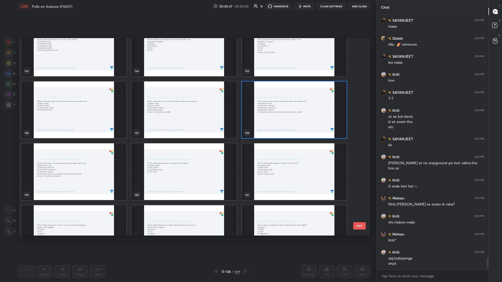
scroll to position [2751, 0]
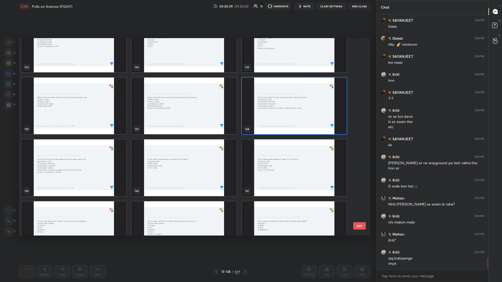
click at [187, 123] on img "grid" at bounding box center [183, 168] width 105 height 57
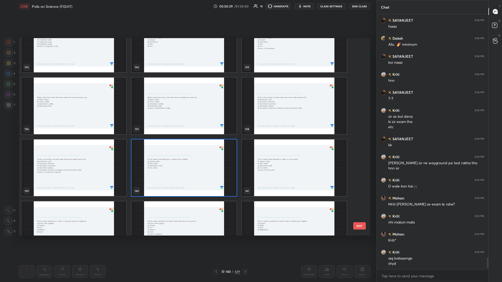
click at [187, 123] on img "grid" at bounding box center [183, 168] width 105 height 57
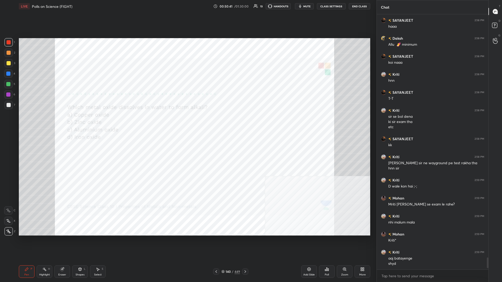
click at [187, 123] on icon at bounding box center [327, 269] width 1 height 3
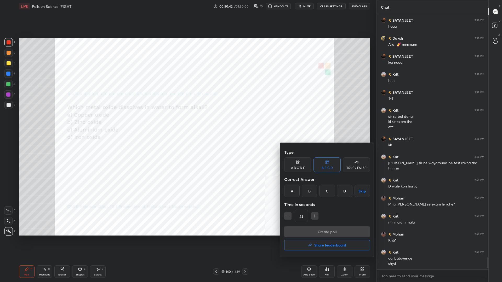
click at [187, 123] on div at bounding box center [251, 141] width 502 height 282
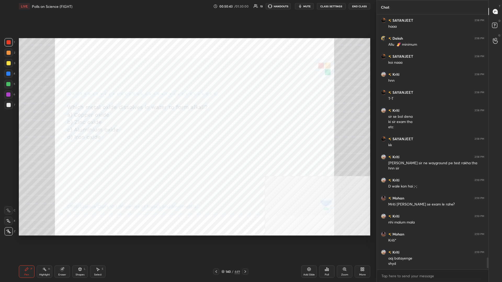
click at [187, 123] on div "/" at bounding box center [233, 271] width 2 height 3
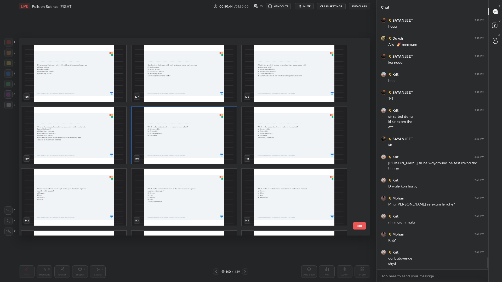
scroll to position [2813, 0]
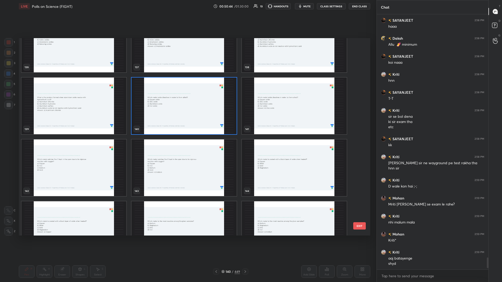
click at [83, 123] on img "grid" at bounding box center [73, 168] width 105 height 57
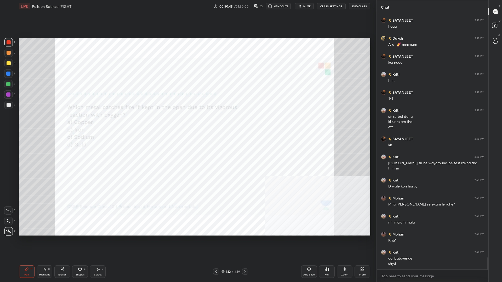
click at [187, 123] on div "Poll" at bounding box center [327, 272] width 16 height 13
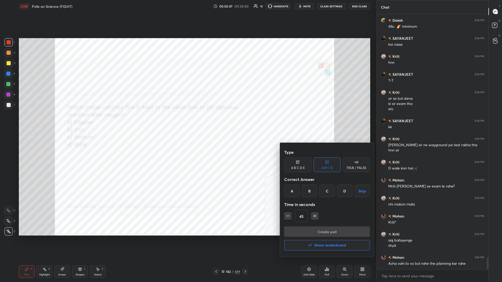
click at [187, 123] on div "C" at bounding box center [326, 191] width 15 height 13
click at [187, 123] on div "Type A B C D E A B C D TRUE / FALSE Correct Answer A B C D Skip Time in seconds…" at bounding box center [327, 186] width 86 height 79
click at [187, 123] on button "Create poll" at bounding box center [327, 232] width 86 height 10
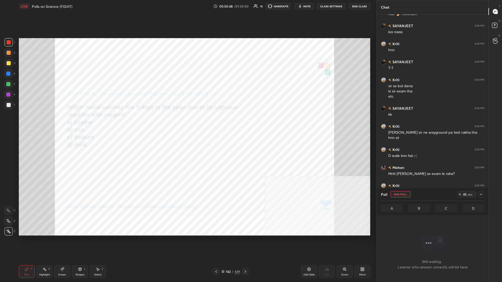
scroll to position [228, 112]
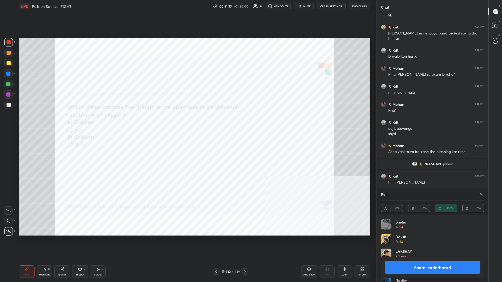
click at [187, 123] on button "Share leaderboard" at bounding box center [432, 267] width 95 height 13
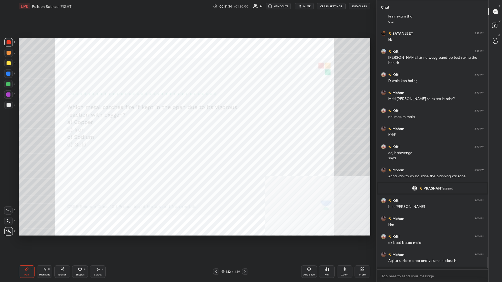
scroll to position [265, 112]
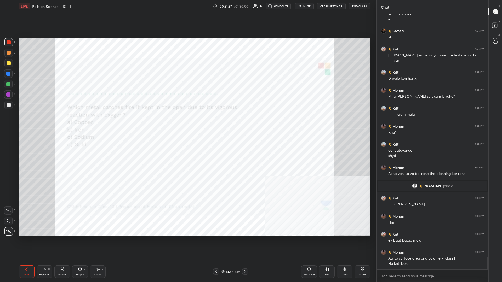
click at [187, 123] on div "142" at bounding box center [228, 271] width 5 height 3
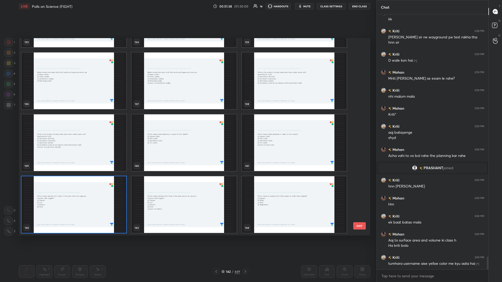
click at [187, 123] on div "142" at bounding box center [228, 271] width 5 height 3
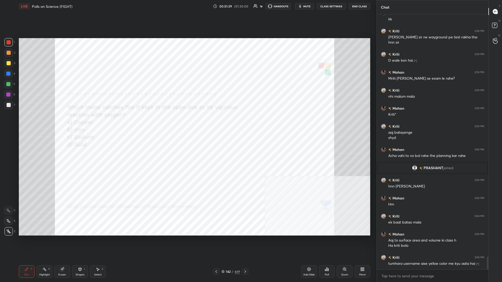
click at [187, 123] on div "142" at bounding box center [228, 271] width 5 height 3
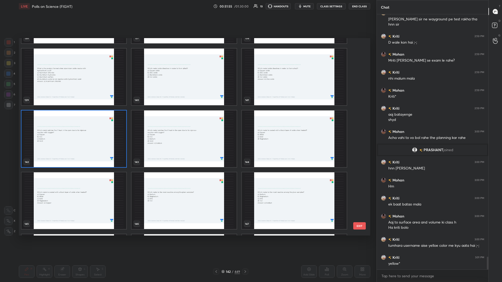
click at [187, 123] on img "grid" at bounding box center [294, 139] width 105 height 57
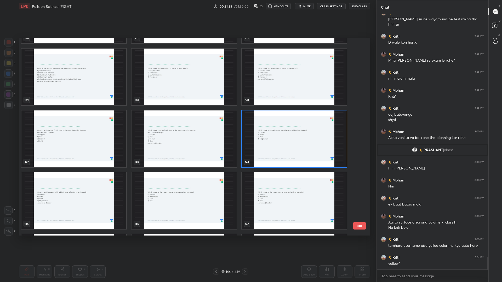
click at [187, 123] on img "grid" at bounding box center [294, 139] width 105 height 57
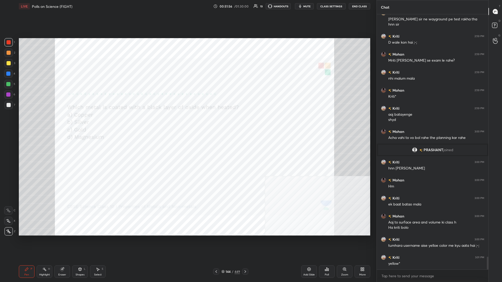
click at [187, 123] on div "Poll" at bounding box center [327, 272] width 16 height 13
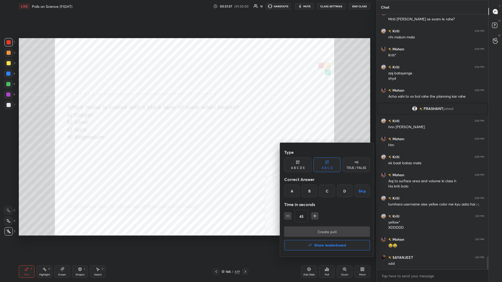
click at [187, 123] on div "A" at bounding box center [291, 191] width 15 height 13
click at [187, 123] on button "Create poll" at bounding box center [327, 232] width 86 height 10
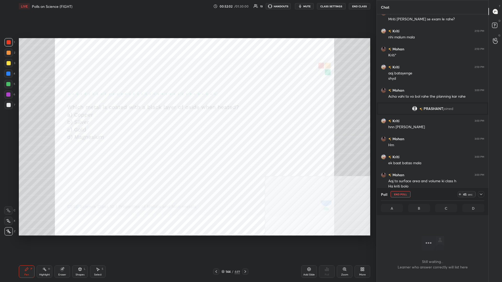
click at [187, 123] on icon at bounding box center [481, 194] width 4 height 4
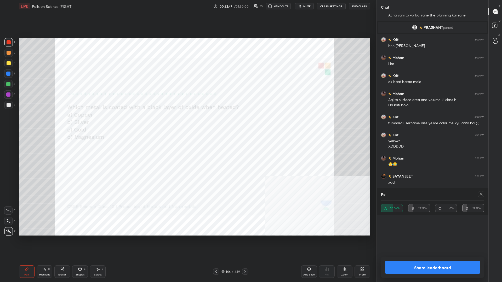
scroll to position [0, 0]
click at [187, 123] on button "Share leaderboard" at bounding box center [432, 267] width 95 height 13
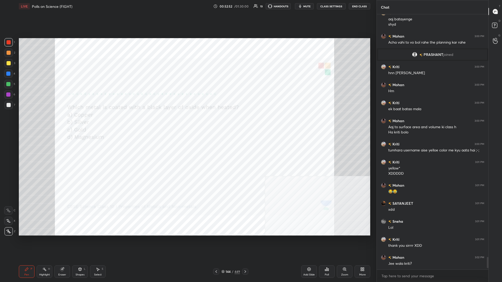
click at [187, 123] on div "144" at bounding box center [228, 271] width 5 height 3
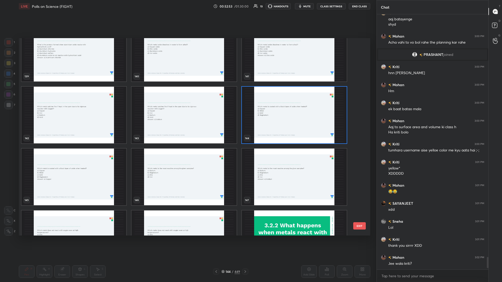
scroll to position [2875, 0]
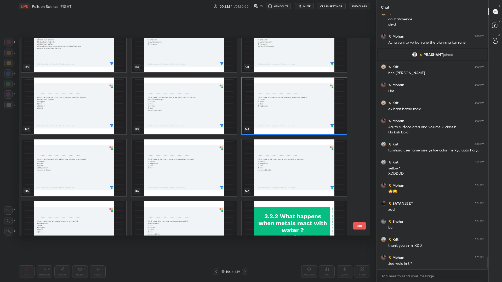
click at [187, 123] on img "grid" at bounding box center [183, 168] width 105 height 57
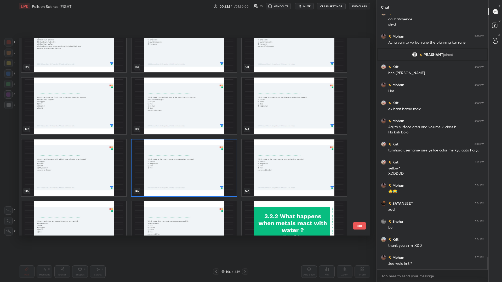
scroll to position [4960, 0]
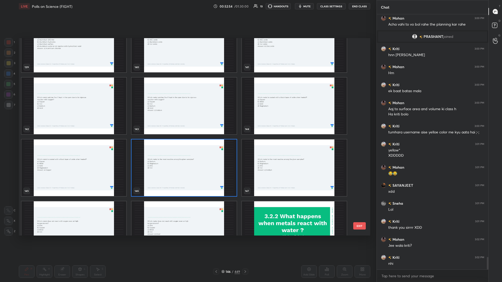
click at [187, 123] on img "grid" at bounding box center [183, 168] width 105 height 57
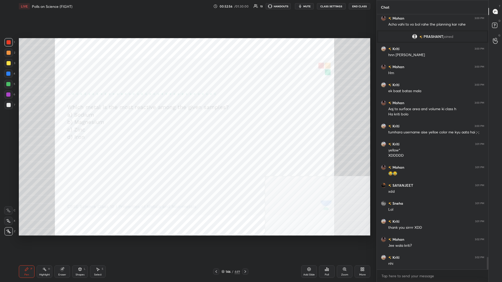
click at [187, 123] on div "Poll" at bounding box center [327, 272] width 16 height 13
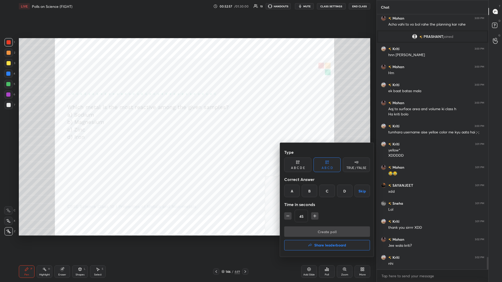
click at [187, 123] on div "A" at bounding box center [291, 191] width 15 height 13
click at [187, 123] on div "Create poll Share leaderboard" at bounding box center [327, 240] width 86 height 26
click at [187, 123] on button "Create poll" at bounding box center [327, 232] width 86 height 10
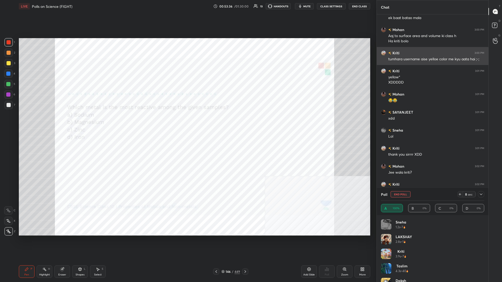
scroll to position [5043, 0]
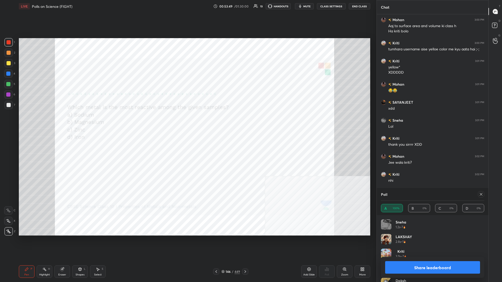
click at [187, 123] on button "Share leaderboard" at bounding box center [432, 267] width 95 height 13
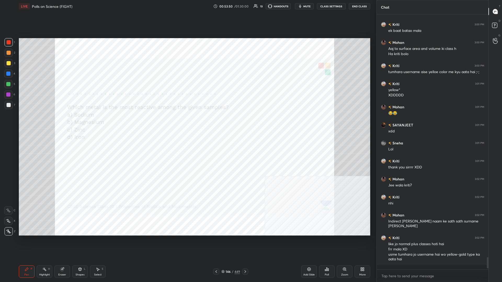
scroll to position [0, 0]
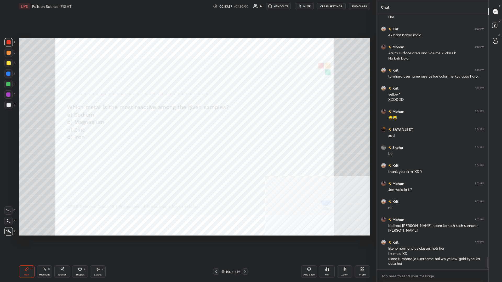
click at [187, 123] on icon at bounding box center [223, 272] width 3 height 1
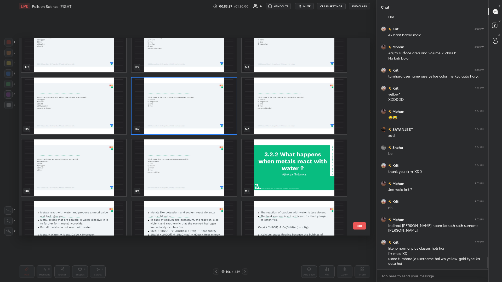
scroll to position [5034, 0]
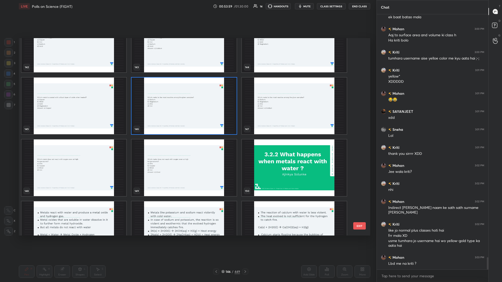
click at [90, 123] on img "grid" at bounding box center [73, 168] width 105 height 57
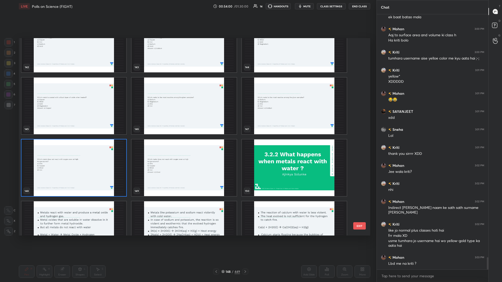
click at [90, 123] on img "grid" at bounding box center [73, 168] width 105 height 57
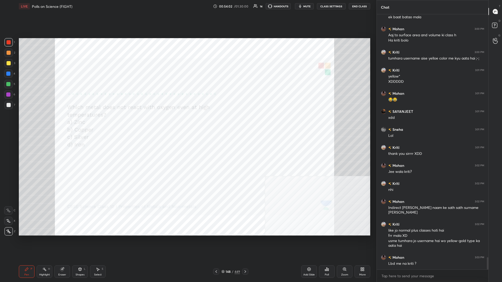
click at [187, 123] on icon at bounding box center [327, 269] width 4 height 4
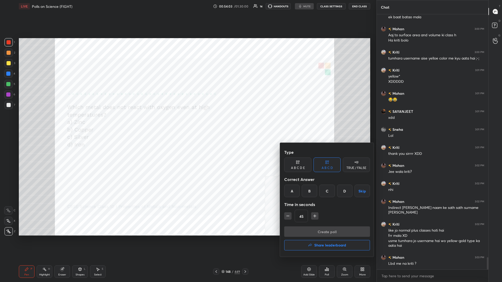
click at [187, 123] on div "C" at bounding box center [326, 191] width 15 height 13
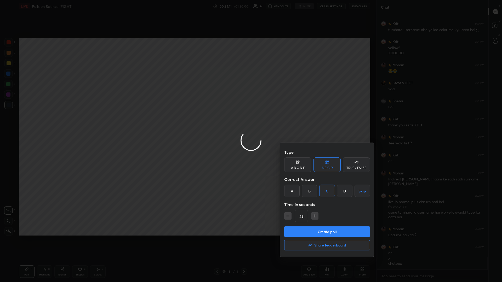
scroll to position [5068, 0]
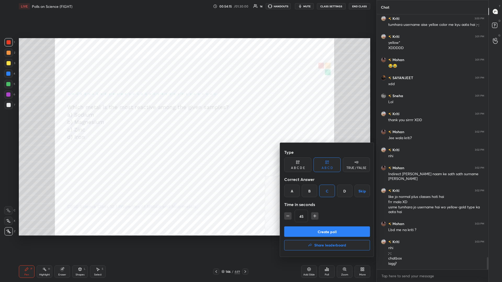
click at [187, 123] on div at bounding box center [251, 141] width 502 height 282
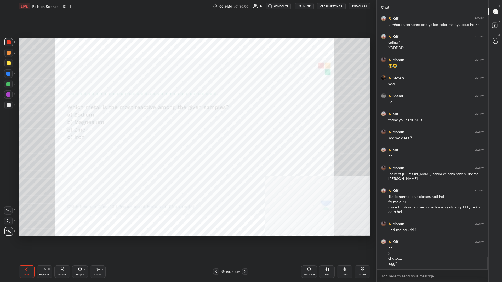
click at [187, 123] on div "Poll" at bounding box center [327, 272] width 16 height 13
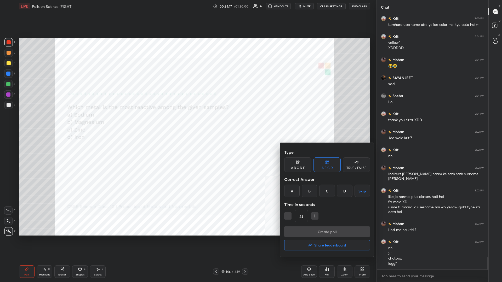
click at [187, 123] on div "C" at bounding box center [326, 191] width 15 height 13
click at [187, 123] on div at bounding box center [251, 141] width 502 height 282
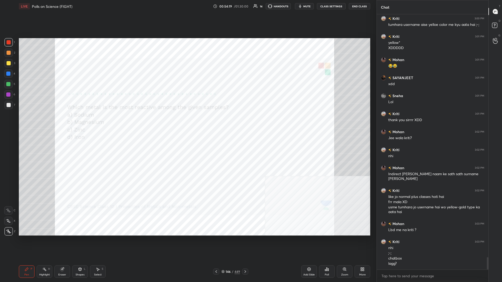
click at [187, 123] on div "146 / 449" at bounding box center [230, 272] width 19 height 5
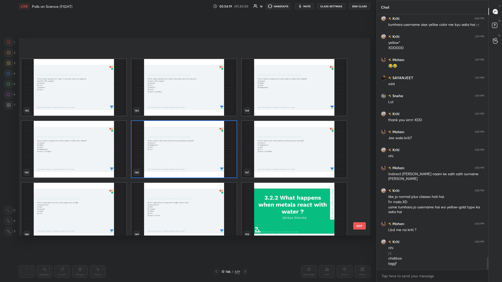
scroll to position [2937, 0]
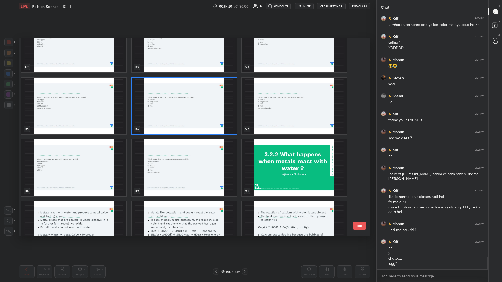
click at [92, 123] on img "grid" at bounding box center [73, 168] width 105 height 57
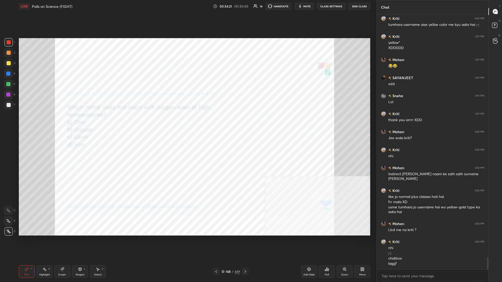
click at [187, 123] on icon at bounding box center [328, 270] width 1 height 2
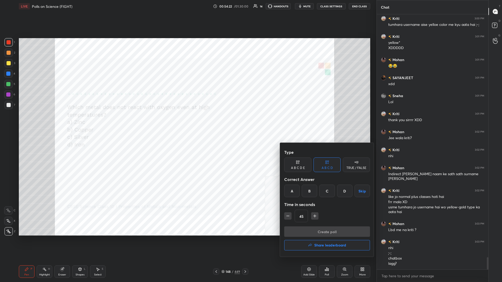
click at [187, 123] on div "C" at bounding box center [326, 191] width 15 height 13
click at [187, 123] on div "Type A B C D E A B C D TRUE / FALSE Correct Answer A B C D Skip Time in seconds…" at bounding box center [327, 186] width 86 height 79
click at [187, 123] on button "Create poll" at bounding box center [327, 232] width 86 height 10
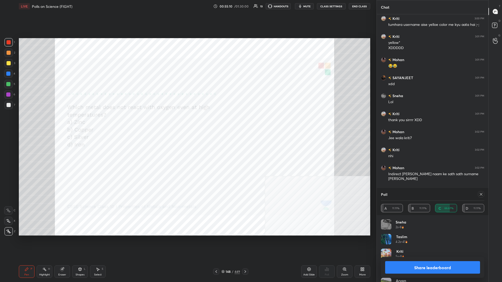
click at [187, 123] on button "Share leaderboard" at bounding box center [432, 267] width 95 height 13
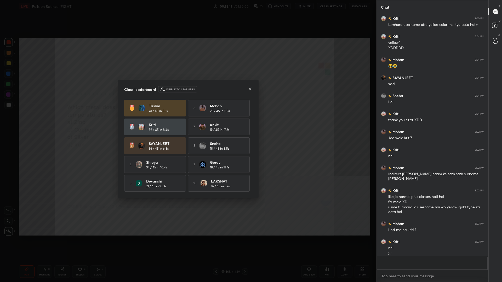
scroll to position [0, 0]
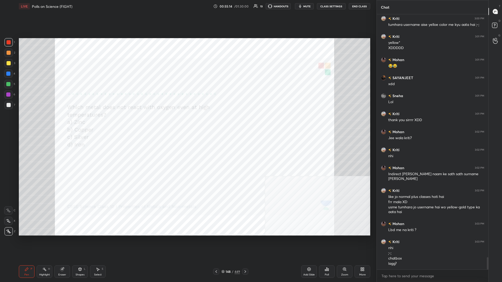
click at [187, 123] on div "148 / 449" at bounding box center [230, 272] width 35 height 6
click at [187, 123] on div "148" at bounding box center [228, 271] width 5 height 3
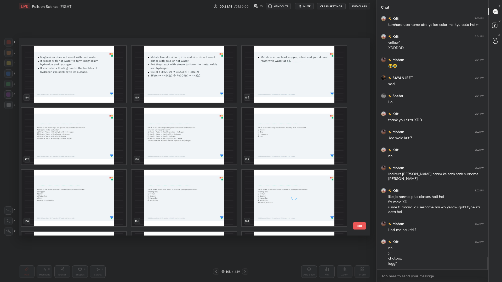
scroll to position [3197, 0]
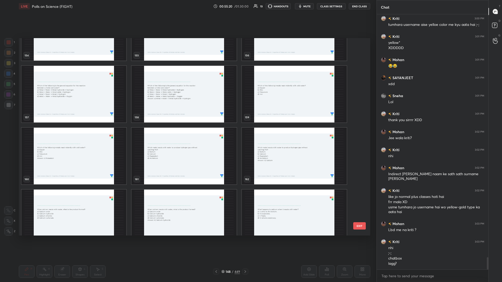
click at [187, 104] on img "grid" at bounding box center [294, 94] width 105 height 57
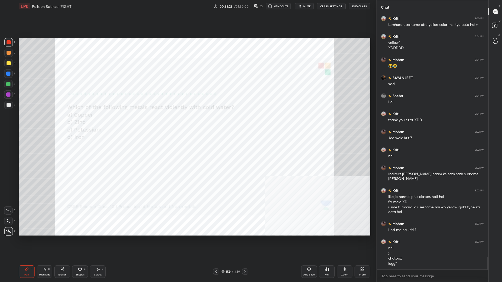
click at [187, 123] on div "Poll" at bounding box center [327, 272] width 16 height 13
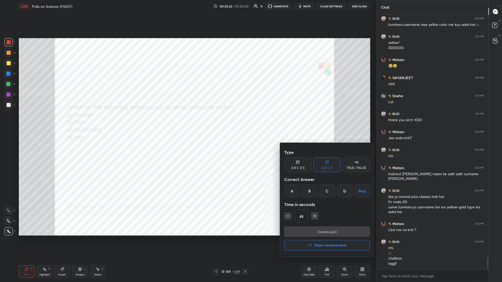
click at [187, 123] on div "C" at bounding box center [326, 191] width 15 height 13
click at [187, 123] on button "Create poll" at bounding box center [327, 232] width 86 height 10
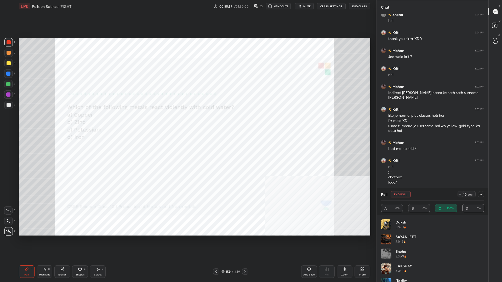
scroll to position [5167, 0]
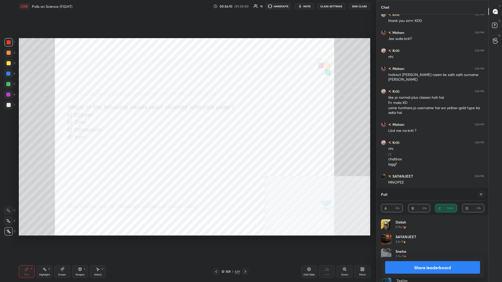
click at [187, 123] on button "Share leaderboard" at bounding box center [432, 267] width 95 height 13
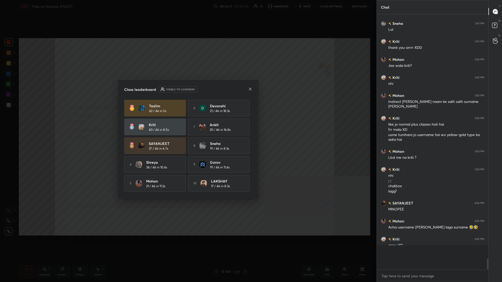
scroll to position [0, 0]
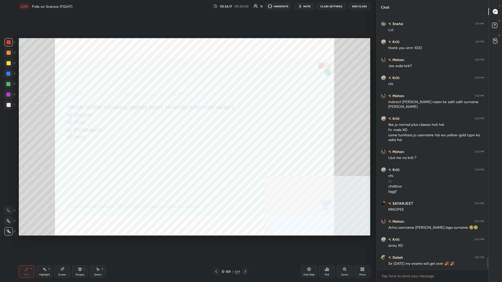
click at [187, 123] on div "159" at bounding box center [228, 271] width 5 height 3
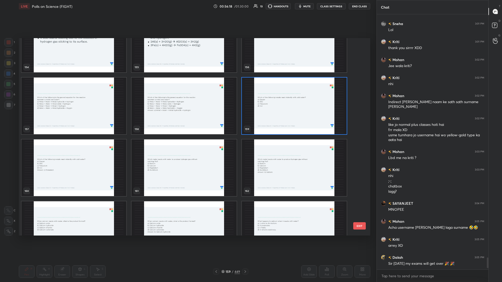
scroll to position [3218, 0]
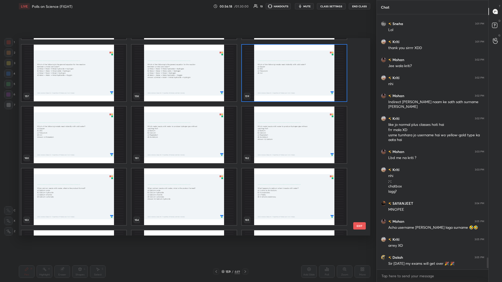
click at [187, 123] on img "grid" at bounding box center [183, 135] width 105 height 57
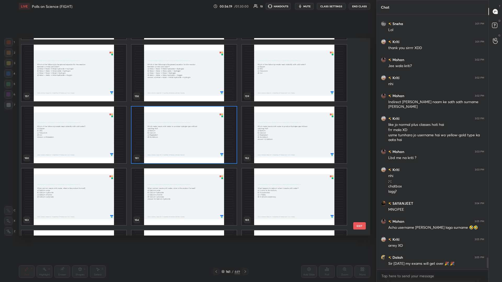
click at [187, 123] on img "grid" at bounding box center [183, 135] width 105 height 57
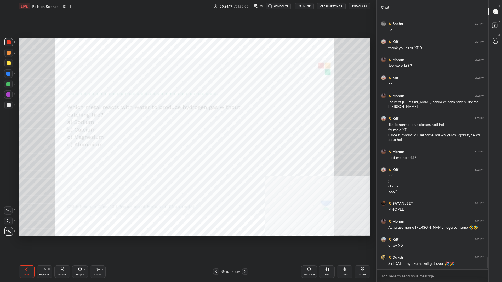
click at [187, 123] on div "Poll" at bounding box center [327, 272] width 16 height 13
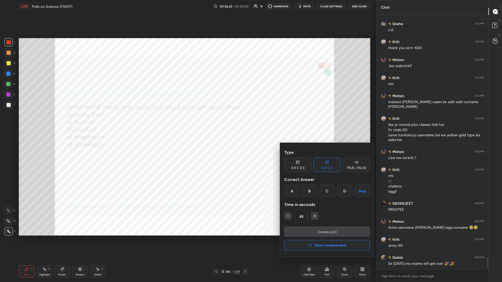
click at [187, 123] on div "B" at bounding box center [309, 191] width 15 height 13
click at [187, 123] on button "Create poll" at bounding box center [327, 232] width 86 height 10
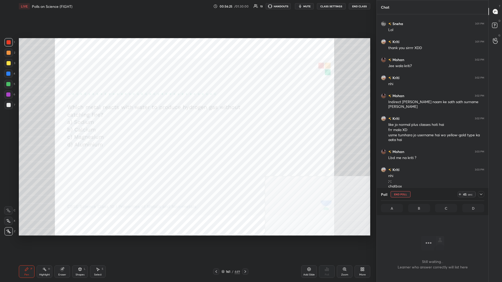
scroll to position [241, 112]
click at [187, 123] on icon at bounding box center [481, 194] width 4 height 4
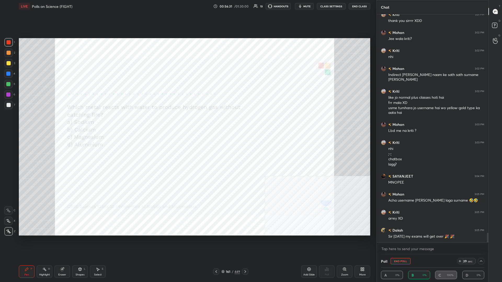
scroll to position [0, 0]
click at [187, 123] on button "End Poll" at bounding box center [401, 261] width 20 height 6
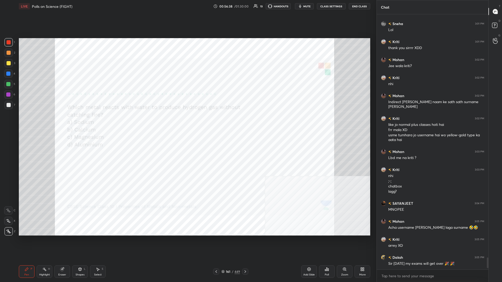
click at [187, 123] on div "161 / 449" at bounding box center [230, 272] width 19 height 5
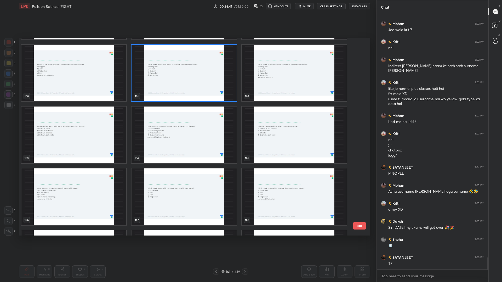
click at [87, 123] on img "grid" at bounding box center [73, 135] width 105 height 57
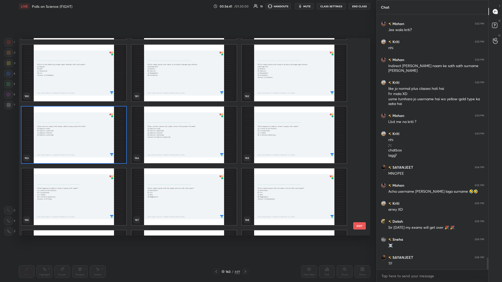
click at [87, 123] on img "grid" at bounding box center [73, 135] width 105 height 57
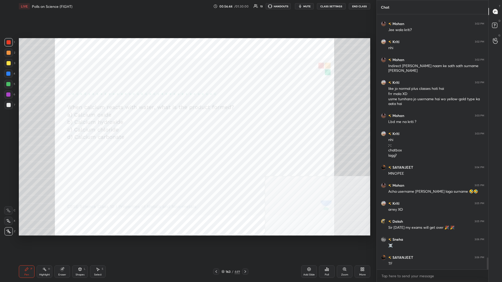
click at [187, 123] on div "Poll" at bounding box center [327, 272] width 16 height 13
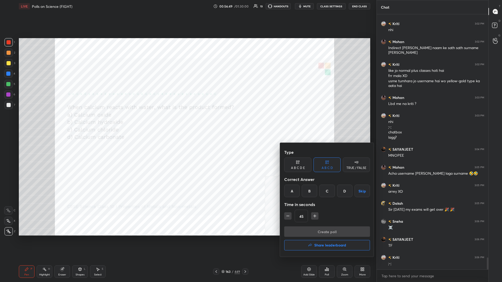
click at [187, 123] on div "B" at bounding box center [309, 191] width 15 height 13
click at [187, 123] on button "Create poll" at bounding box center [327, 232] width 86 height 10
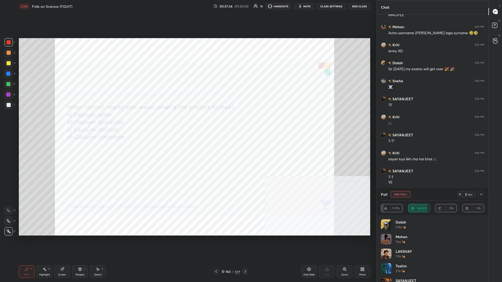
click at [187, 123] on icon at bounding box center [481, 194] width 4 height 4
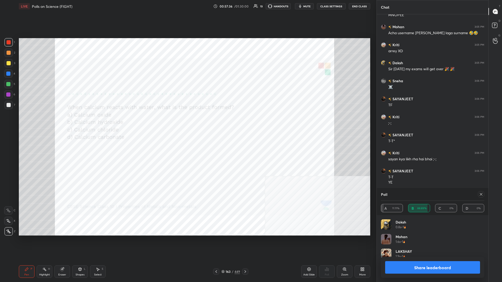
scroll to position [0, 0]
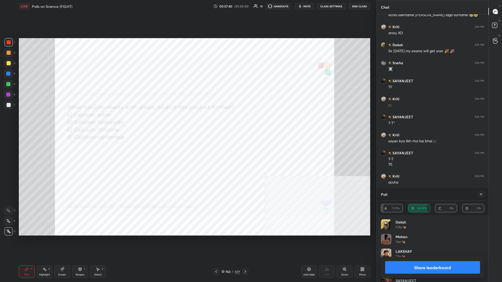
drag, startPoint x: 398, startPoint y: 267, endPoint x: 385, endPoint y: 252, distance: 20.2
click at [187, 123] on button "Share leaderboard" at bounding box center [432, 267] width 95 height 13
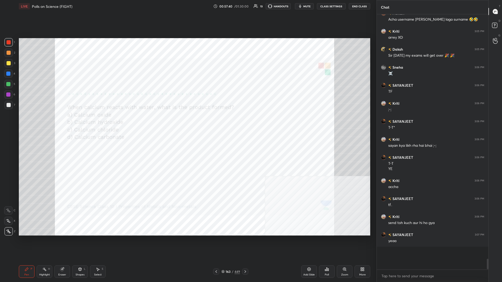
scroll to position [5346, 0]
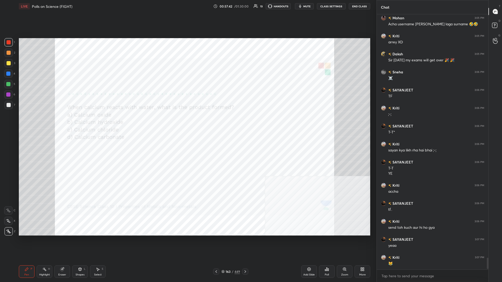
click at [187, 123] on div "163" at bounding box center [228, 271] width 5 height 3
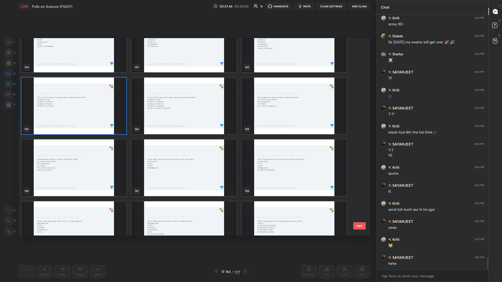
click at [187, 107] on img "grid" at bounding box center [294, 106] width 105 height 57
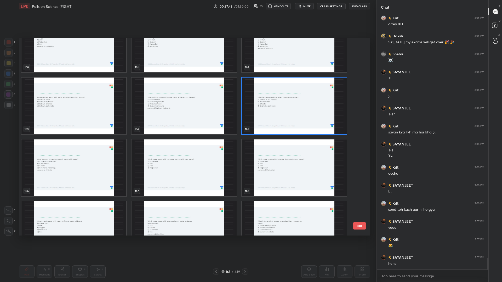
click at [187, 107] on img "grid" at bounding box center [294, 106] width 105 height 57
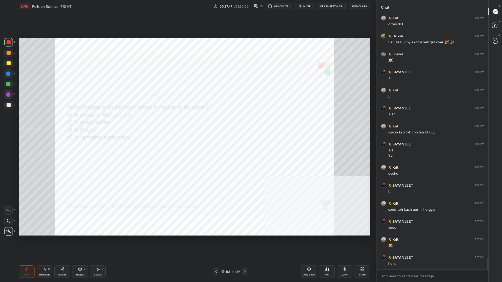
click at [187, 123] on div "Poll" at bounding box center [327, 272] width 16 height 13
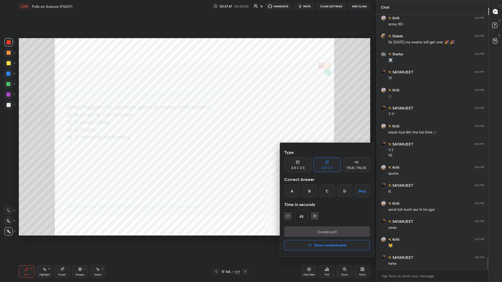
click at [187, 123] on div "C" at bounding box center [326, 191] width 15 height 13
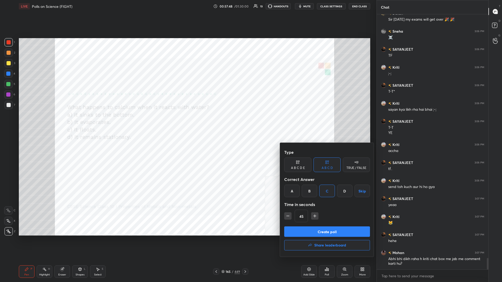
click at [187, 123] on button "Create poll" at bounding box center [327, 232] width 86 height 10
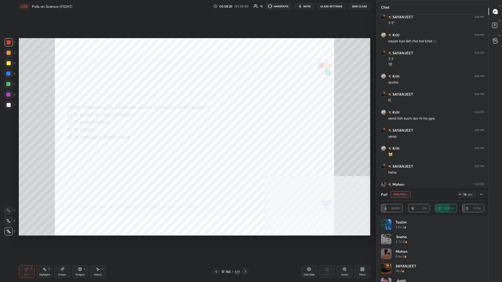
click at [187, 123] on div at bounding box center [481, 194] width 6 height 6
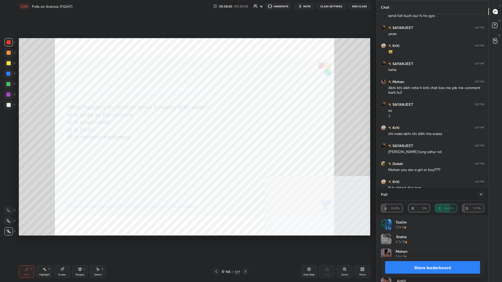
click at [187, 123] on button "Share leaderboard" at bounding box center [432, 267] width 95 height 13
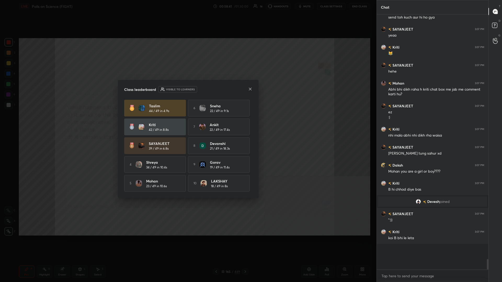
scroll to position [0, 0]
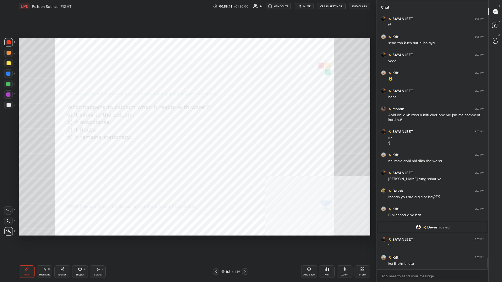
click at [187, 123] on div "165 / 449" at bounding box center [230, 272] width 19 height 5
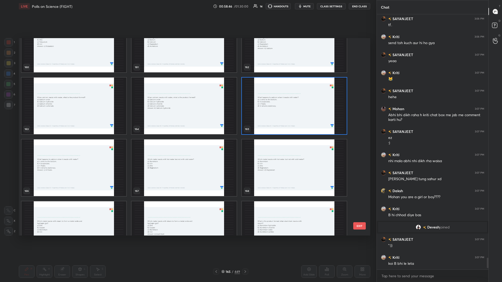
click at [176, 123] on img "grid" at bounding box center [183, 168] width 105 height 57
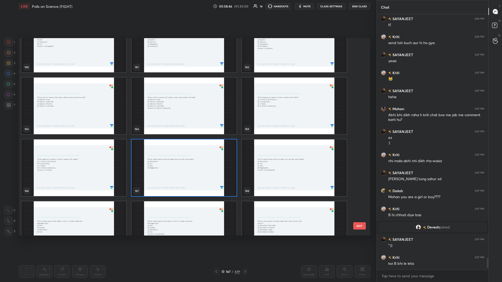
click at [176, 123] on img "grid" at bounding box center [183, 168] width 105 height 57
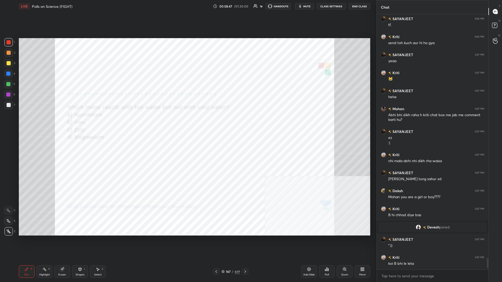
click at [187, 123] on div "Poll" at bounding box center [327, 272] width 16 height 13
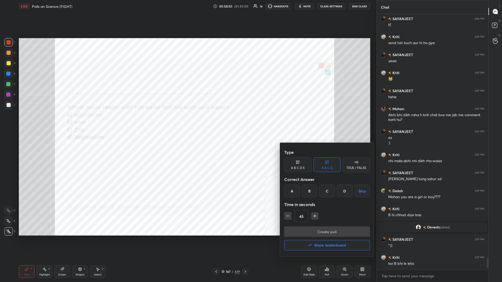
click at [187, 123] on div "D" at bounding box center [344, 191] width 15 height 13
click at [187, 123] on button "Create poll" at bounding box center [327, 232] width 86 height 10
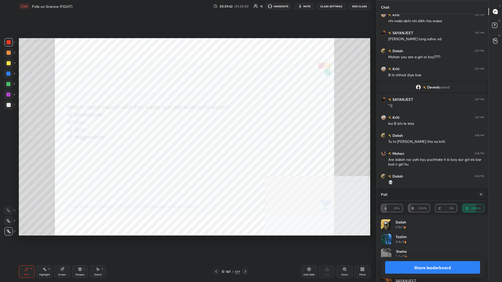
click at [187, 123] on button "Share leaderboard" at bounding box center [432, 267] width 95 height 13
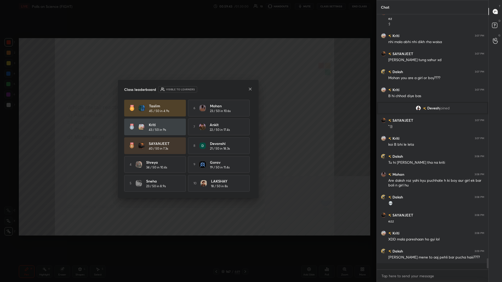
scroll to position [0, 0]
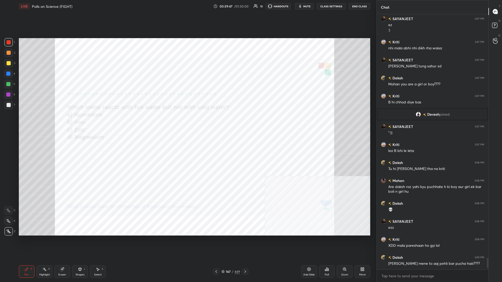
click at [187, 123] on div "/" at bounding box center [233, 271] width 2 height 3
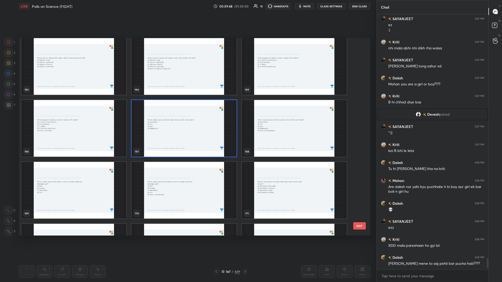
scroll to position [3338, 0]
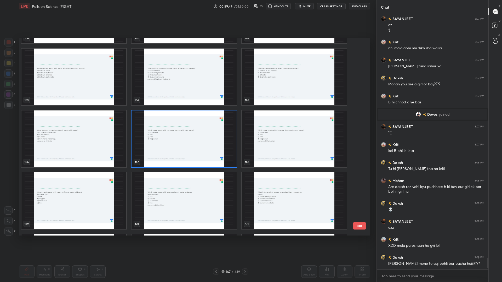
click at [88, 123] on img "grid" at bounding box center [73, 201] width 105 height 57
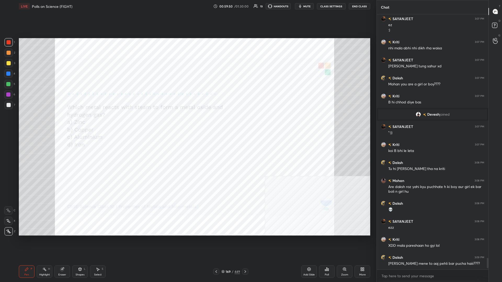
click at [187, 123] on icon at bounding box center [328, 270] width 1 height 2
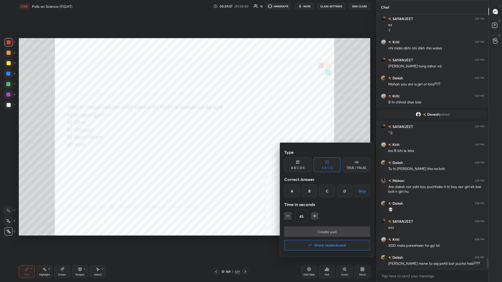
drag, startPoint x: 208, startPoint y: 254, endPoint x: 220, endPoint y: 258, distance: 13.6
click at [187, 123] on div at bounding box center [251, 141] width 502 height 282
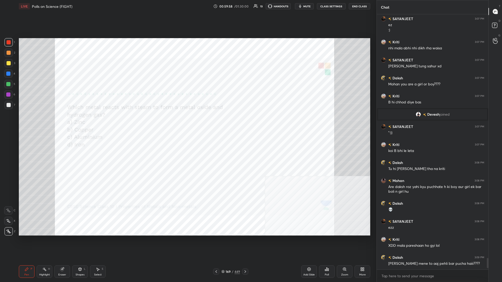
click at [187, 123] on div "449" at bounding box center [236, 272] width 5 height 5
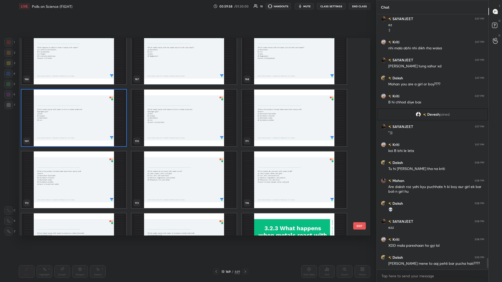
scroll to position [3433, 0]
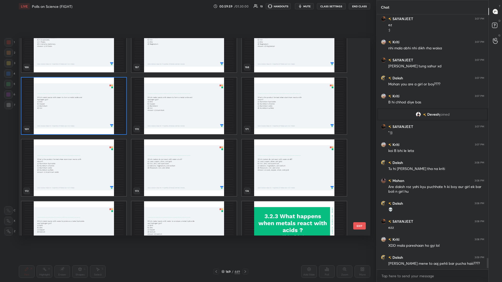
click at [187, 101] on img "grid" at bounding box center [294, 106] width 105 height 57
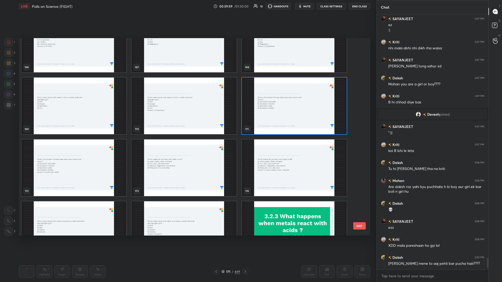
click at [187, 101] on img "grid" at bounding box center [294, 106] width 105 height 57
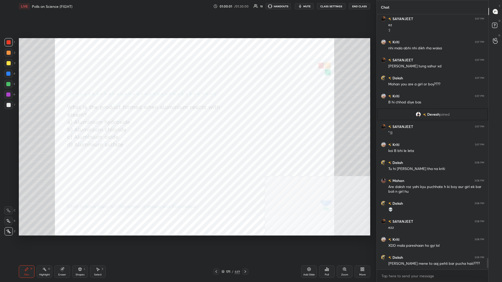
click at [187, 123] on div "Poll" at bounding box center [327, 272] width 16 height 13
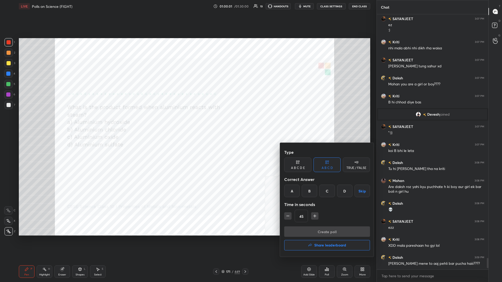
scroll to position [5394, 0]
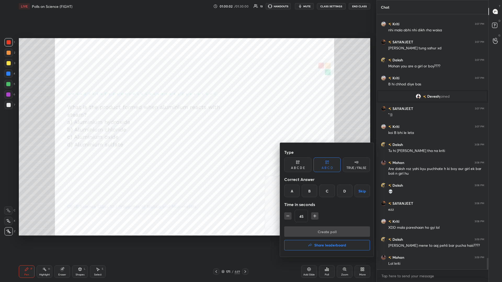
click at [187, 123] on div "C" at bounding box center [326, 191] width 15 height 13
click at [187, 123] on div "Type A B C D E A B C D TRUE / FALSE Correct Answer A B C D Skip Time in seconds…" at bounding box center [327, 186] width 86 height 79
click at [187, 123] on button "Create poll" at bounding box center [327, 232] width 86 height 10
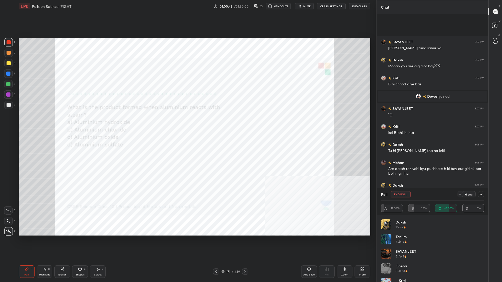
scroll to position [5439, 0]
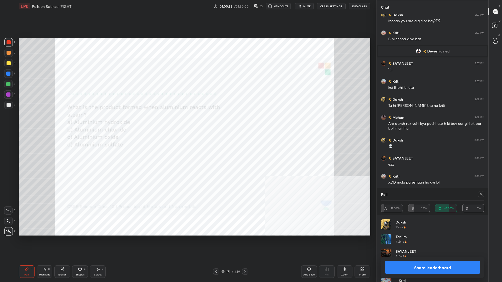
drag, startPoint x: 425, startPoint y: 260, endPoint x: 417, endPoint y: 267, distance: 10.7
click at [187, 123] on div "Share leaderboard" at bounding box center [432, 267] width 103 height 21
click at [187, 123] on button "Share leaderboard" at bounding box center [432, 267] width 95 height 13
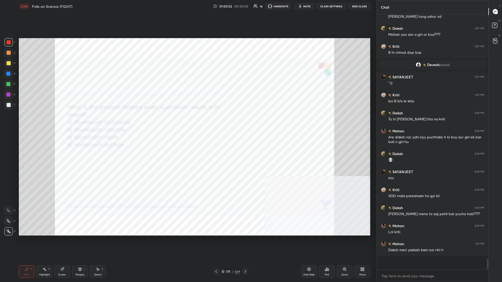
scroll to position [0, 0]
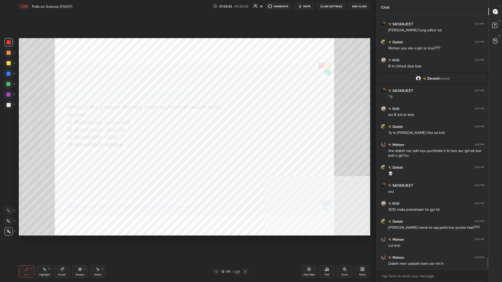
click at [187, 123] on div "449" at bounding box center [236, 272] width 5 height 5
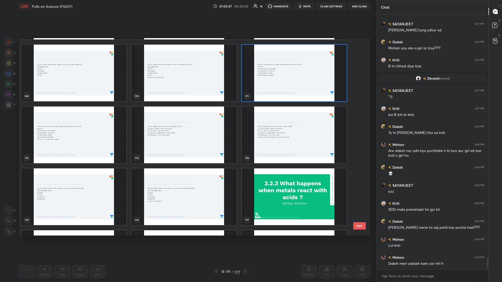
click at [187, 123] on img "grid" at bounding box center [183, 135] width 105 height 57
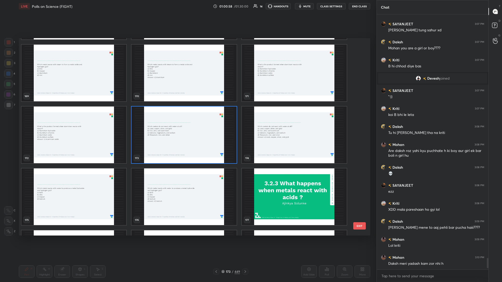
click at [187, 123] on img "grid" at bounding box center [183, 135] width 105 height 57
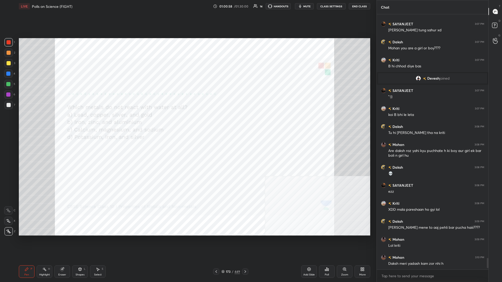
click at [187, 123] on img "grid" at bounding box center [183, 135] width 105 height 57
click at [187, 123] on icon at bounding box center [327, 269] width 4 height 4
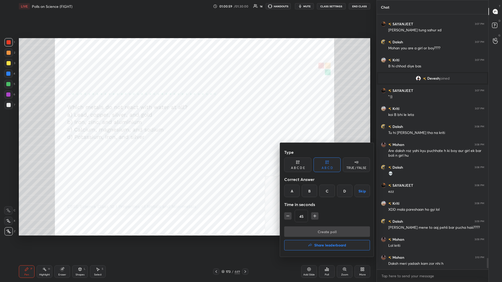
click at [187, 123] on div "A" at bounding box center [291, 191] width 15 height 13
click at [187, 123] on button "Create poll" at bounding box center [327, 232] width 86 height 10
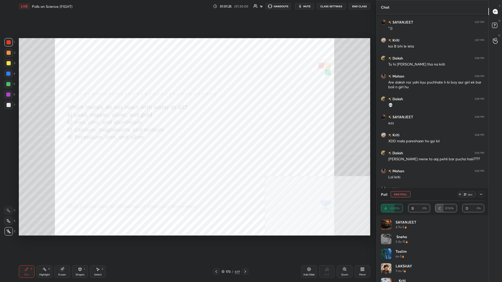
scroll to position [5499, 0]
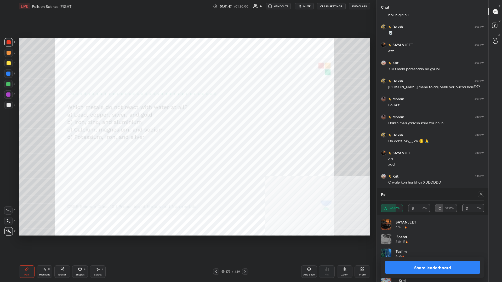
click at [187, 123] on button "Share leaderboard" at bounding box center [432, 267] width 95 height 13
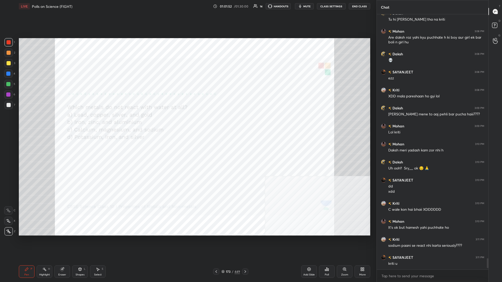
click at [187, 123] on div "173" at bounding box center [228, 271] width 5 height 3
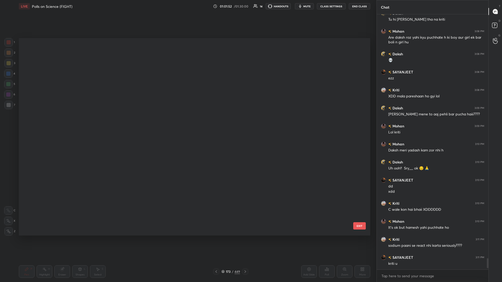
scroll to position [198, 351]
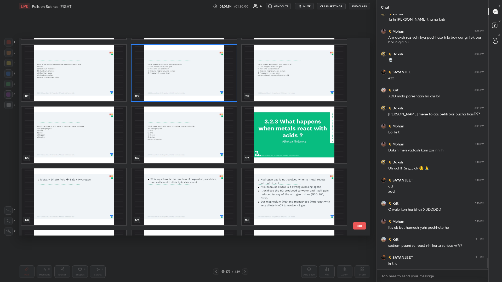
click at [104, 123] on img "grid" at bounding box center [73, 135] width 105 height 57
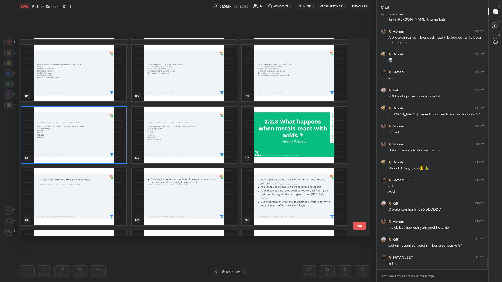
click at [104, 123] on img "grid" at bounding box center [73, 135] width 105 height 57
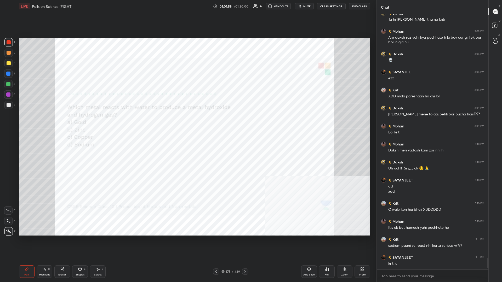
click at [187, 123] on div "Poll" at bounding box center [327, 272] width 16 height 13
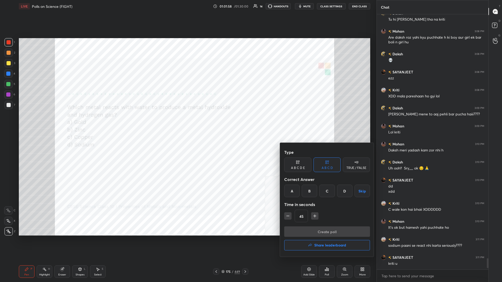
click at [187, 123] on div "D" at bounding box center [344, 191] width 15 height 13
click at [187, 123] on button "Create poll" at bounding box center [327, 232] width 86 height 10
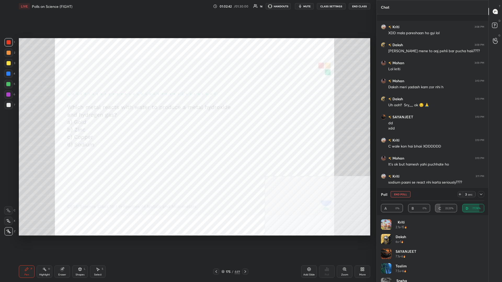
scroll to position [5616, 0]
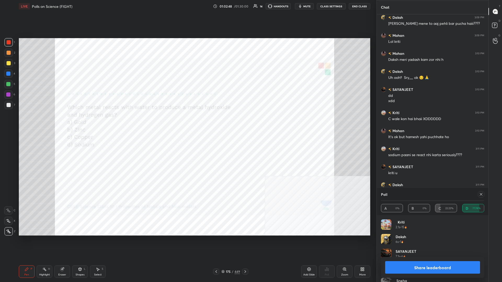
click at [187, 123] on button "Share leaderboard" at bounding box center [432, 267] width 95 height 13
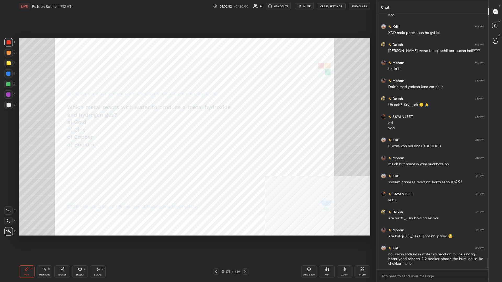
scroll to position [5607, 0]
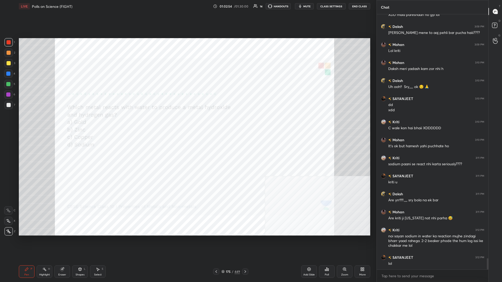
click at [187, 123] on div "175 / 449" at bounding box center [230, 272] width 19 height 5
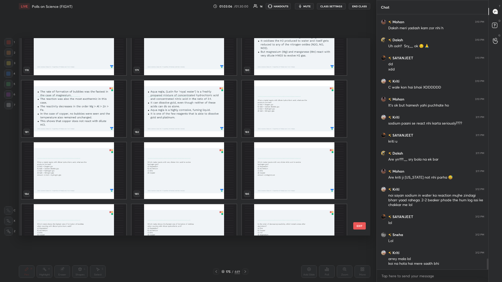
scroll to position [3688, 0]
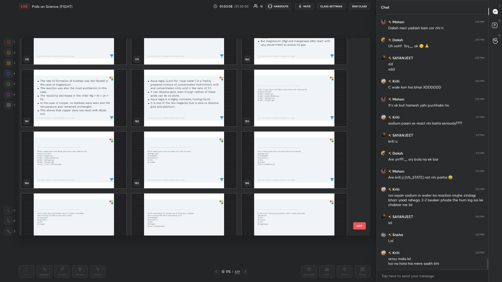
click at [187, 109] on img "grid" at bounding box center [294, 98] width 105 height 57
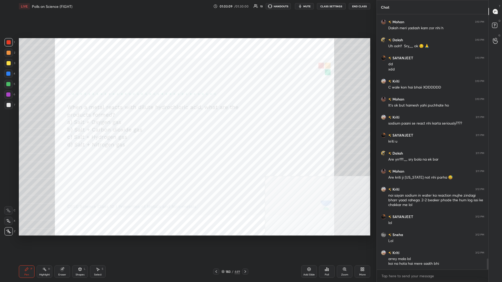
click at [187, 109] on img "grid" at bounding box center [294, 98] width 105 height 57
click at [187, 123] on icon at bounding box center [327, 269] width 4 height 4
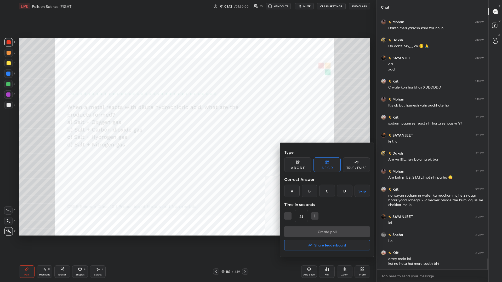
click at [187, 123] on div "C" at bounding box center [326, 191] width 15 height 13
click at [187, 123] on button "Create poll" at bounding box center [327, 232] width 86 height 10
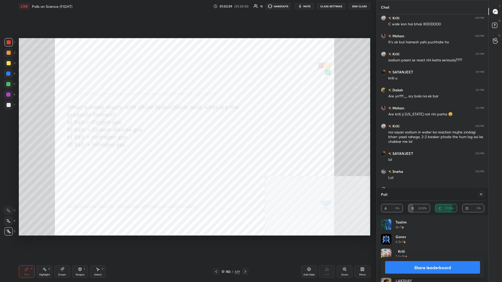
scroll to position [5734, 0]
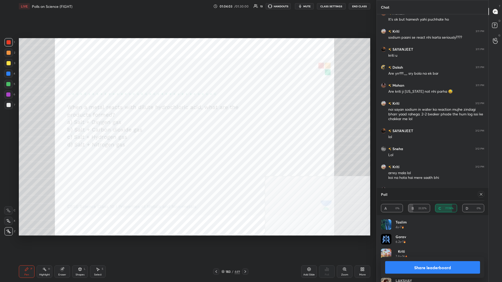
click at [187, 123] on button "Share leaderboard" at bounding box center [432, 267] width 95 height 13
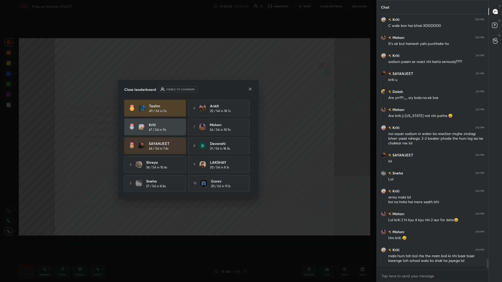
scroll to position [0, 0]
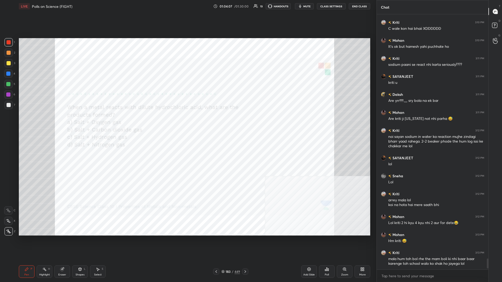
click at [187, 123] on div "/" at bounding box center [233, 271] width 2 height 3
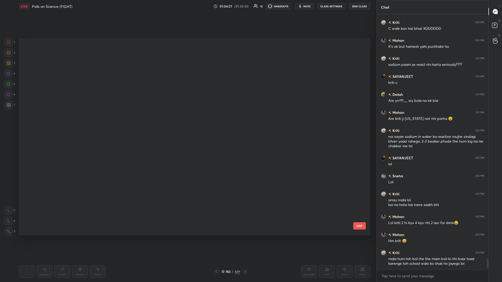
scroll to position [0, 0]
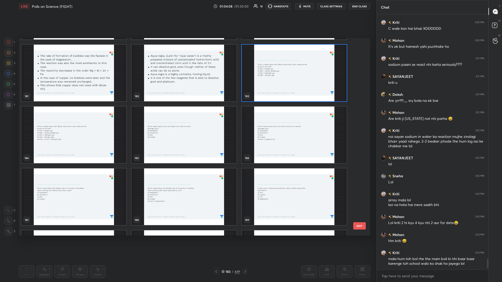
click at [187, 123] on img "grid" at bounding box center [183, 135] width 105 height 57
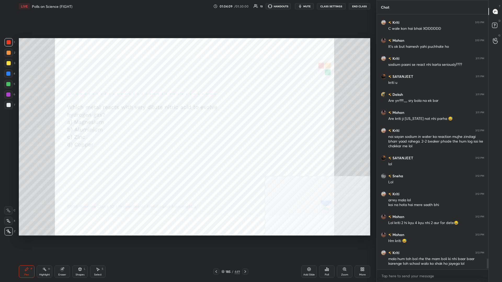
click at [187, 123] on icon at bounding box center [327, 269] width 1 height 3
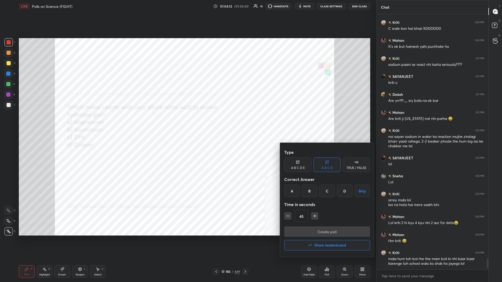
click at [187, 123] on div at bounding box center [251, 141] width 502 height 282
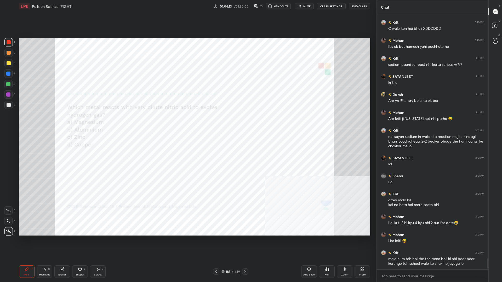
click at [187, 123] on div "Poll" at bounding box center [327, 272] width 16 height 13
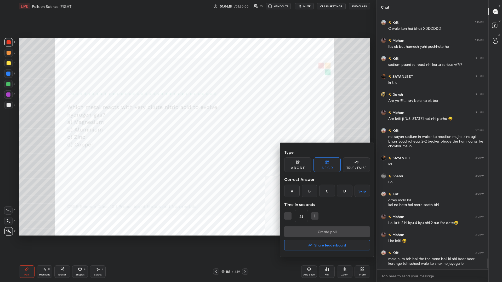
click at [187, 123] on div "A" at bounding box center [291, 191] width 15 height 13
click at [187, 123] on button "Create poll" at bounding box center [327, 232] width 86 height 10
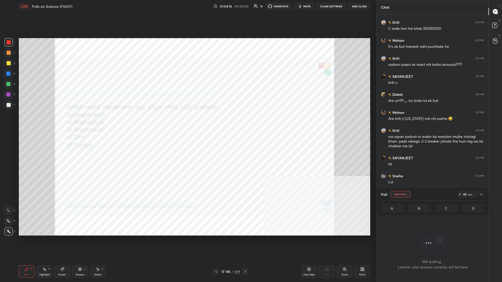
scroll to position [241, 112]
click at [187, 123] on div at bounding box center [481, 194] width 6 height 6
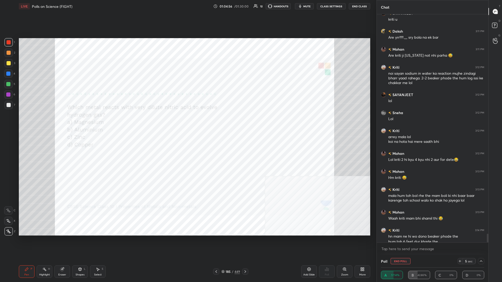
scroll to position [5775, 0]
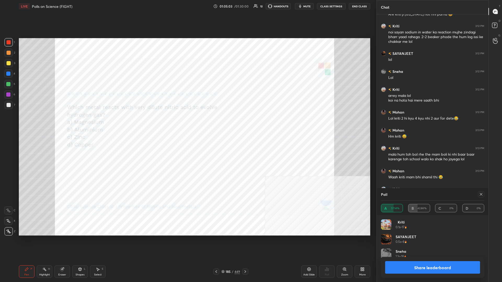
click at [187, 123] on button "Share leaderboard" at bounding box center [432, 267] width 95 height 13
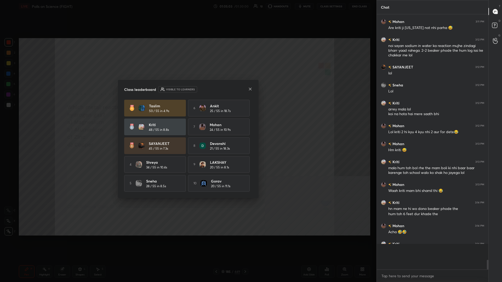
scroll to position [0, 0]
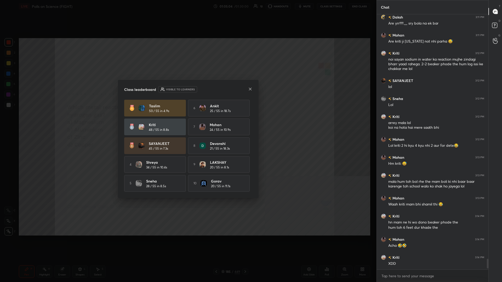
click at [187, 123] on div "Taslim 50 / 55 in 4.9s 6 Ankit 25 / 55 in 18.7s Kriti 48 / 55 in 8.8s 7 Mohan 2…" at bounding box center [188, 146] width 128 height 92
click at [187, 88] on icon at bounding box center [250, 89] width 4 height 4
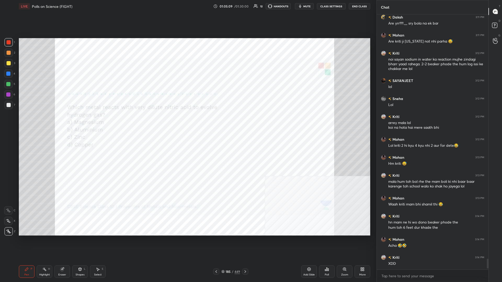
click at [187, 123] on div "/" at bounding box center [233, 271] width 2 height 3
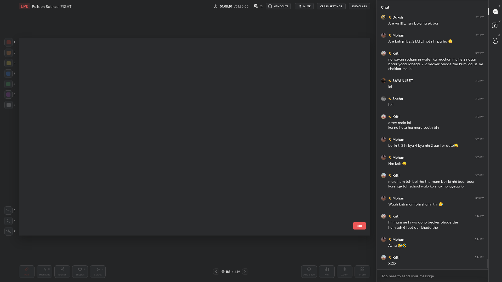
scroll to position [3644, 0]
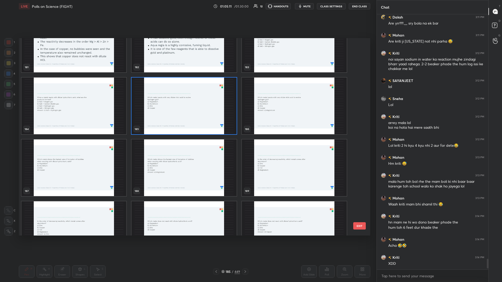
click at [105, 123] on img "grid" at bounding box center [73, 168] width 105 height 57
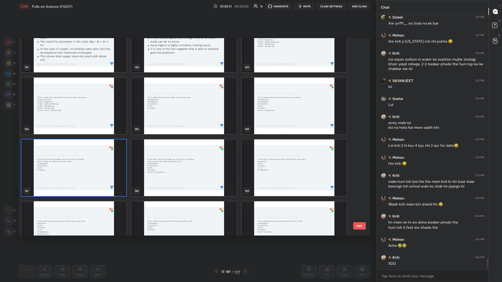
click at [105, 123] on img "grid" at bounding box center [73, 168] width 105 height 57
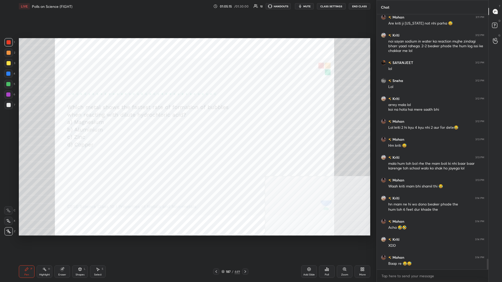
click at [187, 123] on div "449" at bounding box center [236, 272] width 5 height 5
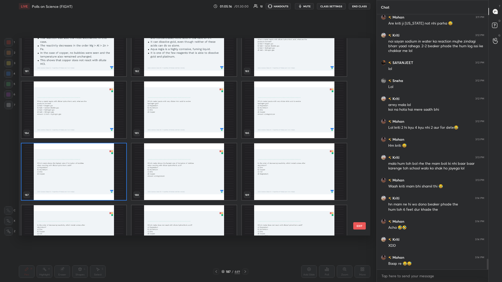
click at [66, 123] on img "grid" at bounding box center [73, 172] width 105 height 57
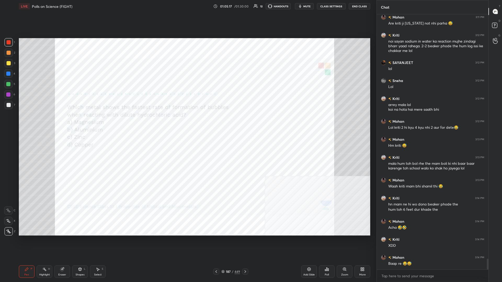
click at [66, 123] on img "grid" at bounding box center [73, 172] width 105 height 57
click at [187, 123] on div "449" at bounding box center [236, 272] width 5 height 5
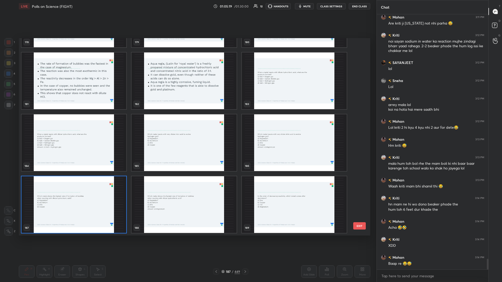
click at [187, 123] on div "449" at bounding box center [236, 272] width 5 height 5
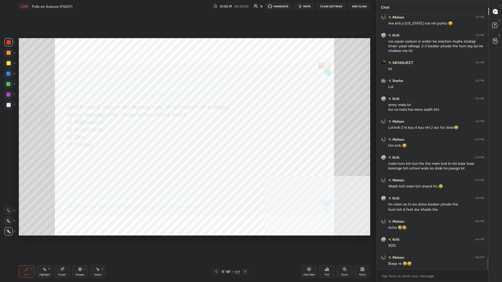
click at [187, 123] on div "Poll" at bounding box center [327, 272] width 16 height 13
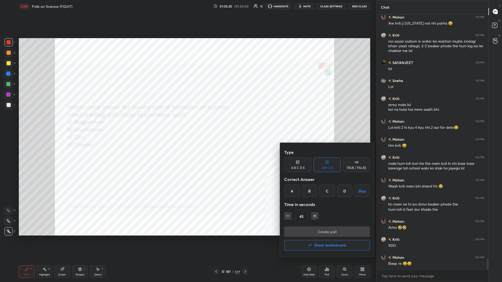
click at [187, 123] on div "A" at bounding box center [291, 191] width 15 height 13
click at [187, 123] on button "Create poll" at bounding box center [327, 232] width 86 height 10
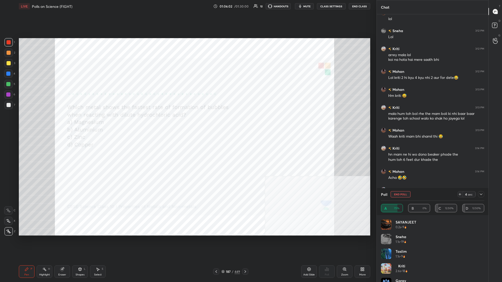
click at [187, 123] on div at bounding box center [481, 194] width 6 height 6
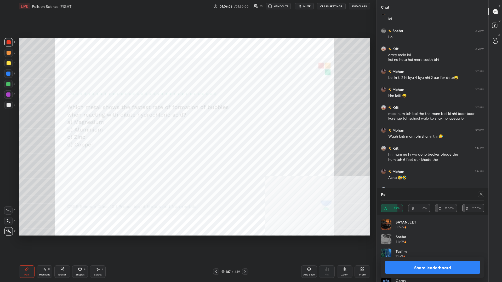
scroll to position [0, 0]
click at [187, 123] on button "Share leaderboard" at bounding box center [432, 267] width 95 height 13
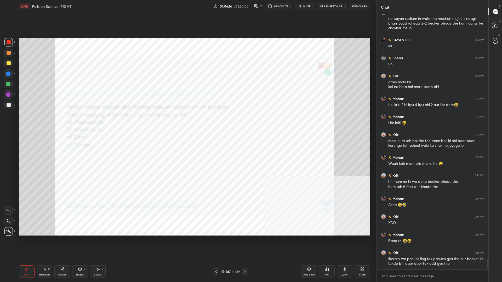
click at [187, 123] on div "187" at bounding box center [228, 271] width 5 height 3
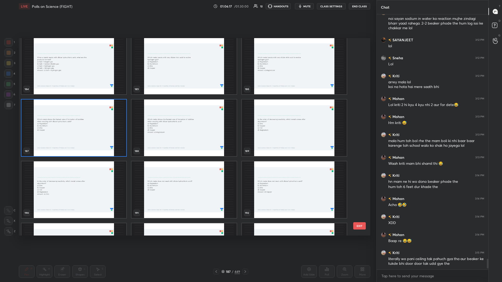
scroll to position [3805, 0]
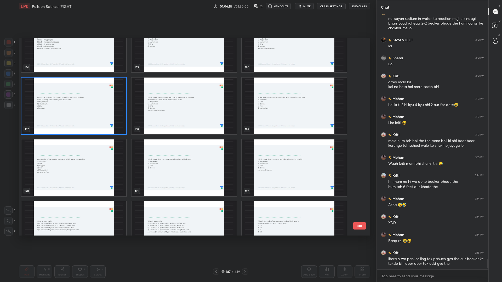
click at [187, 109] on img "grid" at bounding box center [294, 106] width 105 height 57
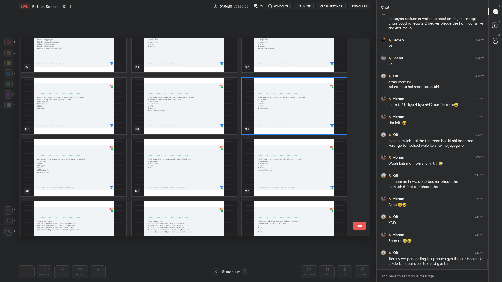
click at [187, 109] on img "grid" at bounding box center [294, 106] width 105 height 57
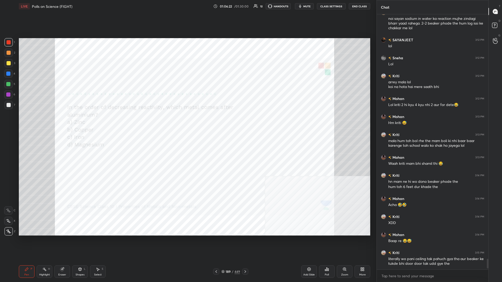
click at [187, 123] on div "Poll" at bounding box center [327, 272] width 16 height 13
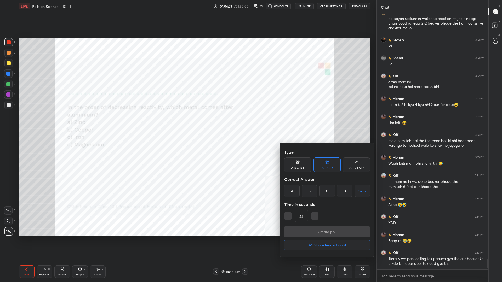
click at [187, 123] on div "A" at bounding box center [291, 191] width 15 height 13
click at [187, 123] on button "Create poll" at bounding box center [327, 232] width 86 height 10
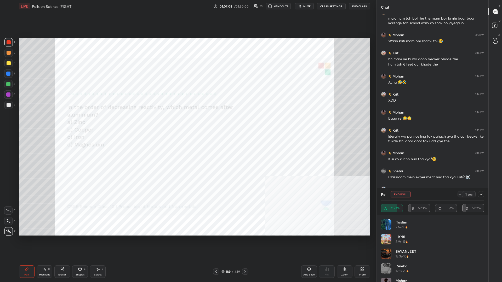
scroll to position [5966, 0]
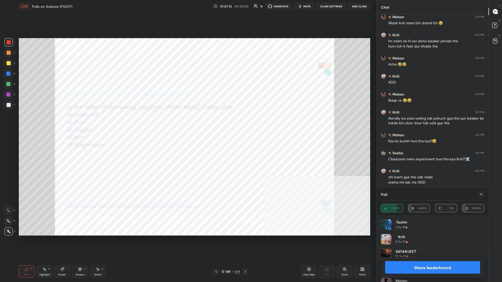
click at [187, 123] on button "Share leaderboard" at bounding box center [432, 267] width 95 height 13
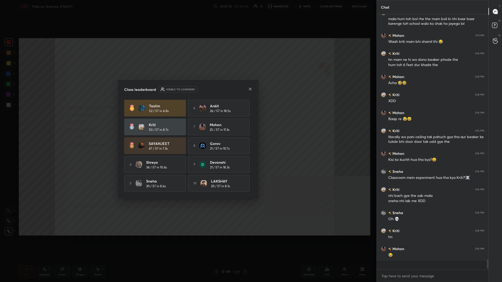
scroll to position [0, 0]
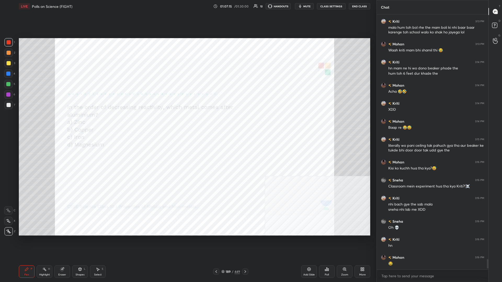
click at [187, 123] on div "189" at bounding box center [228, 271] width 5 height 3
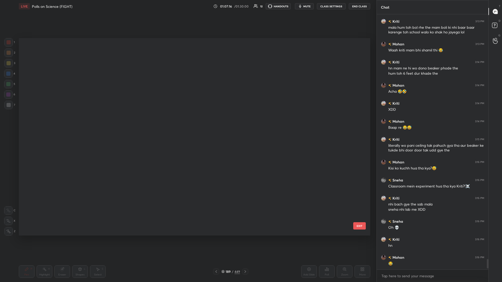
scroll to position [198, 351]
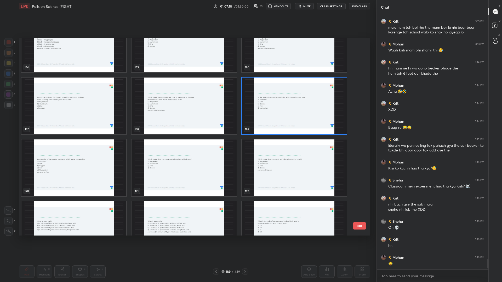
click at [184, 123] on img "grid" at bounding box center [183, 168] width 105 height 57
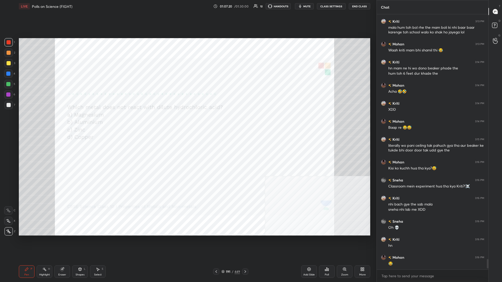
click at [187, 123] on div "Poll" at bounding box center [327, 272] width 16 height 13
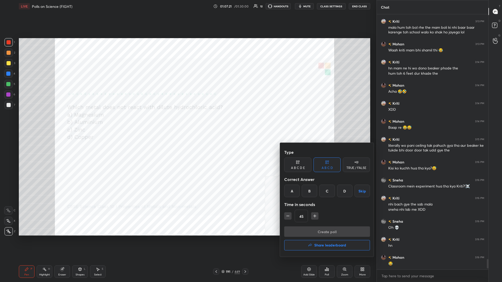
click at [187, 123] on div "D" at bounding box center [344, 191] width 15 height 13
click at [187, 123] on button "Create poll" at bounding box center [327, 232] width 86 height 10
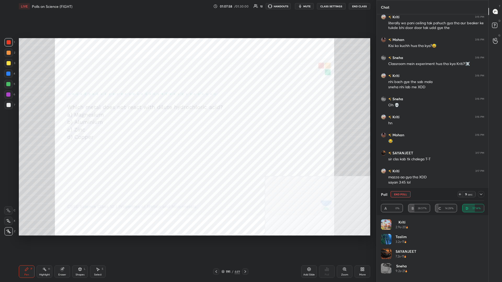
click at [187, 123] on button "End Poll" at bounding box center [401, 194] width 20 height 6
type textarea "x"
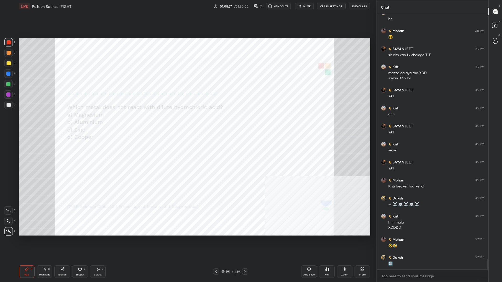
scroll to position [6183, 0]
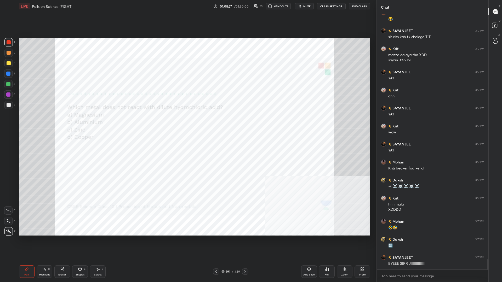
click at [187, 123] on icon at bounding box center [223, 272] width 3 height 1
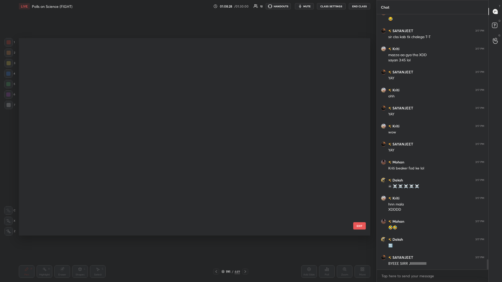
scroll to position [0, 0]
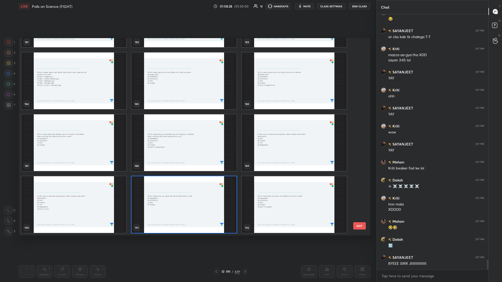
click at [187, 123] on icon at bounding box center [223, 272] width 3 height 1
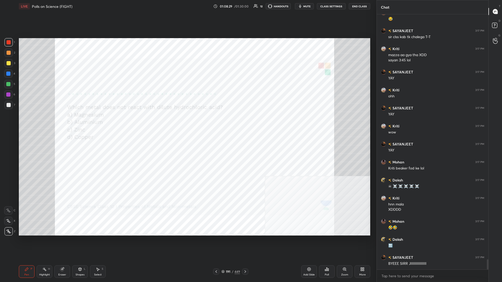
click at [187, 123] on div "Add Slide" at bounding box center [309, 272] width 16 height 13
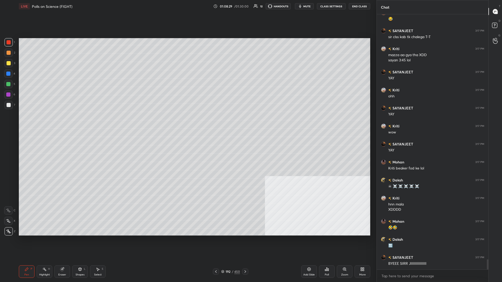
click at [187, 123] on div "More" at bounding box center [362, 272] width 16 height 13
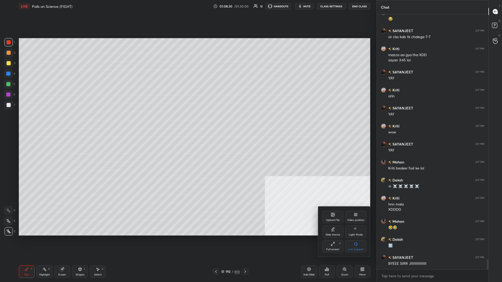
click at [187, 123] on div "Upload File" at bounding box center [333, 220] width 14 height 3
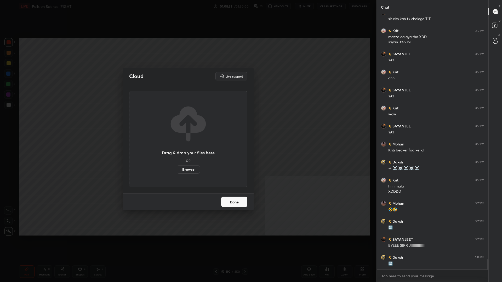
click at [187, 123] on label "Browse" at bounding box center [188, 169] width 23 height 8
click at [177, 123] on input "Browse" at bounding box center [177, 169] width 0 height 8
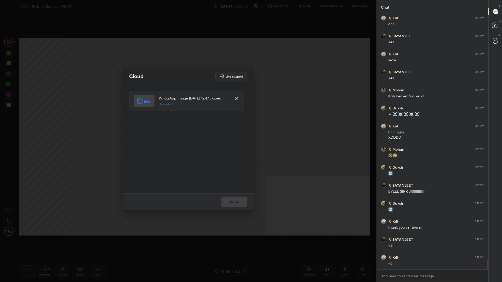
click at [187, 123] on div "Done" at bounding box center [188, 202] width 131 height 17
click at [187, 123] on button "Done" at bounding box center [234, 202] width 26 height 10
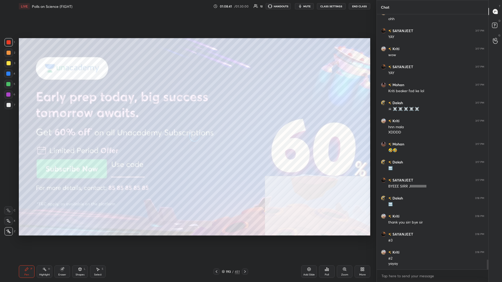
click at [10, 66] on div at bounding box center [8, 63] width 8 height 8
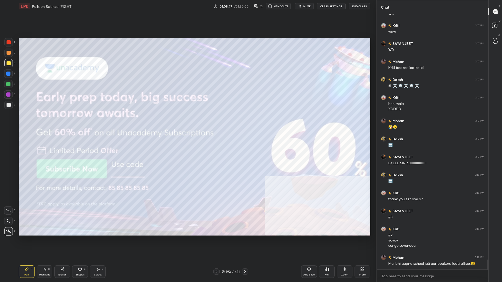
click at [187, 123] on div "Poll" at bounding box center [327, 272] width 16 height 13
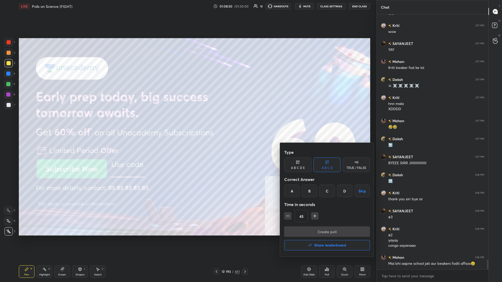
click at [187, 123] on button "Share leaderboard" at bounding box center [327, 245] width 86 height 10
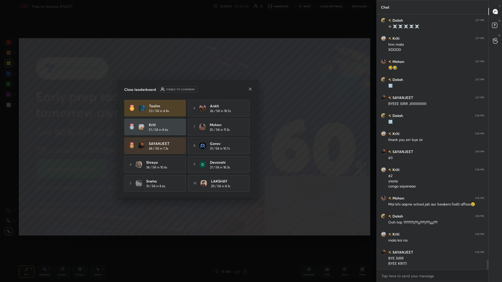
scroll to position [6380, 0]
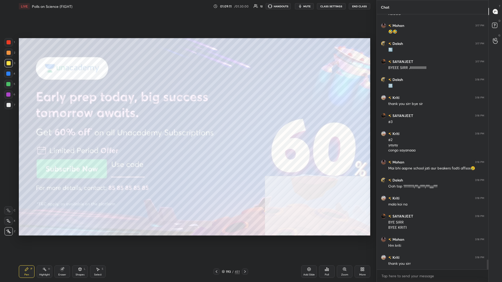
click at [187, 123] on div "Add Slide" at bounding box center [309, 272] width 16 height 13
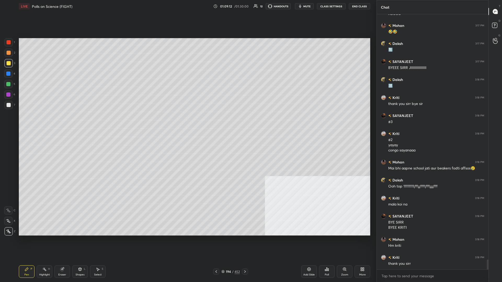
click at [14, 64] on div "3" at bounding box center [9, 63] width 11 height 8
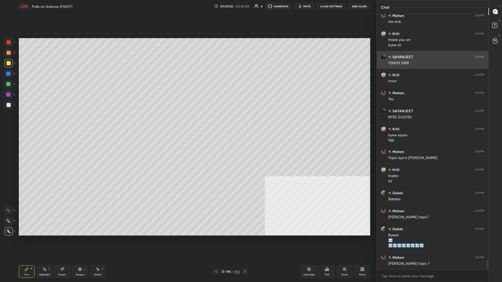
scroll to position [6626, 0]
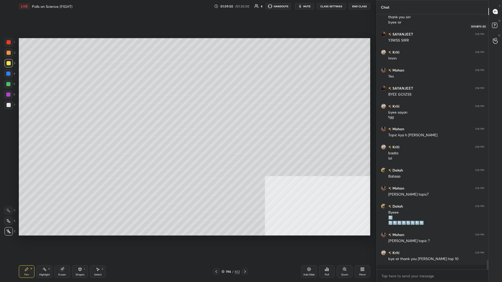
click at [187, 26] on rect at bounding box center [494, 25] width 5 height 5
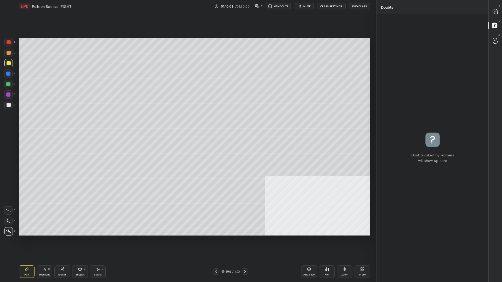
click at [187, 5] on button "End Class" at bounding box center [359, 6] width 21 height 6
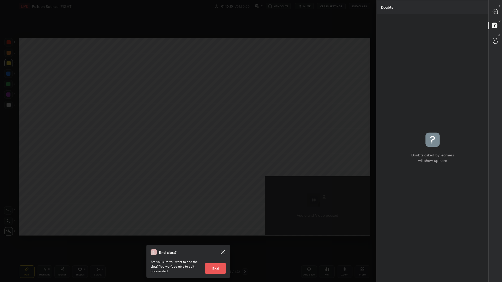
click at [187, 123] on button "End" at bounding box center [215, 269] width 21 height 10
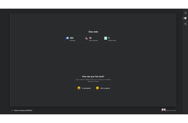
scroll to position [25894, 25645]
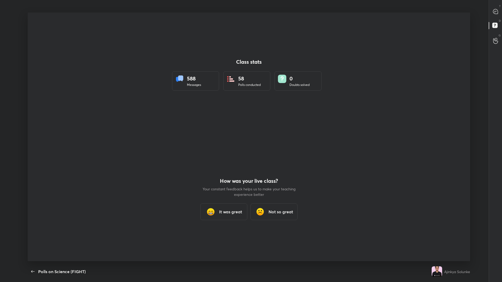
click at [187, 123] on div "Class stats 588 Messages 58 Polls conducted 0 Doubts solved How was your live c…" at bounding box center [249, 137] width 442 height 249
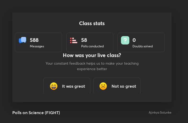
scroll to position [89, 184]
